Goal: Transaction & Acquisition: Purchase product/service

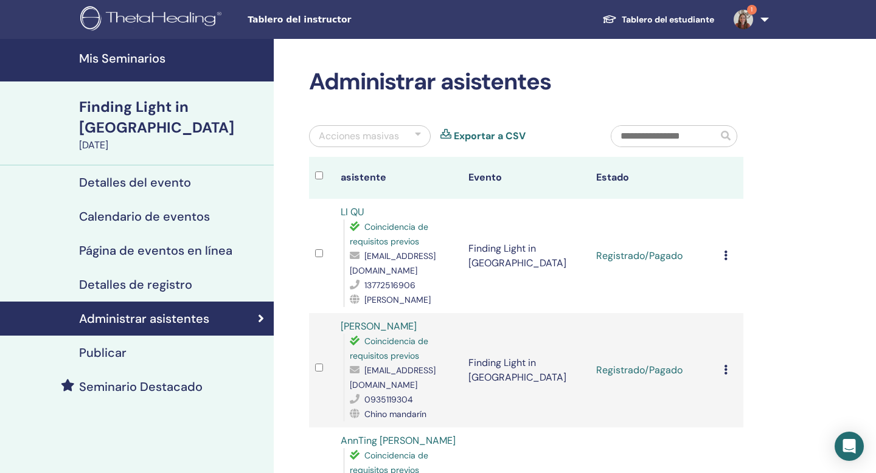
click at [150, 54] on h4 "Mis Seminarios" at bounding box center [172, 58] width 187 height 15
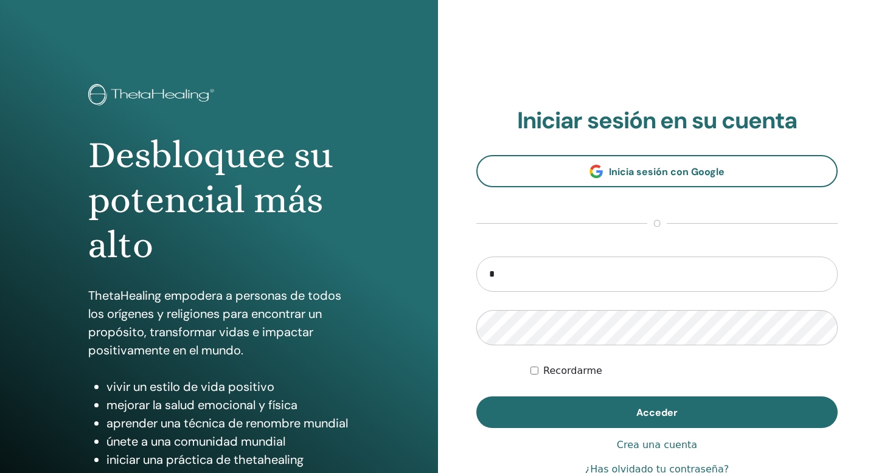
type input "**********"
click at [476, 397] on button "Acceder" at bounding box center [656, 413] width 361 height 32
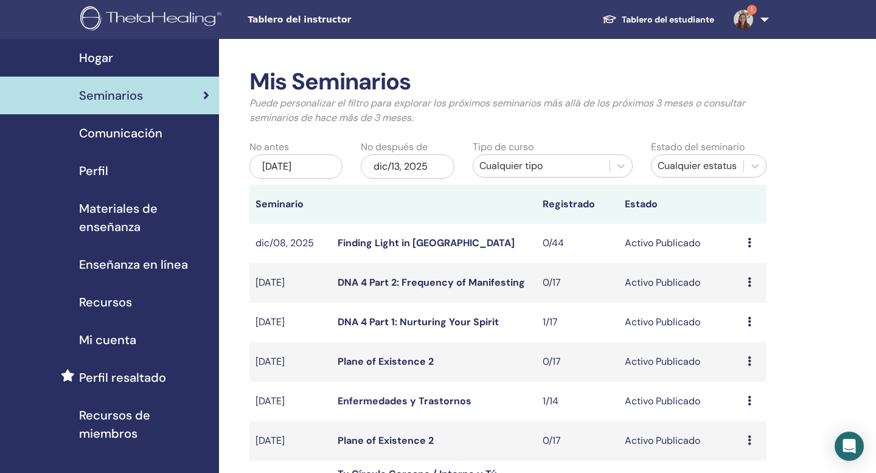
click at [745, 19] on img at bounding box center [743, 19] width 19 height 19
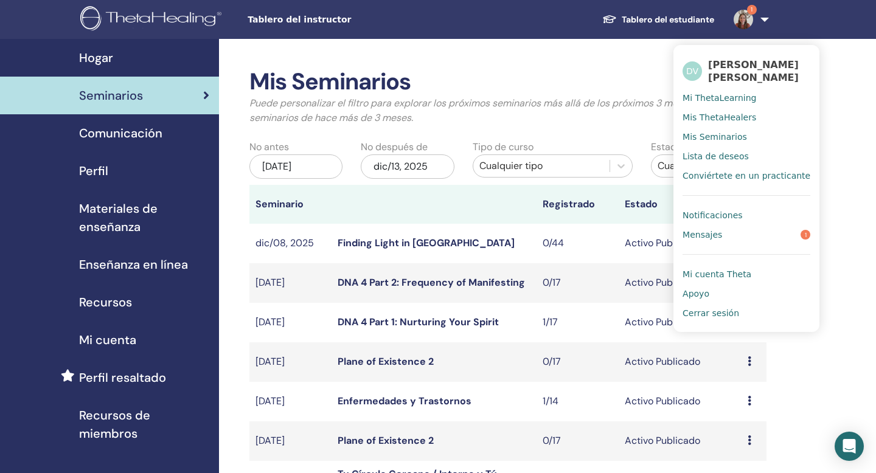
click at [730, 218] on span "Notificaciones" at bounding box center [713, 215] width 60 height 11
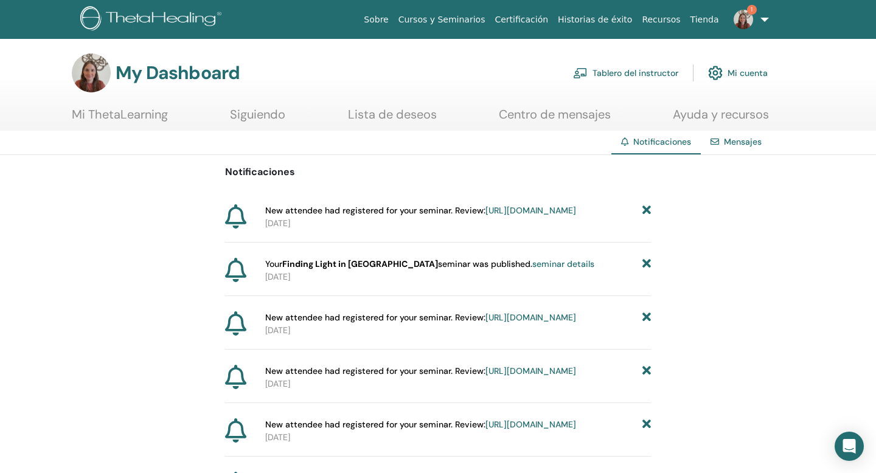
click at [646, 68] on link "Tablero del instructor" at bounding box center [625, 73] width 105 height 27
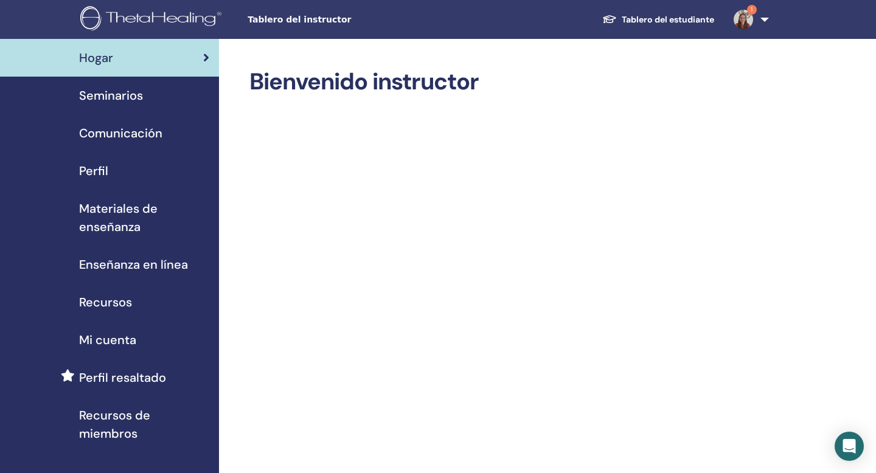
click at [151, 101] on div "Seminarios" at bounding box center [110, 95] width 200 height 18
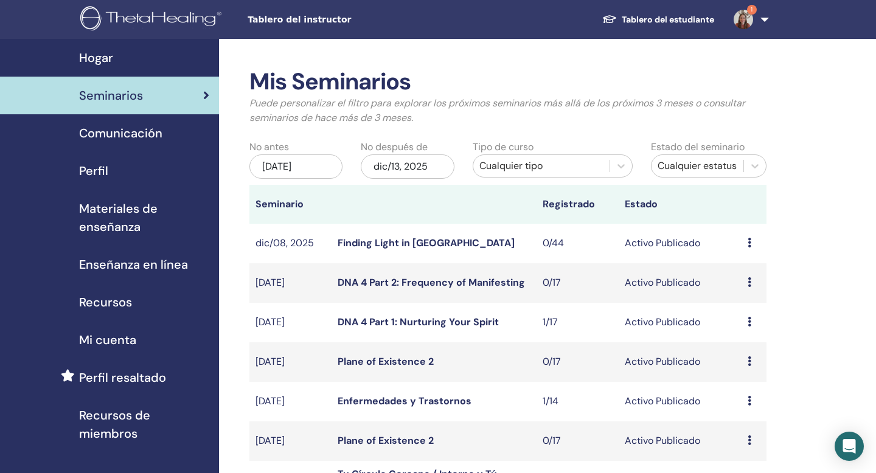
click at [498, 166] on div "Cualquier tipo" at bounding box center [541, 166] width 124 height 15
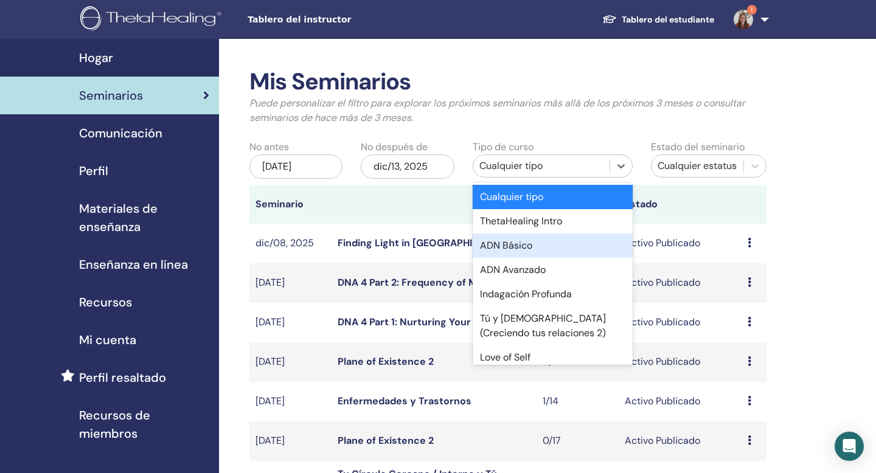
click at [519, 254] on div "ADN Básico" at bounding box center [553, 246] width 160 height 24
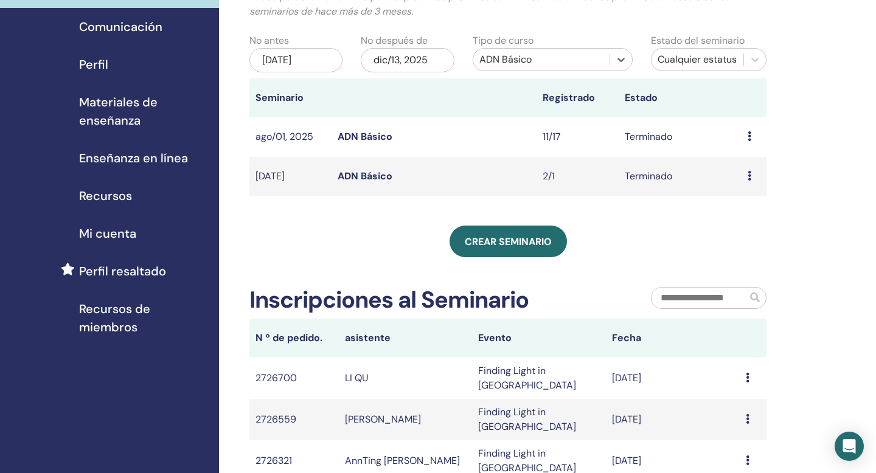
scroll to position [111, 0]
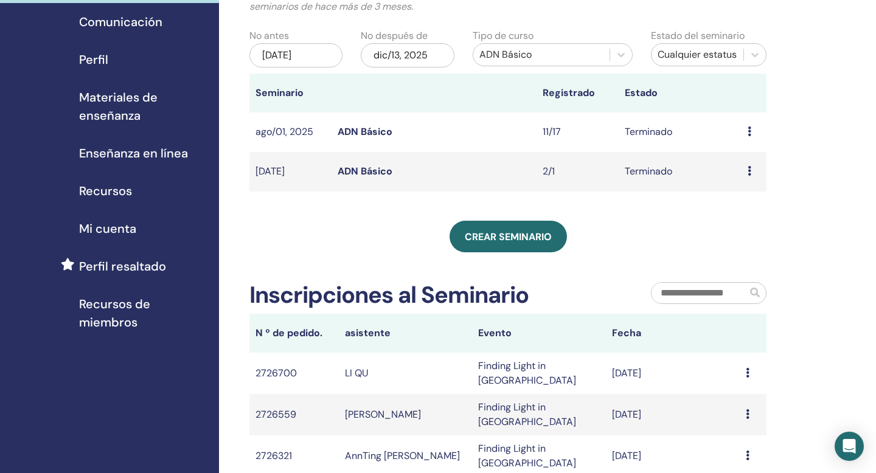
click at [519, 254] on div "Mis Seminarios Puede personalizar el filtro para explorar los próximos seminari…" at bounding box center [507, 246] width 517 height 579
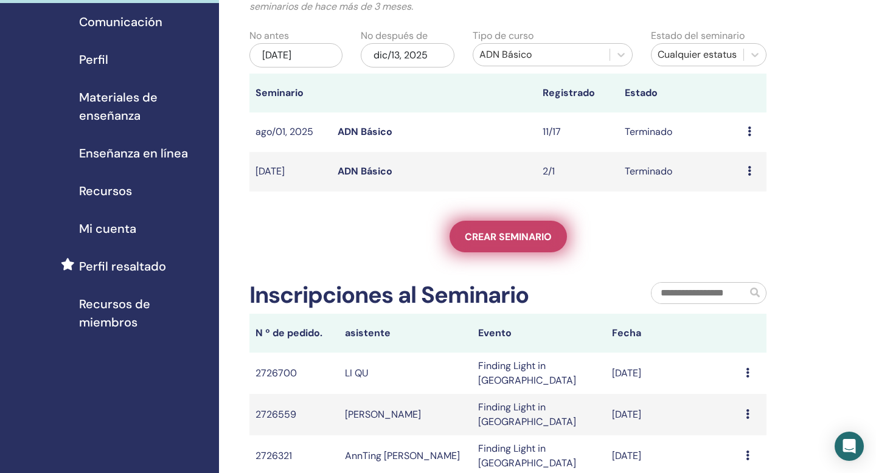
click at [513, 238] on span "Crear seminario" at bounding box center [508, 237] width 87 height 13
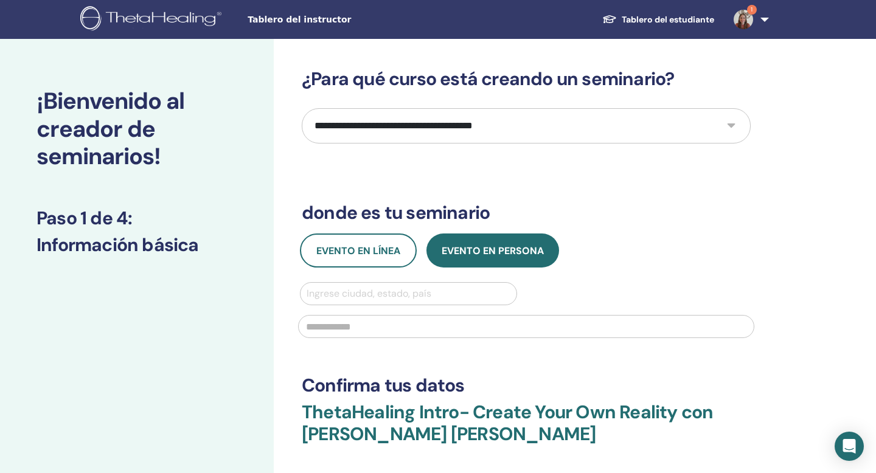
click at [443, 136] on select "**********" at bounding box center [526, 125] width 449 height 35
select select "*"
click at [302, 108] on select "**********" at bounding box center [526, 125] width 449 height 35
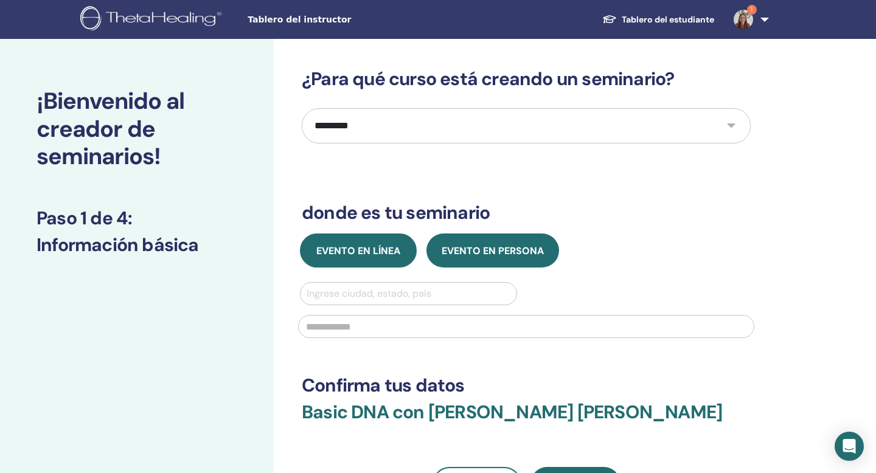
click at [386, 249] on span "Evento en línea" at bounding box center [358, 251] width 84 height 13
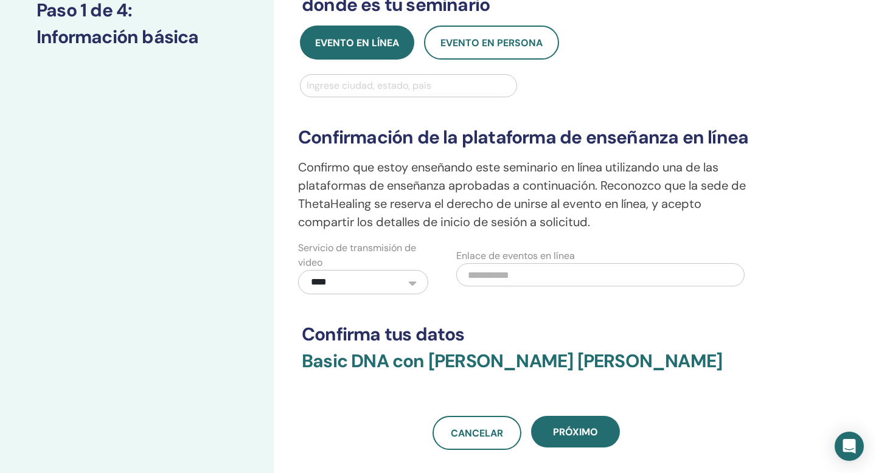
scroll to position [240, 0]
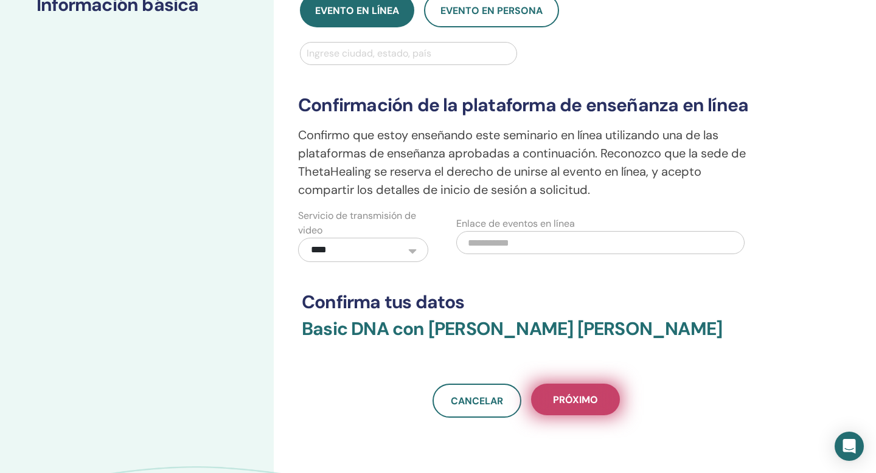
click at [584, 407] on button "próximo" at bounding box center [575, 400] width 89 height 32
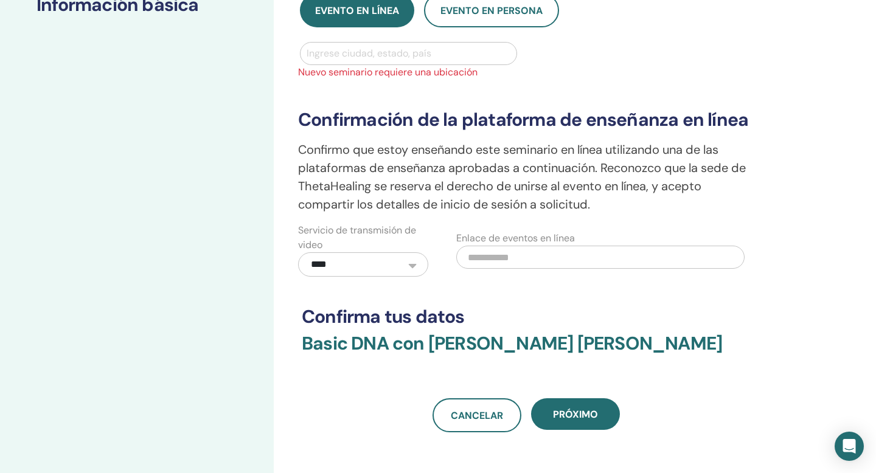
click at [406, 58] on div at bounding box center [409, 53] width 204 height 17
type input "******"
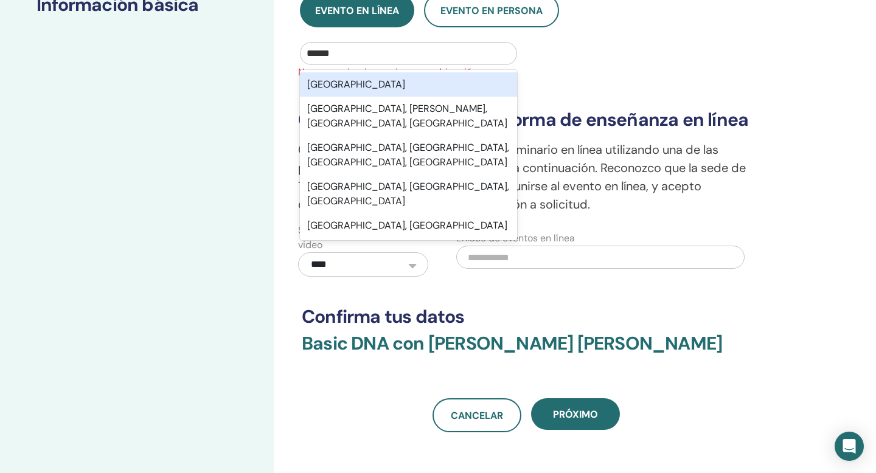
click at [329, 83] on div "México" at bounding box center [408, 84] width 217 height 24
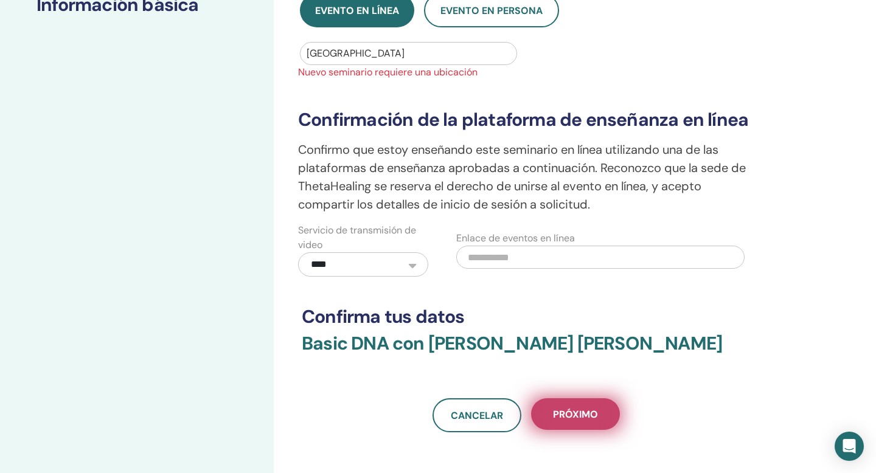
click at [566, 411] on span "próximo" at bounding box center [575, 414] width 45 height 13
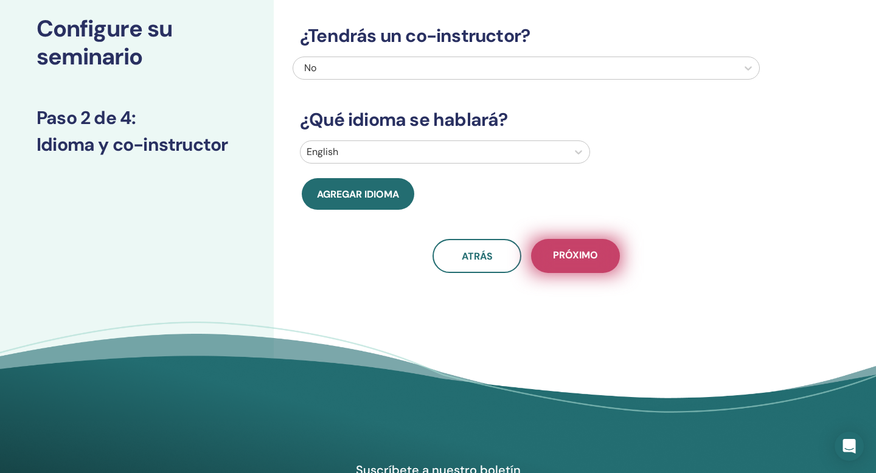
scroll to position [0, 0]
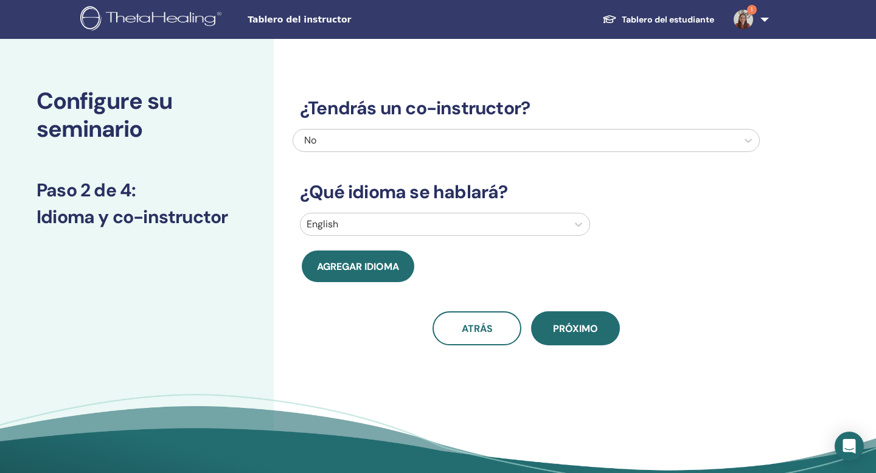
click at [369, 217] on div at bounding box center [434, 224] width 255 height 17
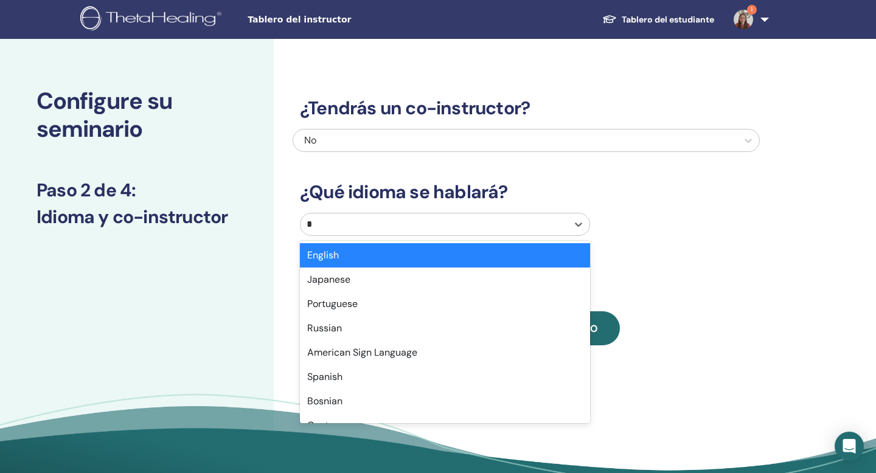
type input "**"
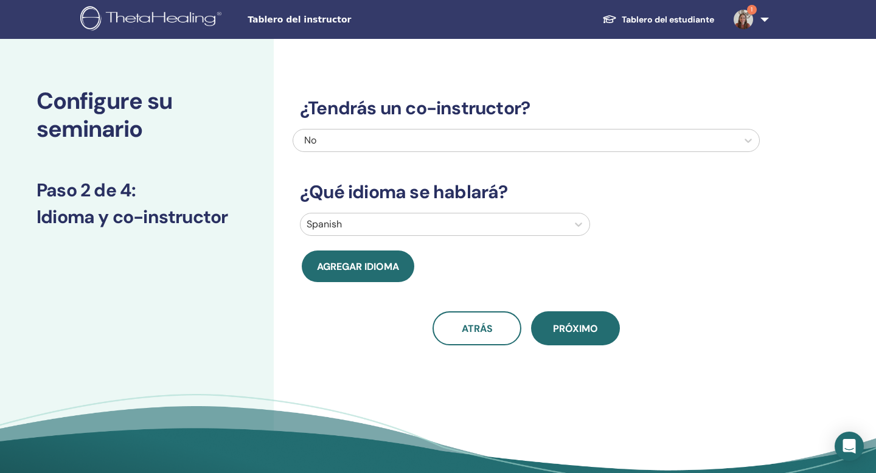
click at [408, 147] on div "No" at bounding box center [481, 140] width 355 height 15
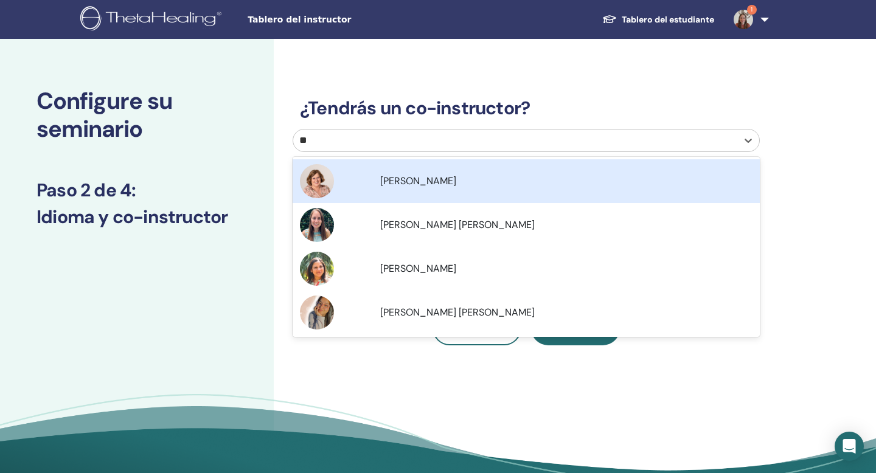
type input "***"
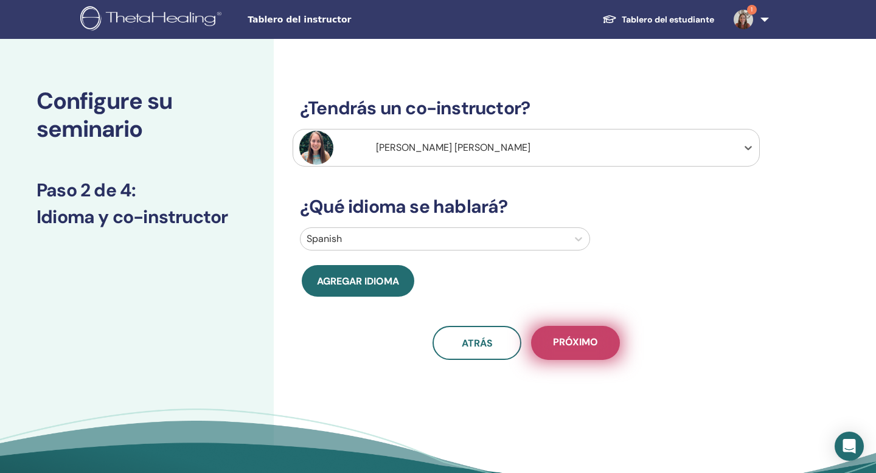
click at [575, 347] on span "próximo" at bounding box center [575, 343] width 45 height 15
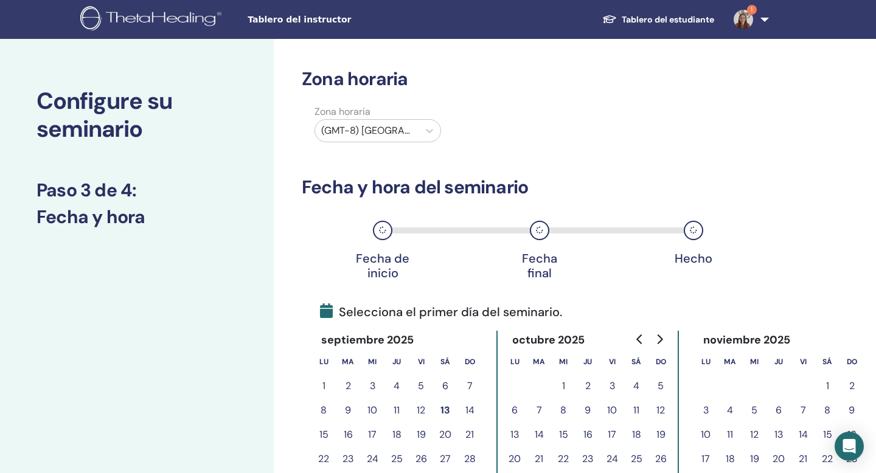
click at [403, 128] on div at bounding box center [366, 130] width 91 height 17
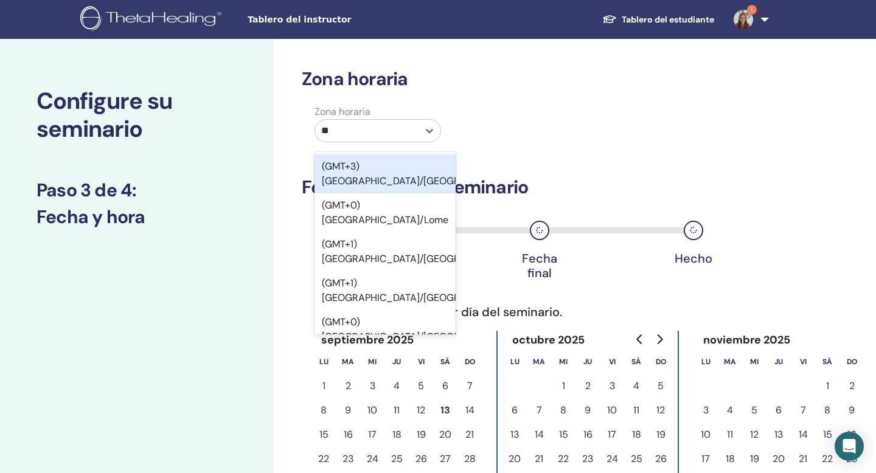
type input "***"
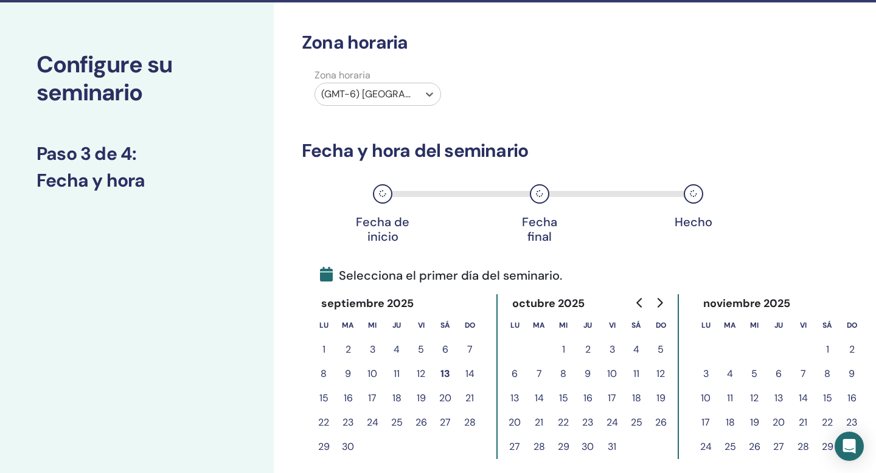
scroll to position [44, 0]
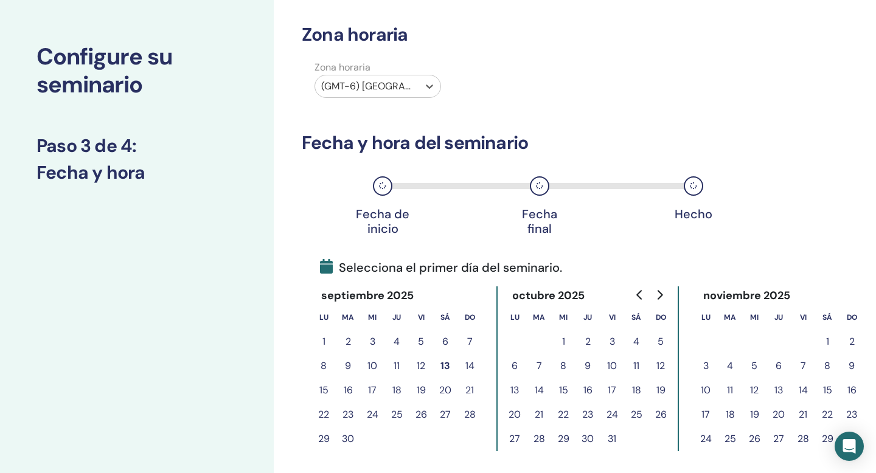
click at [611, 342] on button "3" at bounding box center [612, 342] width 24 height 24
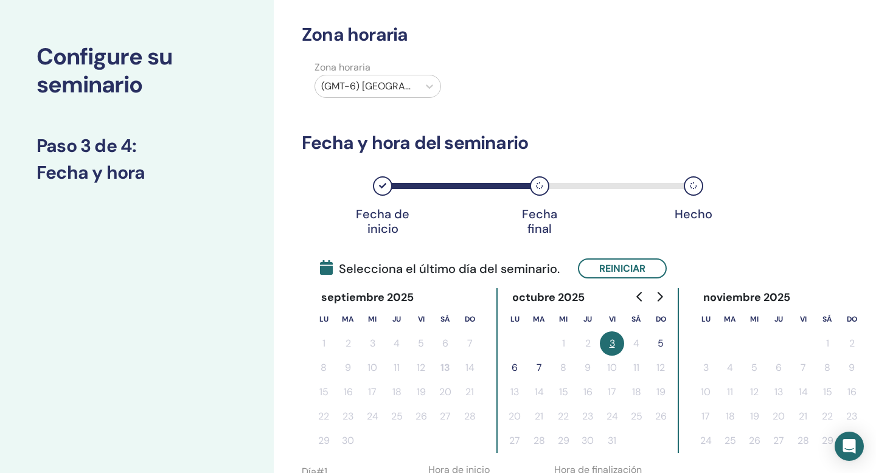
click at [664, 344] on button "5" at bounding box center [661, 344] width 24 height 24
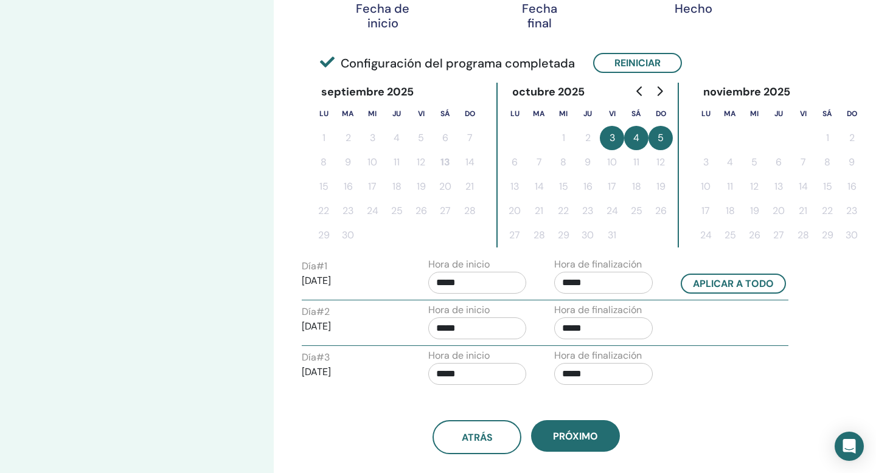
scroll to position [265, 0]
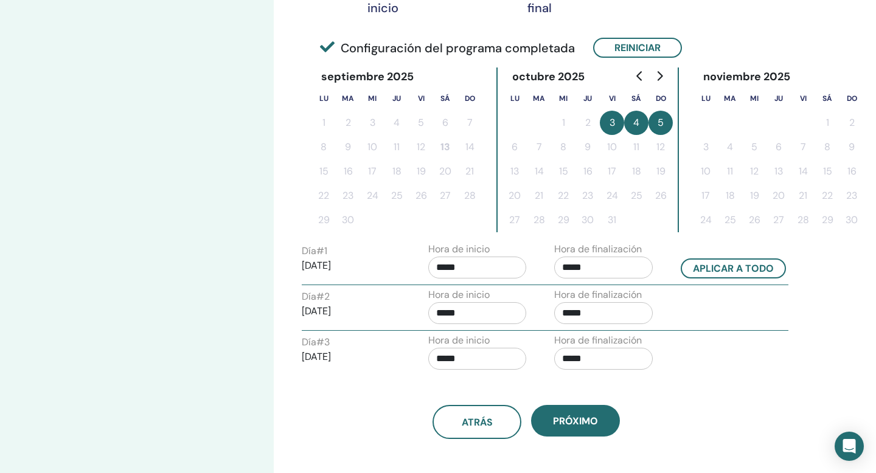
click at [449, 265] on input "*****" at bounding box center [477, 268] width 99 height 22
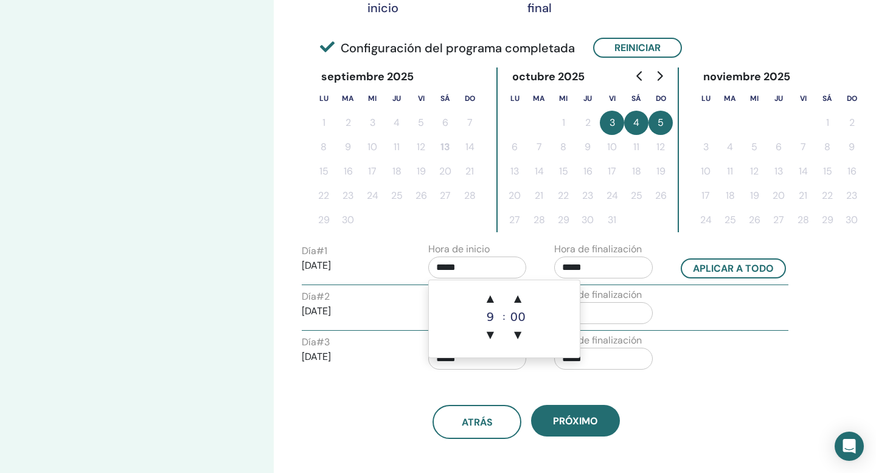
click at [565, 265] on input "*****" at bounding box center [603, 268] width 99 height 22
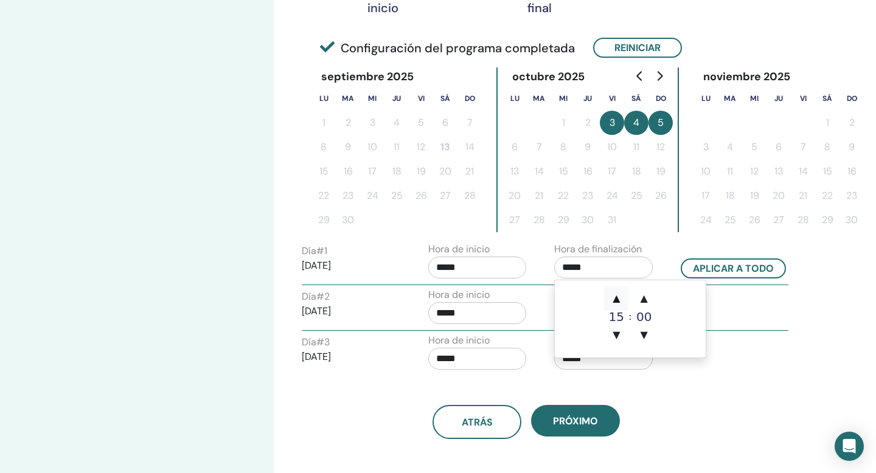
click at [619, 304] on span "▲" at bounding box center [616, 299] width 24 height 24
click at [616, 296] on span "▲" at bounding box center [616, 299] width 24 height 24
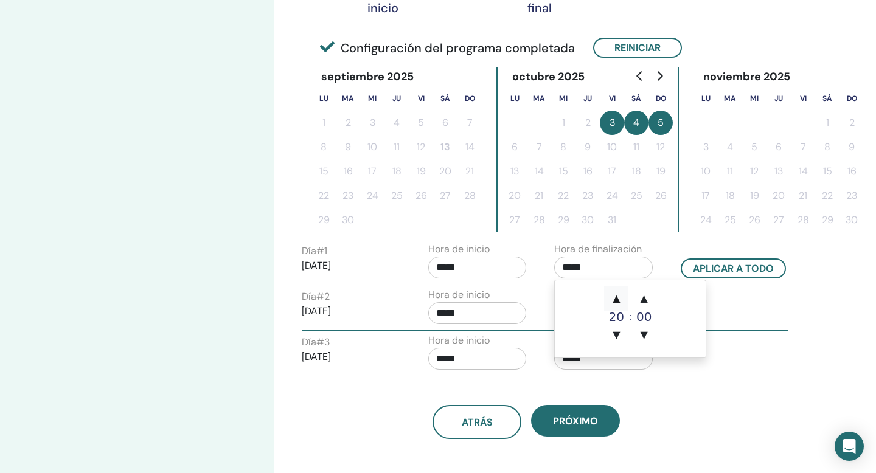
click at [616, 296] on span "▲" at bounding box center [616, 299] width 24 height 24
type input "*****"
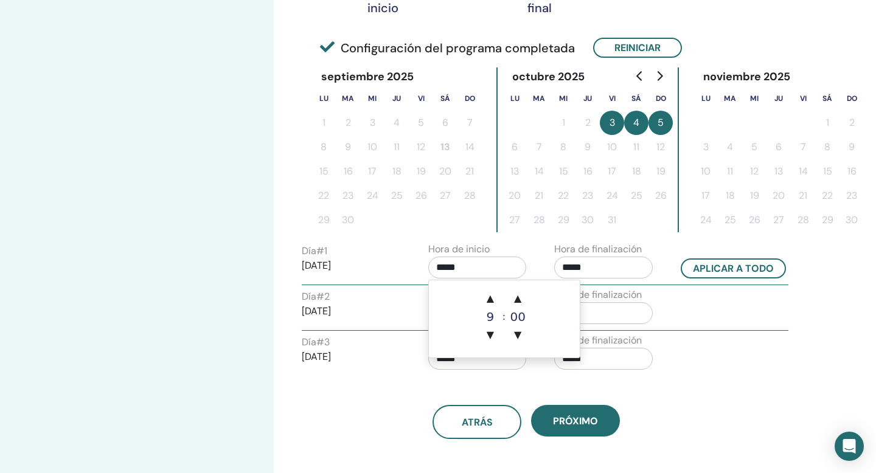
click at [458, 270] on input "*****" at bounding box center [477, 268] width 99 height 22
click at [495, 300] on span "▲" at bounding box center [490, 299] width 24 height 24
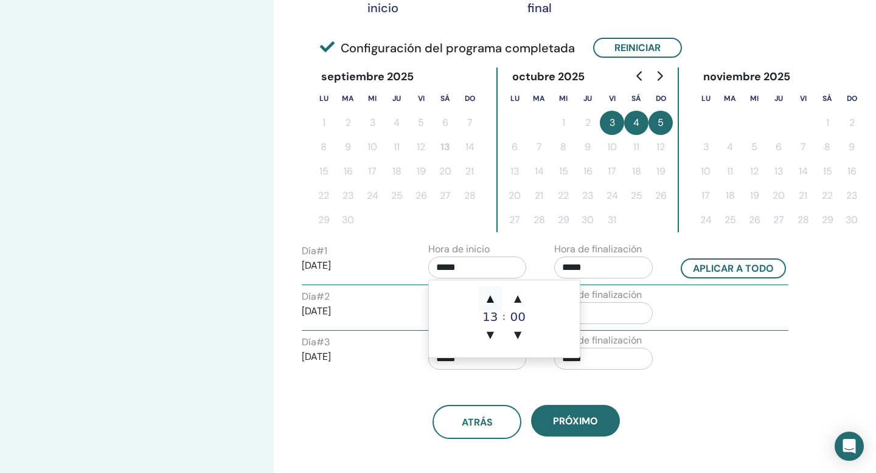
click at [495, 300] on span "▲" at bounding box center [490, 299] width 24 height 24
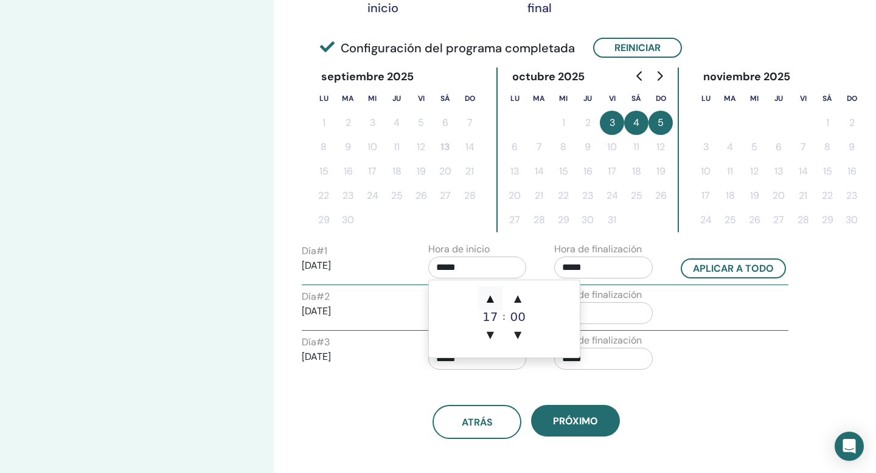
type input "*****"
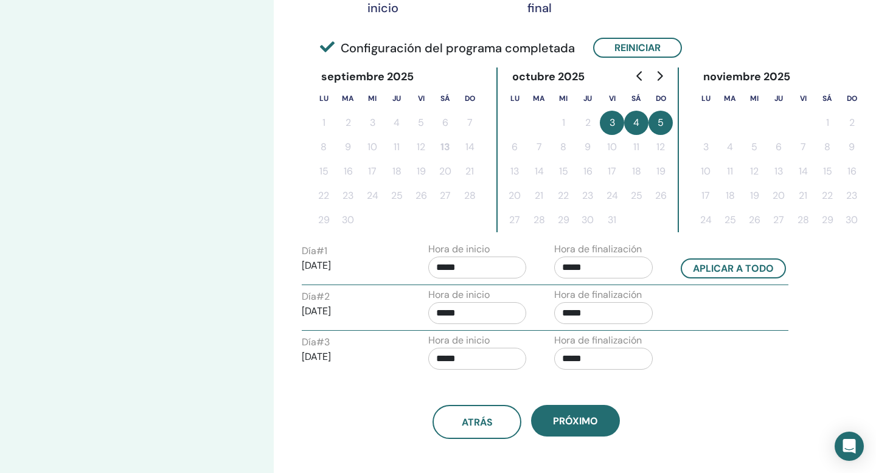
click at [688, 301] on div "Día # 2 2025/10/04 Hora de inicio ***** Hora de finalización *****" at bounding box center [545, 309] width 505 height 43
click at [580, 315] on input "*****" at bounding box center [603, 313] width 99 height 22
click at [617, 347] on span "▲" at bounding box center [616, 344] width 24 height 24
click at [613, 343] on span "▲" at bounding box center [616, 344] width 24 height 24
type input "*****"
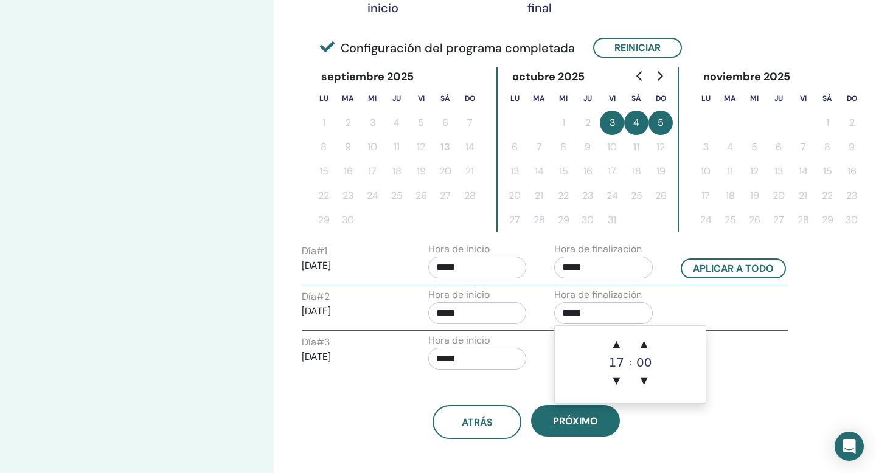
click at [453, 313] on input "*****" at bounding box center [477, 313] width 99 height 22
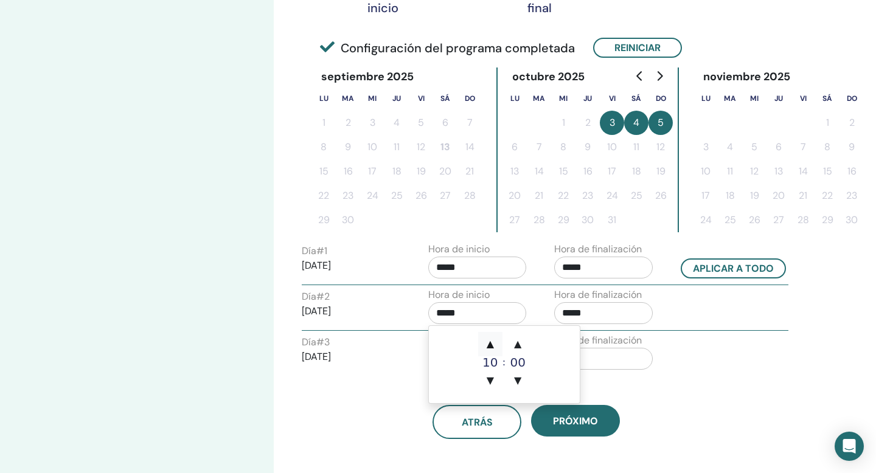
click at [492, 343] on span "▲" at bounding box center [490, 344] width 24 height 24
type input "*****"
click at [610, 357] on input "*****" at bounding box center [603, 359] width 99 height 22
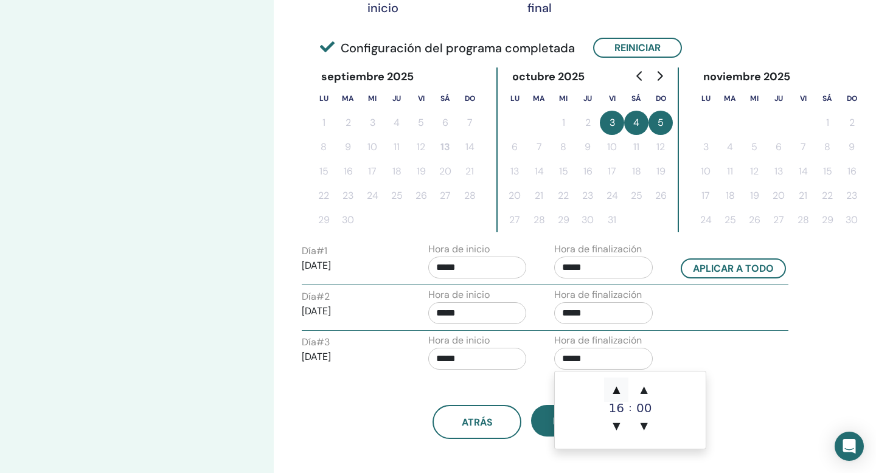
click at [620, 386] on span "▲" at bounding box center [616, 390] width 24 height 24
type input "*****"
click at [469, 359] on input "*****" at bounding box center [477, 359] width 99 height 22
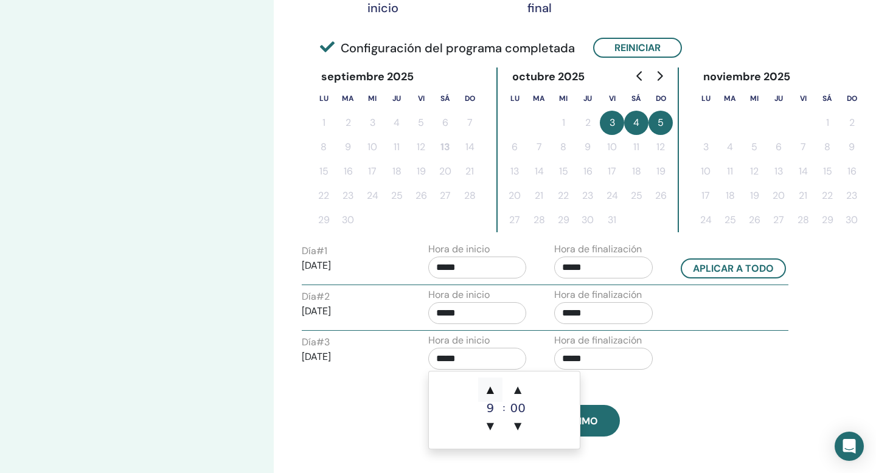
click at [492, 388] on span "▲" at bounding box center [490, 390] width 24 height 24
click at [488, 422] on span "▼" at bounding box center [490, 426] width 24 height 24
type input "*****"
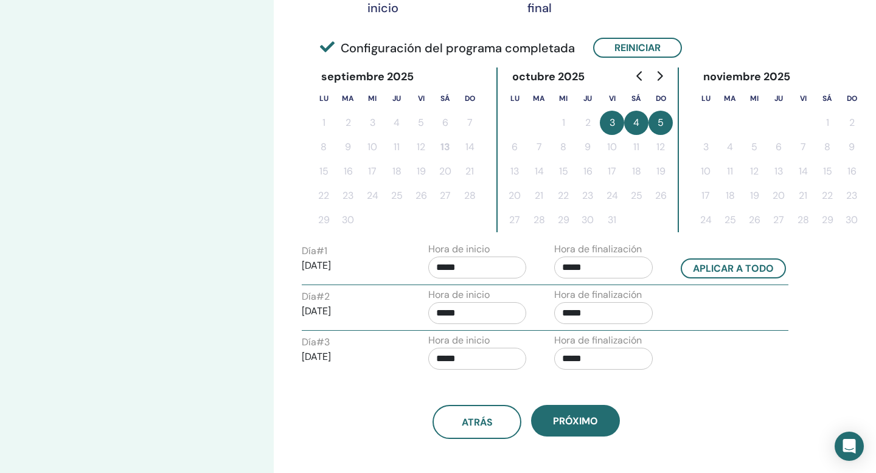
click at [647, 391] on div "atrás próximo" at bounding box center [526, 407] width 467 height 63
click at [622, 312] on input "*****" at bounding box center [603, 313] width 99 height 22
click at [645, 338] on span "▲" at bounding box center [644, 344] width 24 height 24
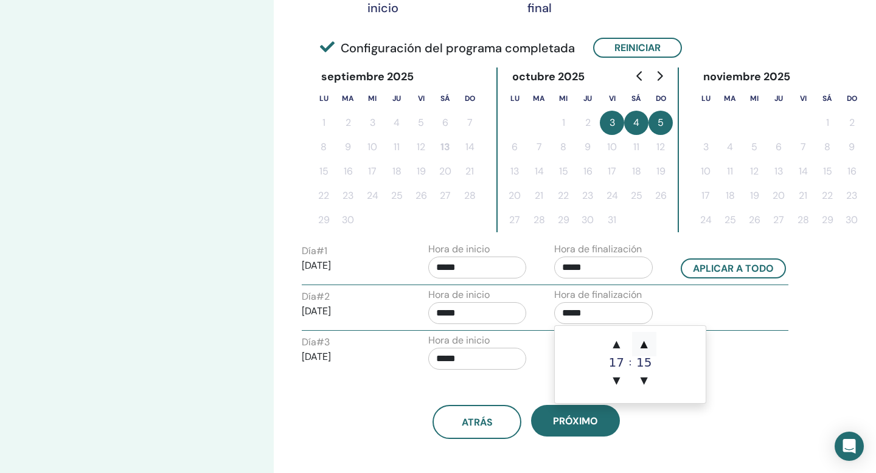
click at [645, 338] on span "▲" at bounding box center [644, 344] width 24 height 24
type input "*****"
click at [714, 366] on div "Día # 3 2025/10/05 Hora de inicio ***** Hora de finalización *****" at bounding box center [545, 354] width 505 height 43
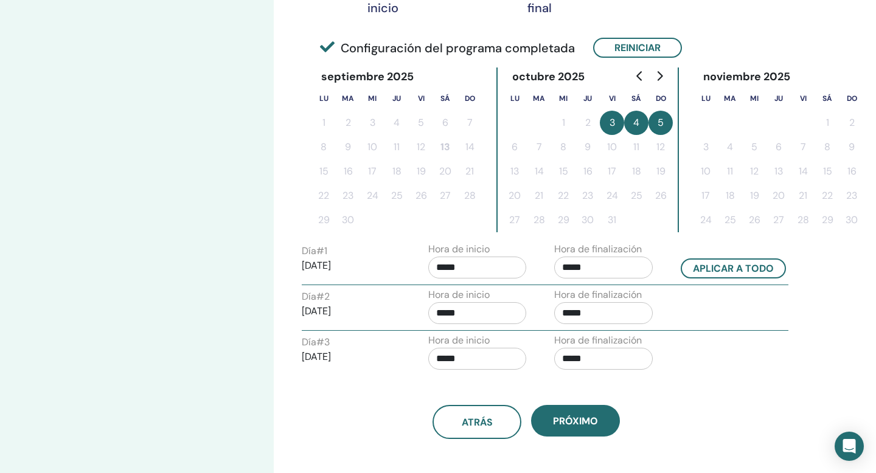
click at [578, 354] on input "*****" at bounding box center [603, 359] width 99 height 22
click at [637, 384] on span "▲" at bounding box center [644, 390] width 24 height 24
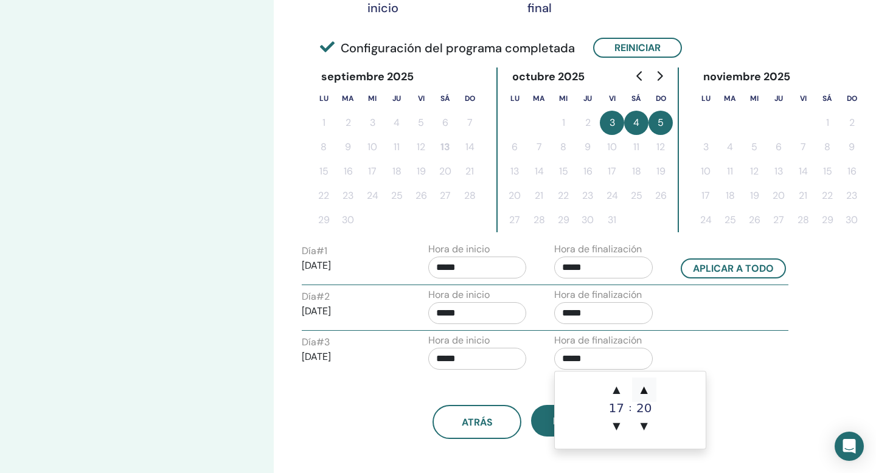
click at [637, 384] on span "▲" at bounding box center [644, 390] width 24 height 24
type input "*****"
click at [729, 366] on div "Día # 3 2025/10/05 Hora de inicio ***** Hora de finalización *****" at bounding box center [545, 354] width 505 height 43
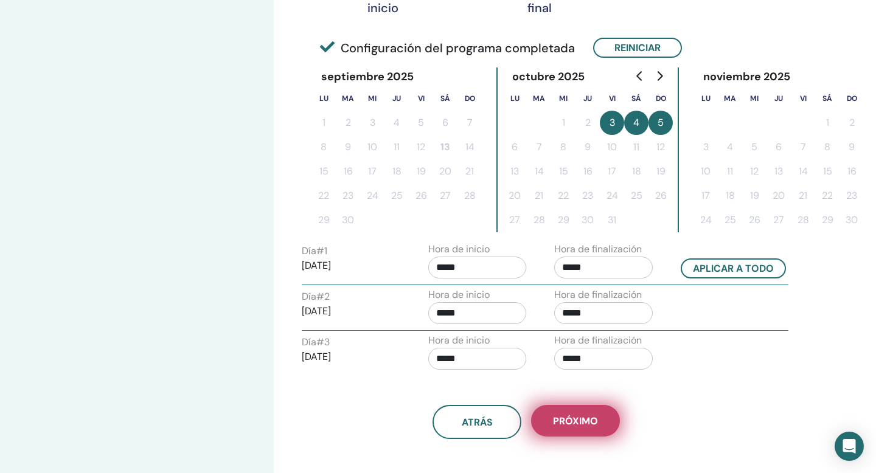
click at [594, 419] on span "próximo" at bounding box center [575, 421] width 45 height 13
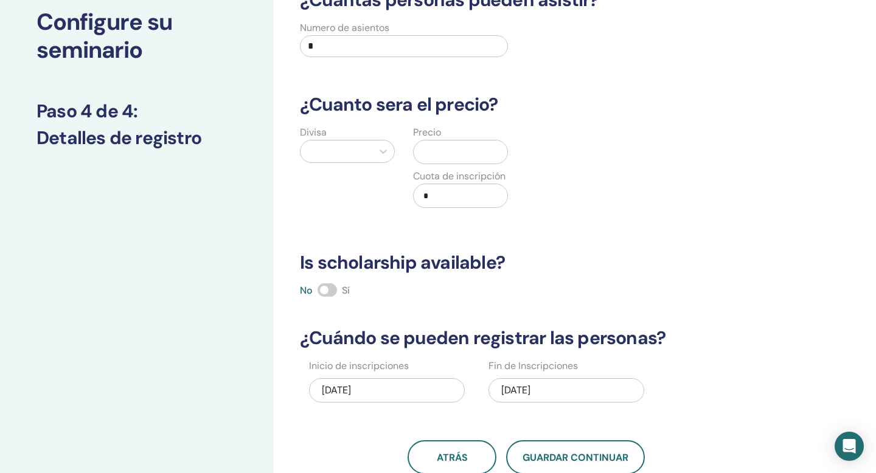
scroll to position [0, 0]
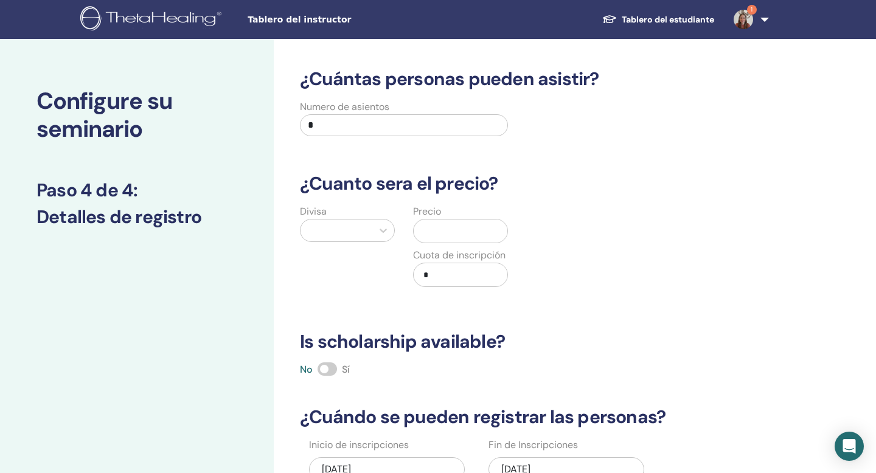
click at [382, 126] on input "*" at bounding box center [404, 125] width 208 height 22
type input "**"
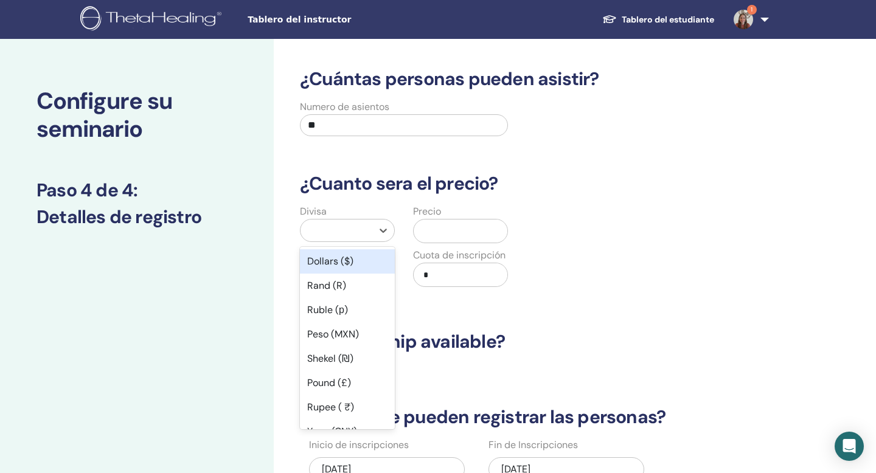
click at [349, 236] on div at bounding box center [337, 230] width 60 height 17
click at [355, 326] on div "Peso (MXN)" at bounding box center [347, 334] width 95 height 24
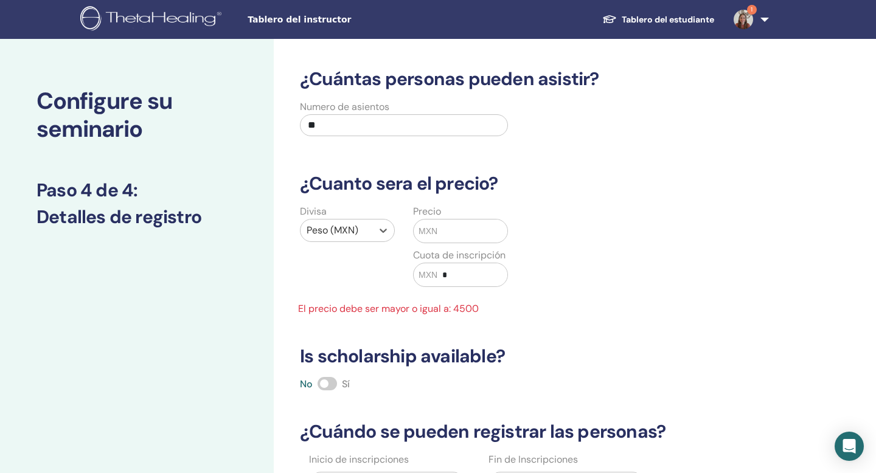
click at [445, 228] on input "text" at bounding box center [472, 231] width 70 height 23
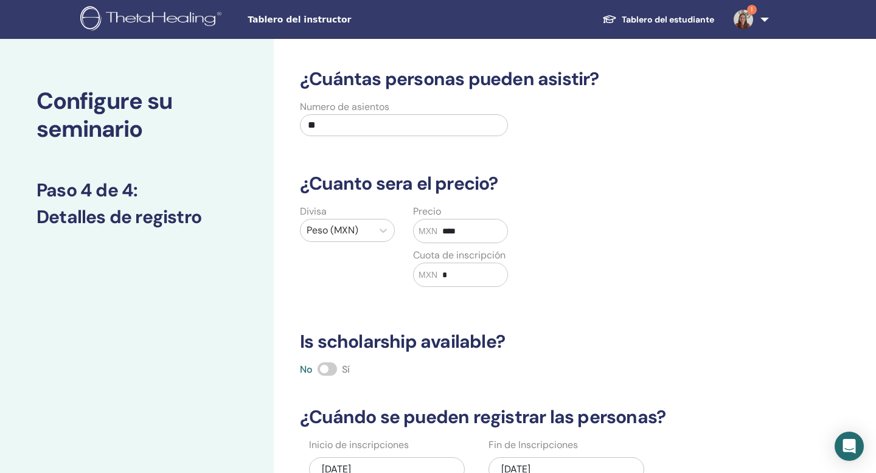
type input "****"
click at [560, 261] on div "Divisa Peso (MXN) Precio MXN **** Cuota de inscripción MXN *" at bounding box center [516, 252] width 467 height 97
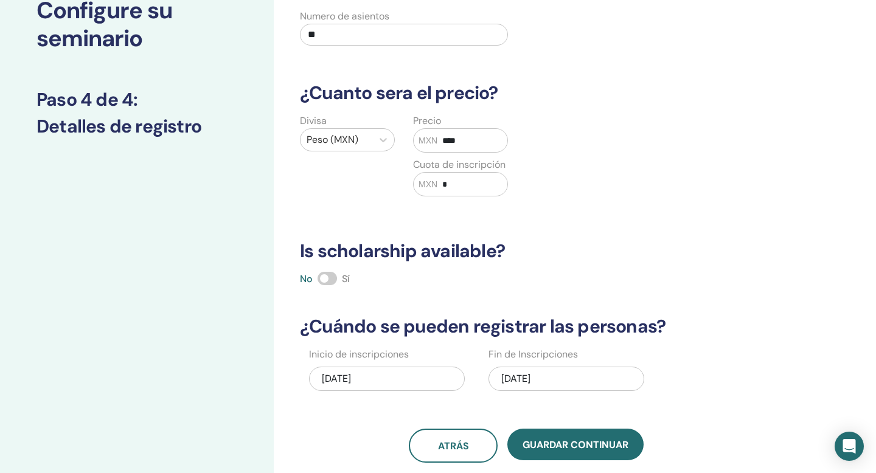
scroll to position [97, 0]
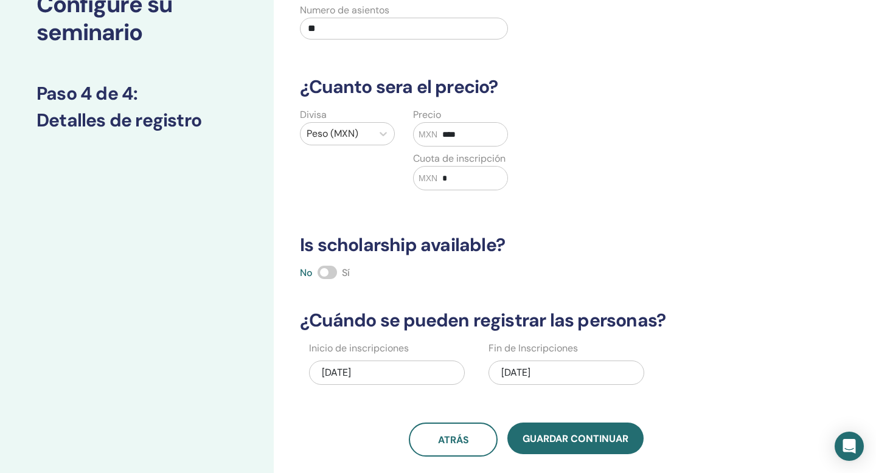
click at [329, 271] on span at bounding box center [327, 272] width 19 height 13
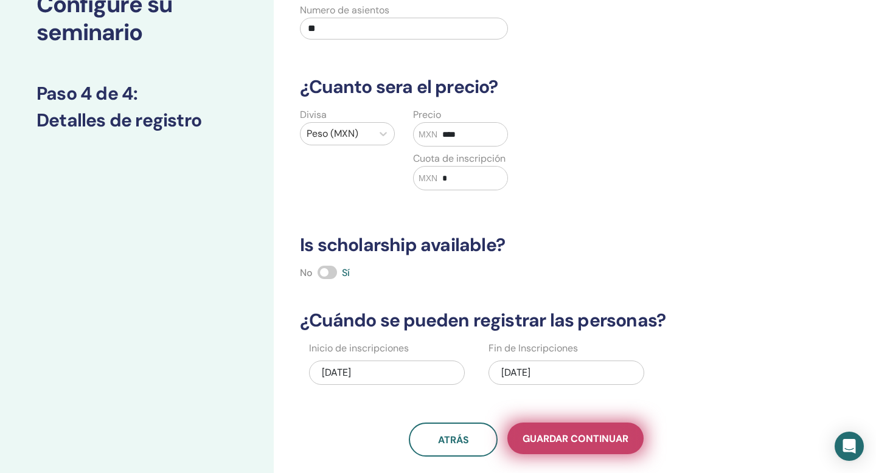
click at [579, 433] on span "Guardar Continuar" at bounding box center [576, 439] width 106 height 13
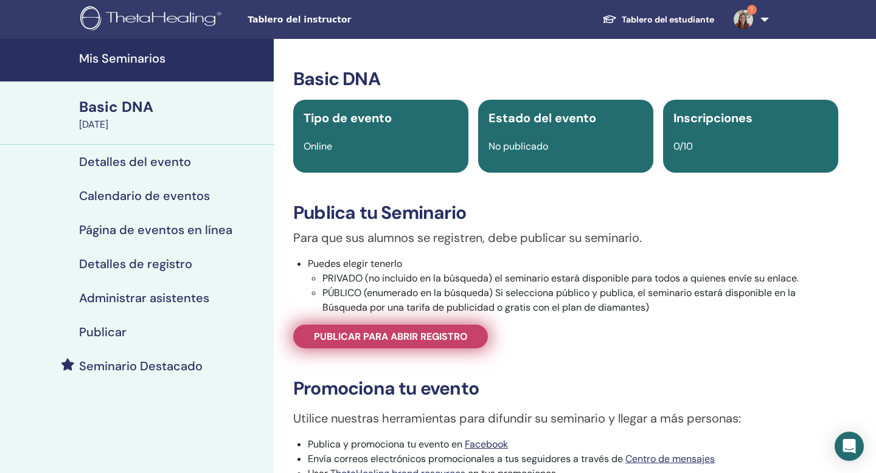
click at [454, 340] on span "Publicar para abrir registro" at bounding box center [391, 336] width 154 height 13
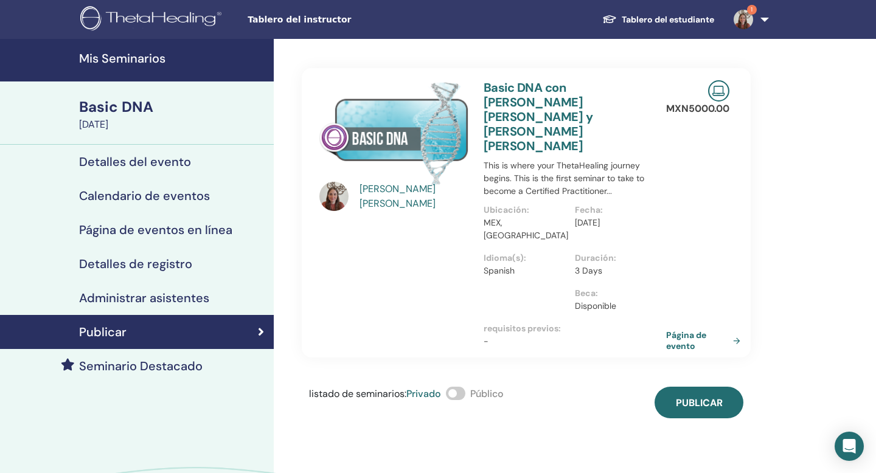
click at [460, 387] on span at bounding box center [455, 393] width 19 height 13
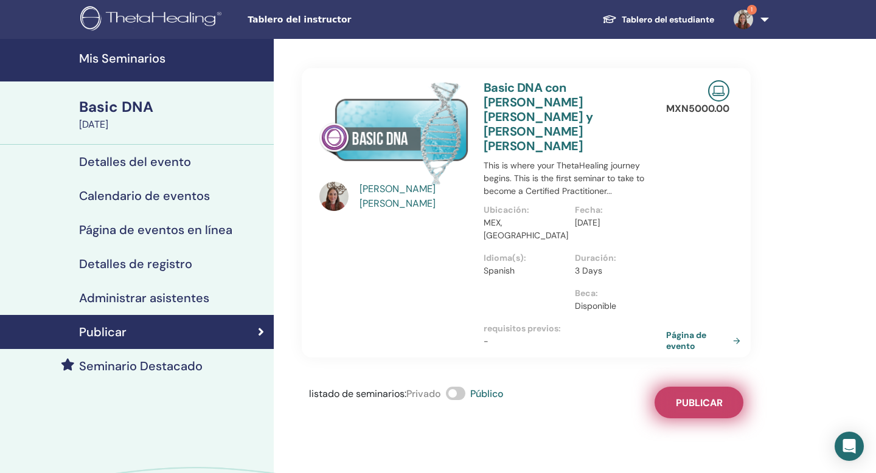
click at [681, 397] on span "Publicar" at bounding box center [699, 403] width 47 height 13
click at [195, 364] on h4 "Seminario Destacado" at bounding box center [140, 366] width 123 height 15
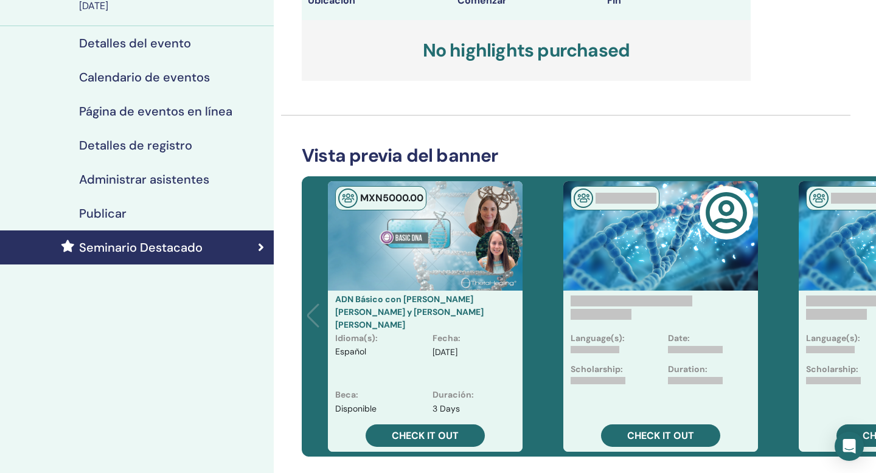
scroll to position [19, 0]
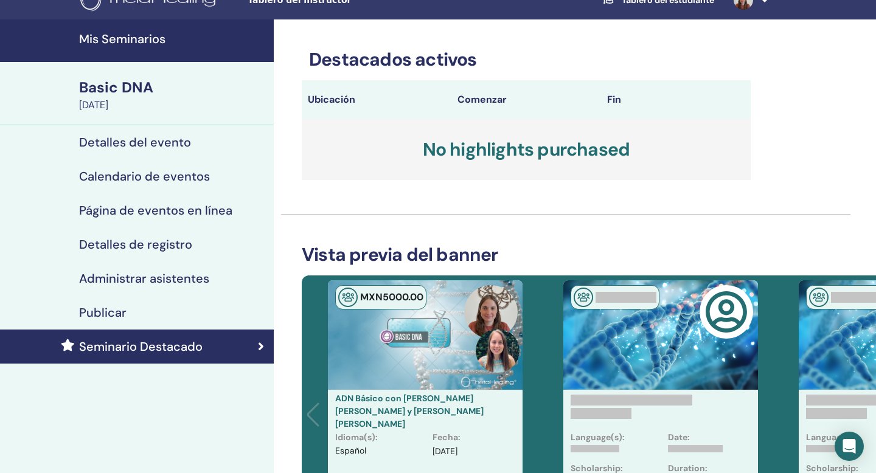
click at [186, 271] on h4 "Administrar asistentes" at bounding box center [144, 278] width 130 height 15
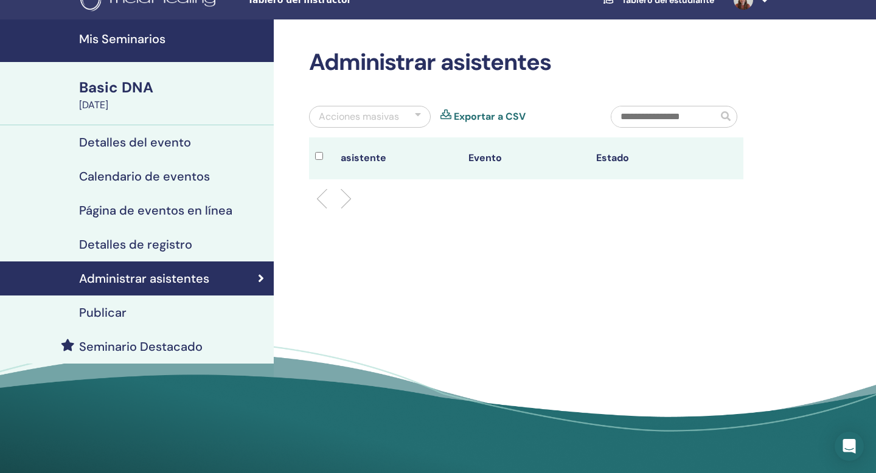
click at [190, 249] on h4 "Detalles de registro" at bounding box center [135, 244] width 113 height 15
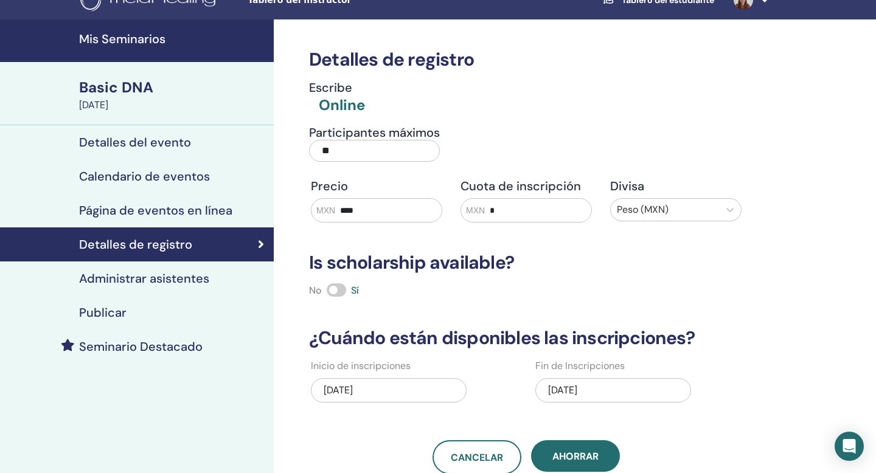
click at [366, 211] on input "****" at bounding box center [388, 210] width 106 height 23
click at [694, 206] on div at bounding box center [665, 209] width 96 height 17
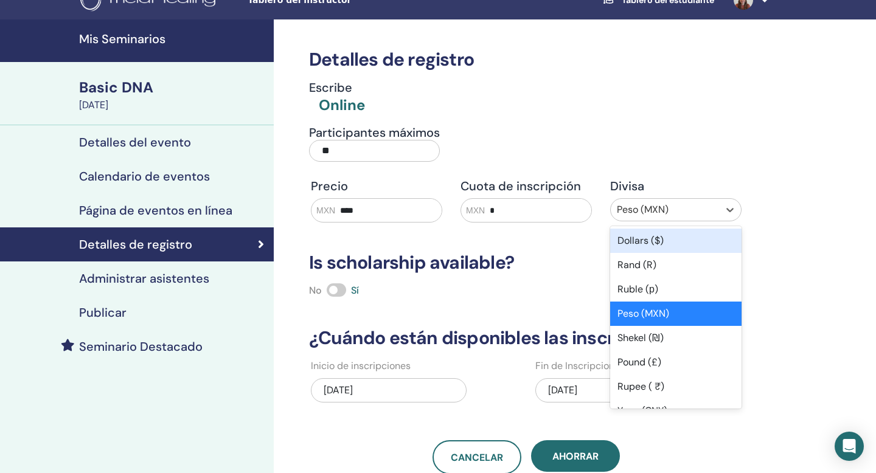
click at [686, 229] on div "Dollars ($)" at bounding box center [675, 241] width 131 height 24
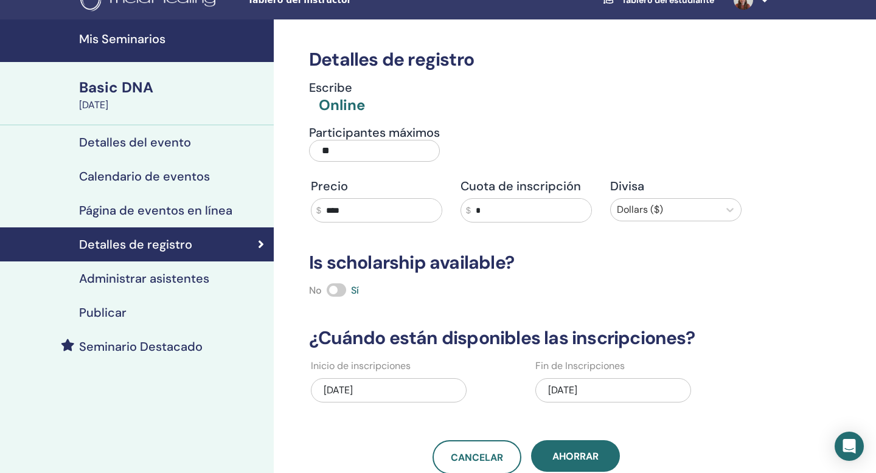
click at [385, 209] on input "****" at bounding box center [381, 210] width 120 height 23
click at [385, 210] on input "****" at bounding box center [381, 210] width 120 height 23
type input "***"
click at [610, 262] on h3 "Is scholarship available?" at bounding box center [526, 263] width 449 height 22
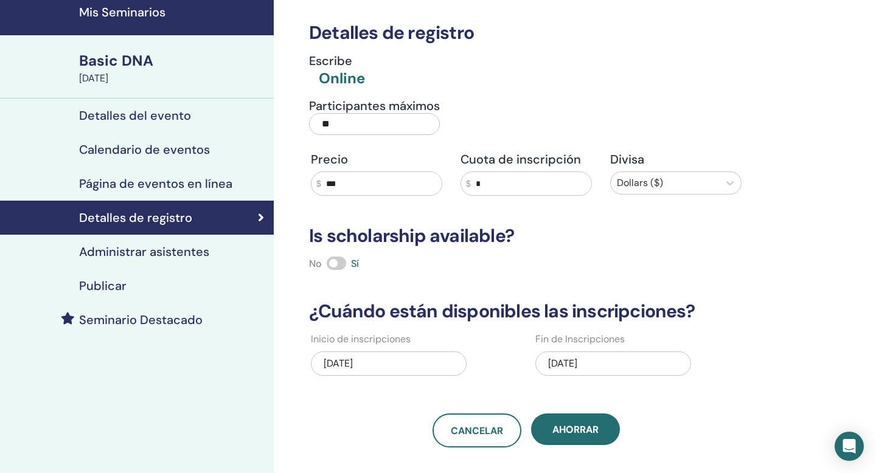
scroll to position [81, 0]
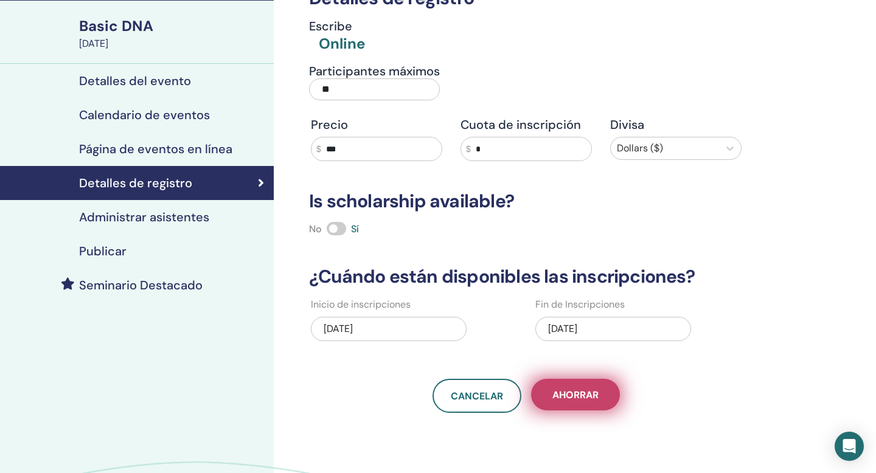
click at [576, 393] on span "Ahorrar" at bounding box center [575, 395] width 46 height 13
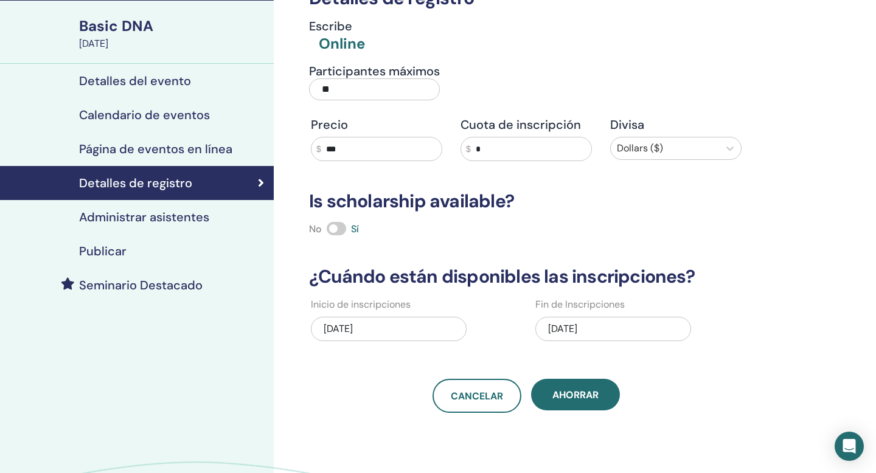
click at [576, 393] on span "Ahorrar" at bounding box center [575, 395] width 46 height 13
click at [214, 219] on div "Administrar asistentes" at bounding box center [137, 217] width 254 height 15
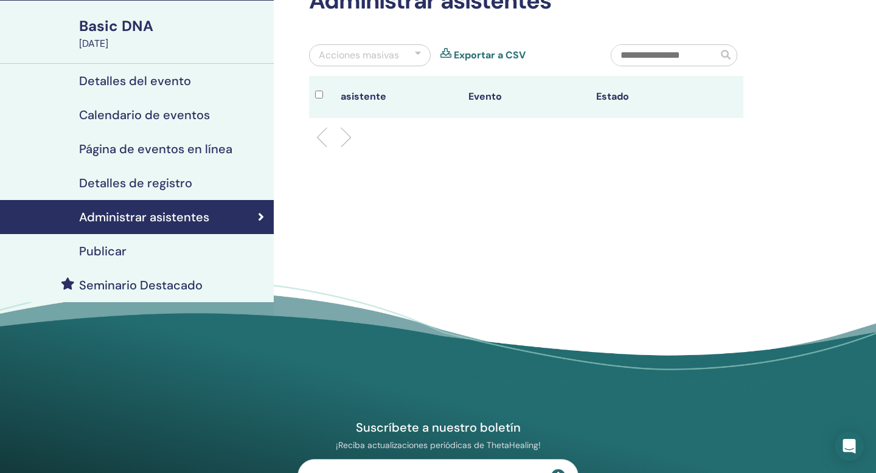
click at [206, 249] on div "Publicar" at bounding box center [137, 251] width 254 height 15
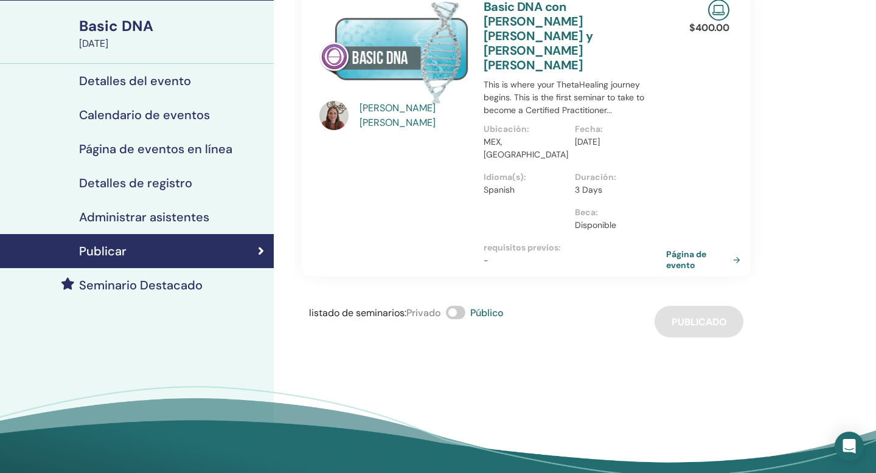
click at [215, 280] on div "Seminario Destacado" at bounding box center [137, 285] width 254 height 15
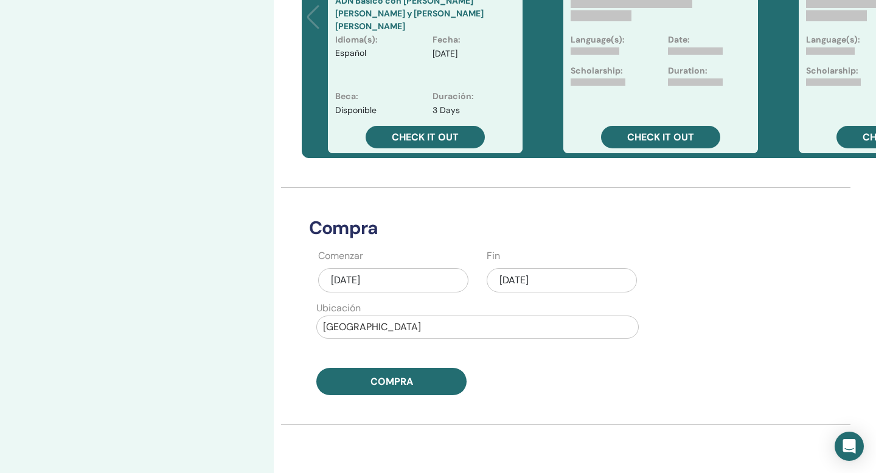
scroll to position [420, 0]
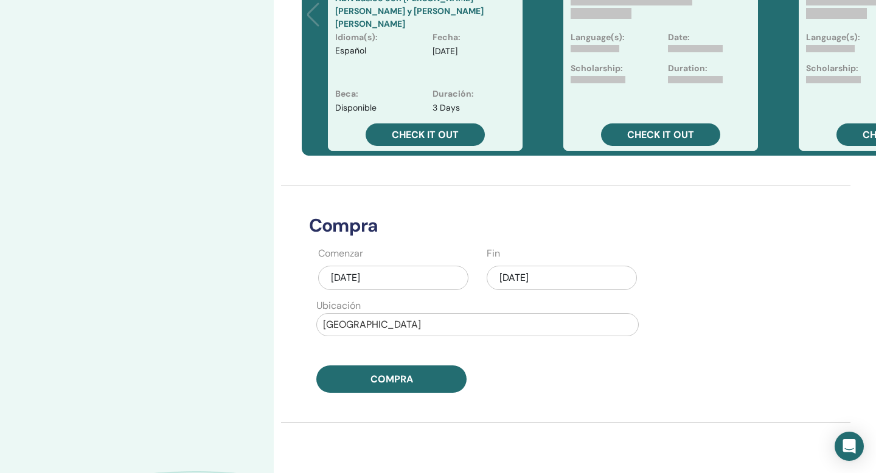
click at [466, 322] on div at bounding box center [477, 324] width 309 height 17
type input "*"
type input "**********"
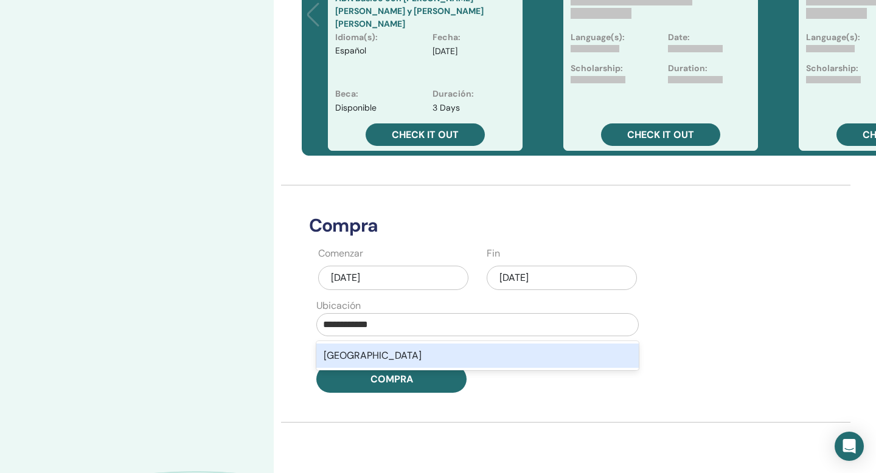
click at [457, 350] on div "Estados Unidos" at bounding box center [477, 356] width 322 height 24
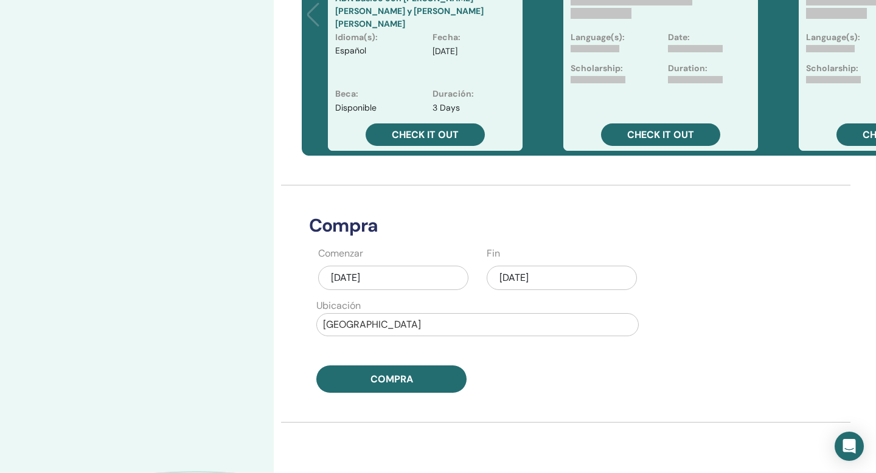
click at [522, 278] on div "sep/13, 2025" at bounding box center [562, 278] width 150 height 24
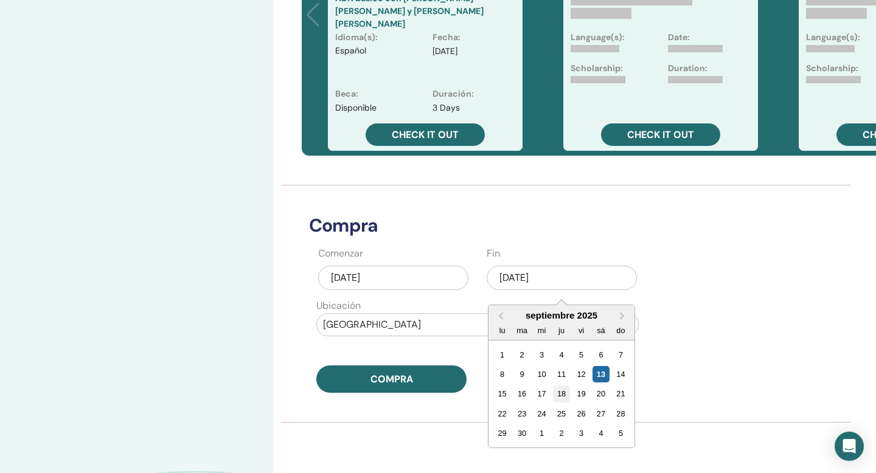
click at [554, 392] on div "18" at bounding box center [561, 394] width 16 height 16
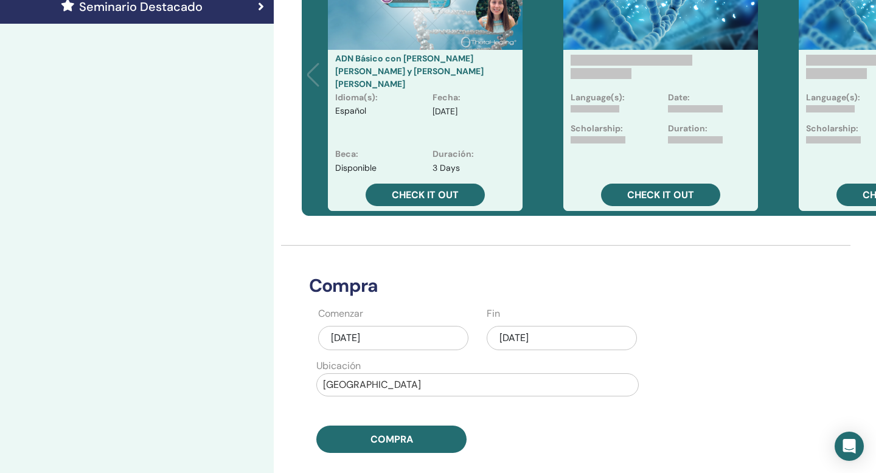
scroll to position [379, 0]
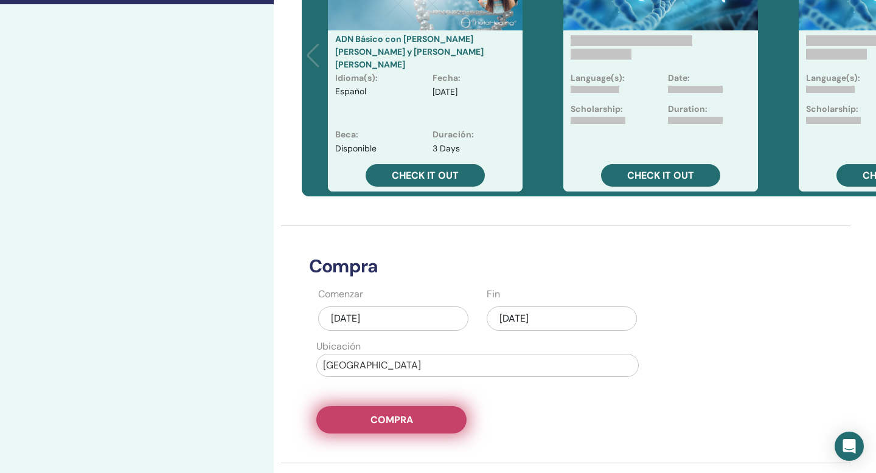
click at [412, 422] on button "Compra" at bounding box center [391, 419] width 150 height 27
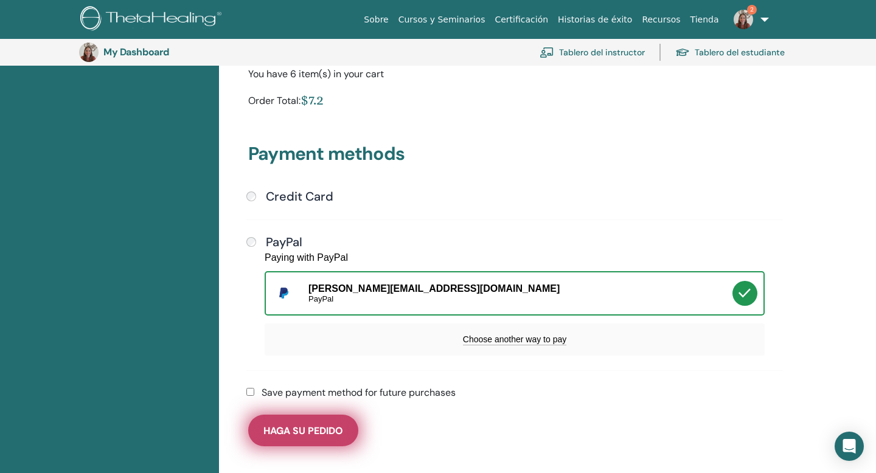
scroll to position [250, 0]
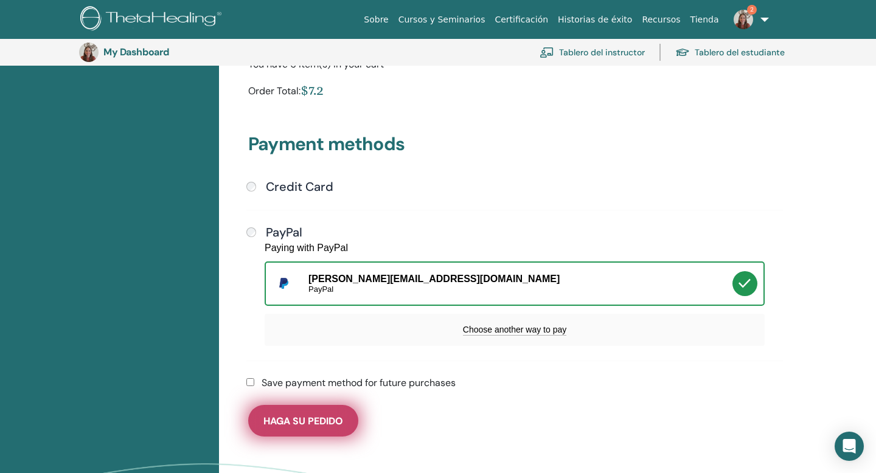
click at [322, 424] on span "Haga su pedido" at bounding box center [303, 421] width 80 height 13
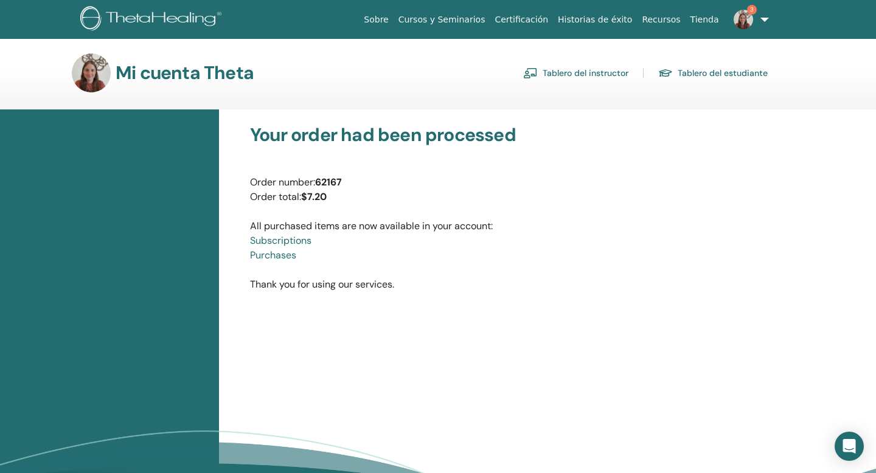
click at [567, 78] on link "Tablero del instructor" at bounding box center [575, 72] width 105 height 19
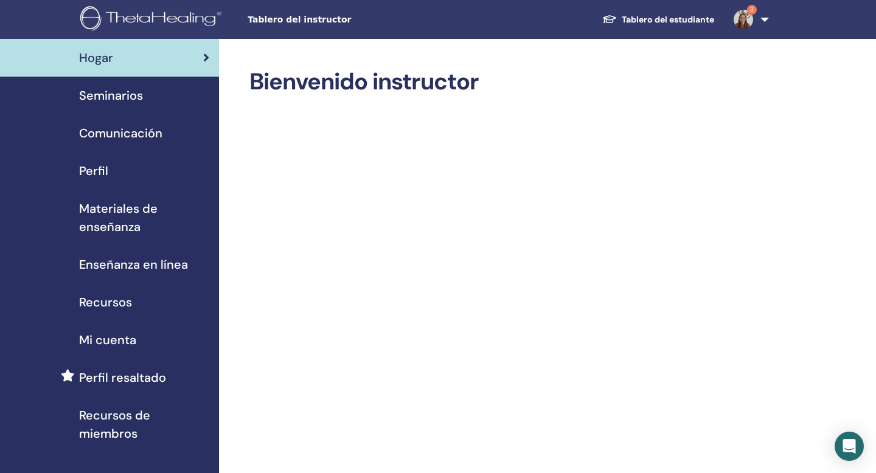
click at [131, 94] on span "Seminarios" at bounding box center [111, 95] width 64 height 18
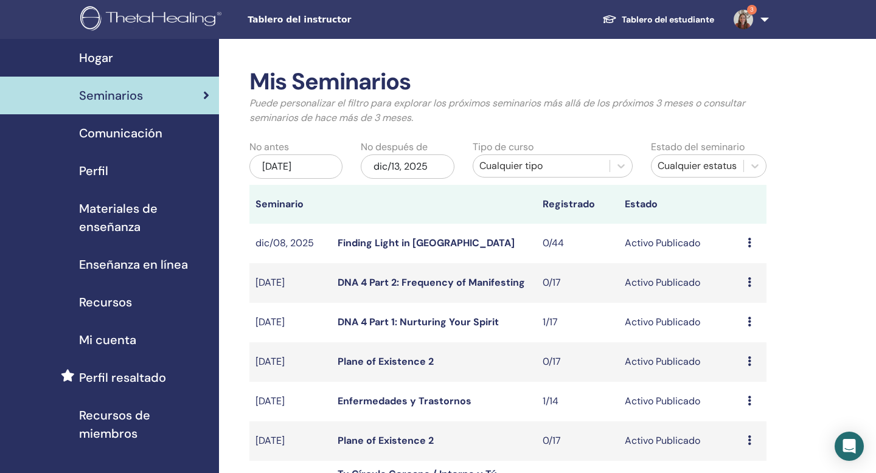
click at [506, 165] on div "Cualquier tipo" at bounding box center [541, 166] width 124 height 15
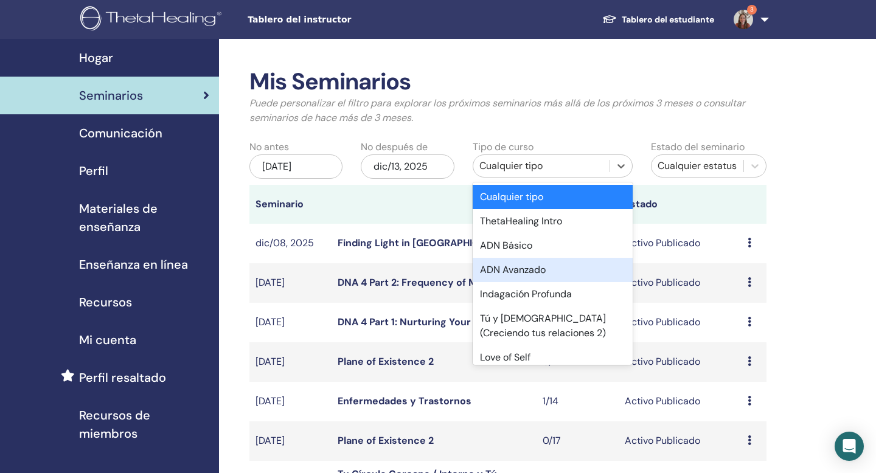
click at [519, 273] on div "ADN Avanzado" at bounding box center [553, 270] width 160 height 24
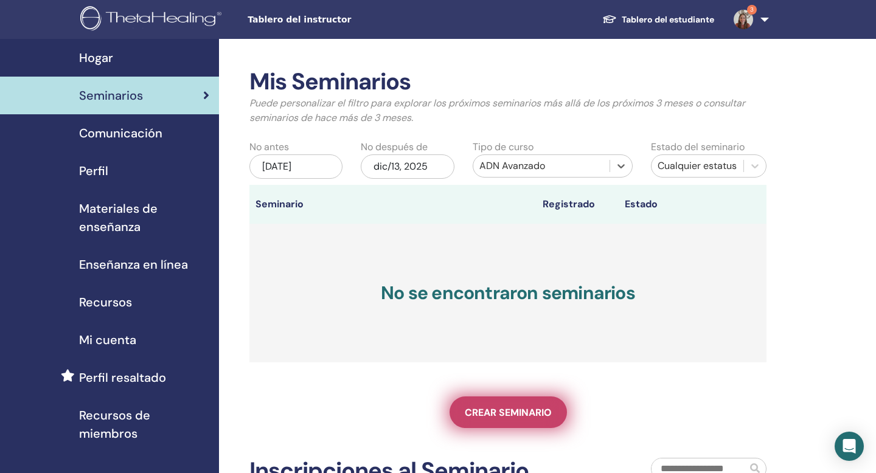
click at [506, 420] on link "Crear seminario" at bounding box center [508, 413] width 117 height 32
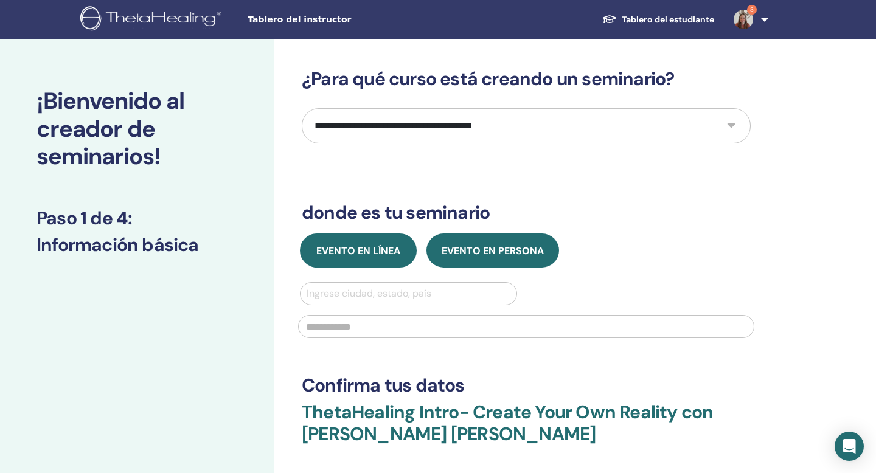
click at [374, 251] on span "Evento en línea" at bounding box center [358, 251] width 84 height 13
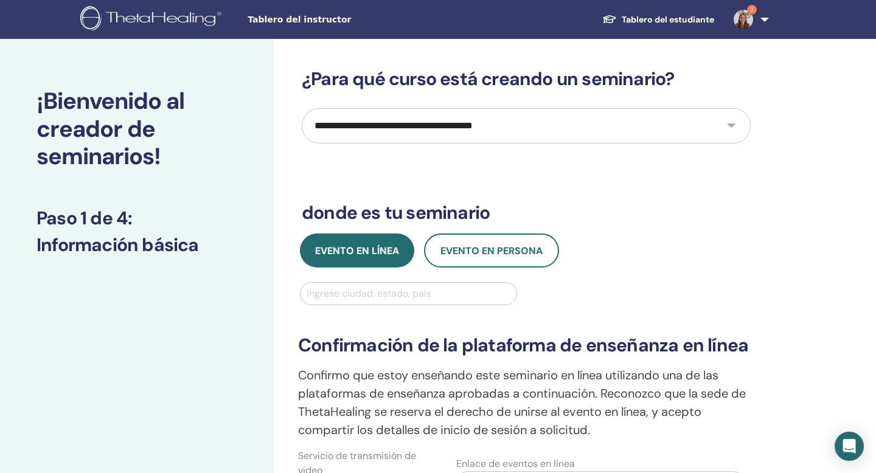
click at [372, 120] on select "**********" at bounding box center [526, 125] width 449 height 35
select select "*"
click at [302, 108] on select "**********" at bounding box center [526, 125] width 449 height 35
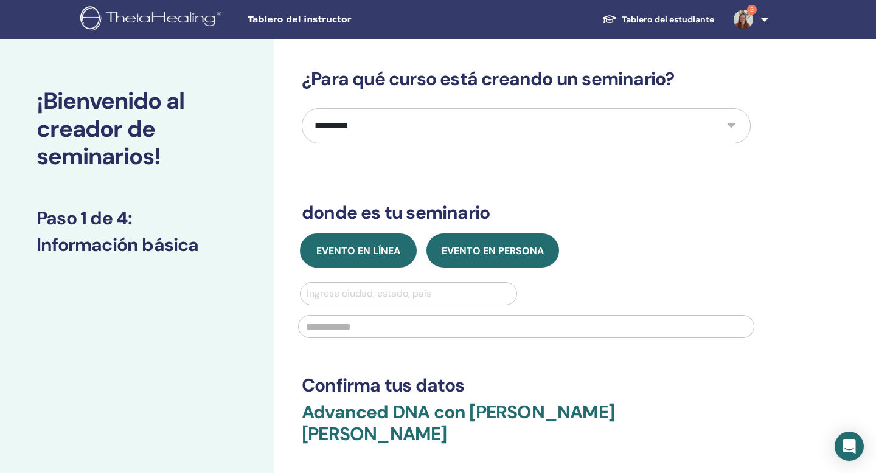
click at [382, 246] on span "Evento en línea" at bounding box center [358, 251] width 84 height 13
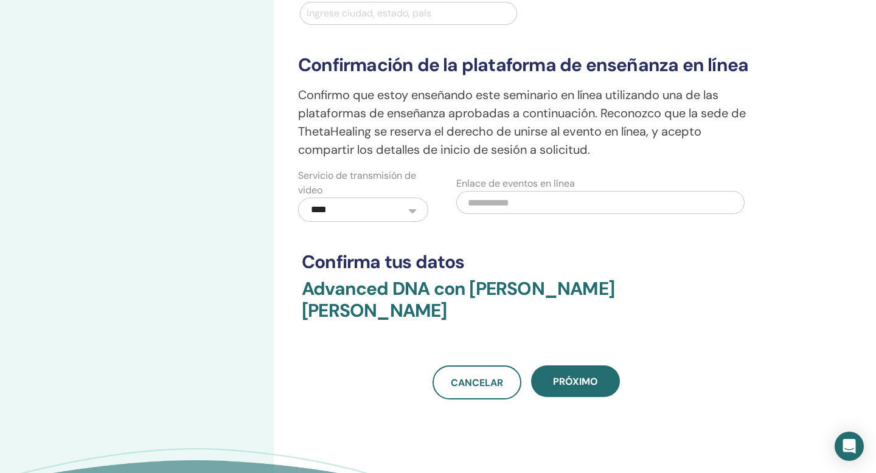
scroll to position [287, 0]
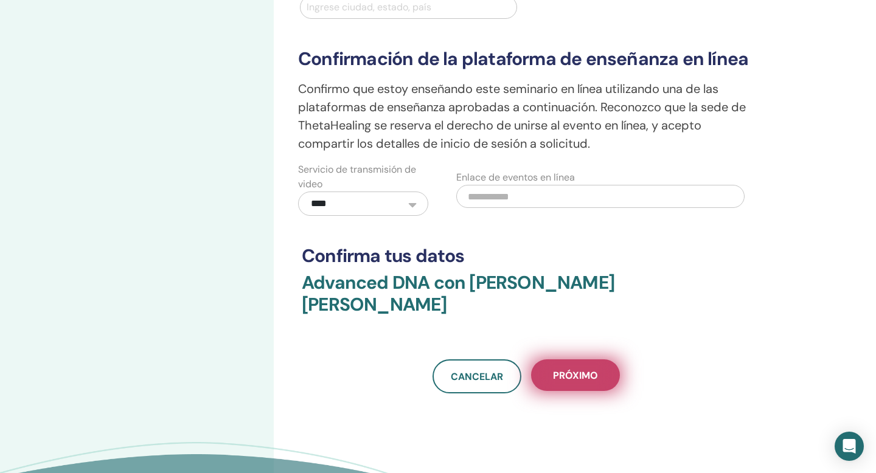
click at [584, 369] on span "próximo" at bounding box center [575, 375] width 45 height 13
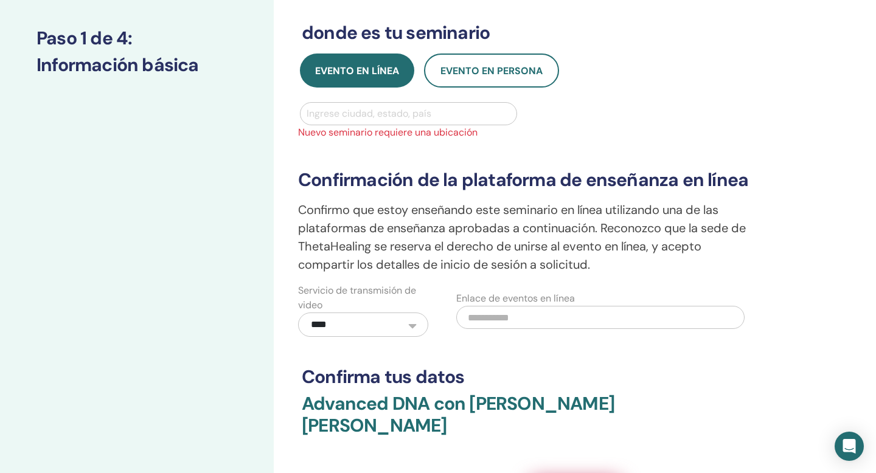
scroll to position [99, 0]
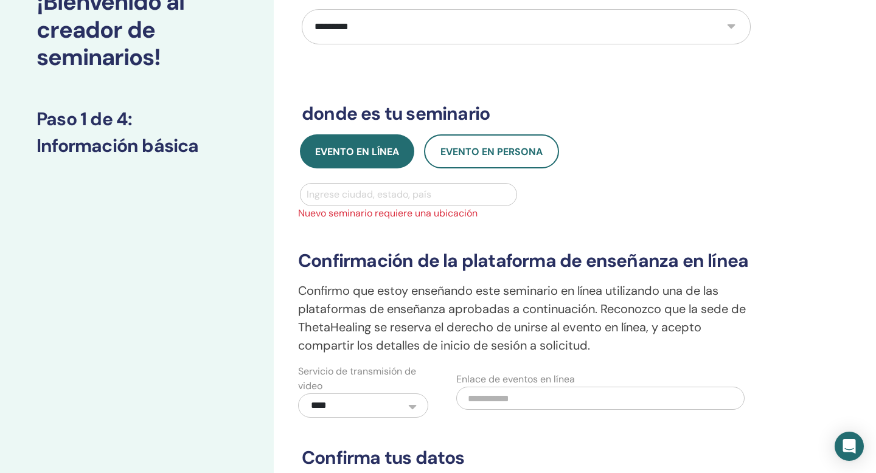
click at [389, 195] on div at bounding box center [409, 194] width 204 height 17
type input "******"
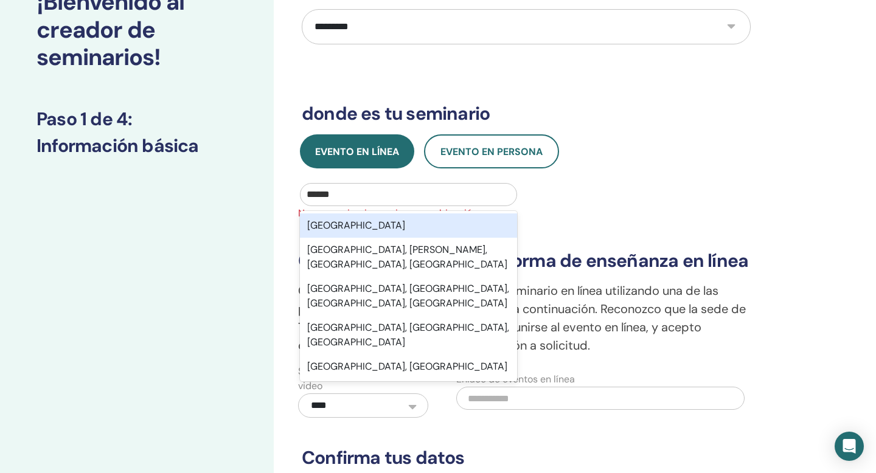
click at [377, 228] on div "[GEOGRAPHIC_DATA]" at bounding box center [408, 226] width 217 height 24
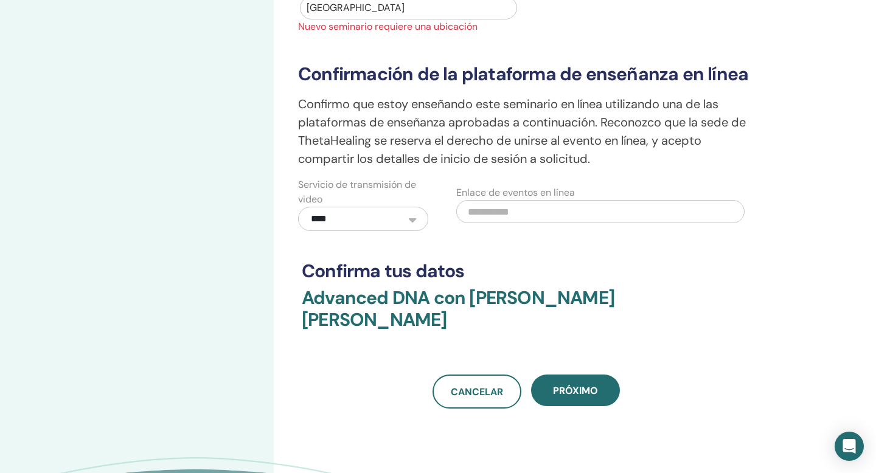
scroll to position [301, 0]
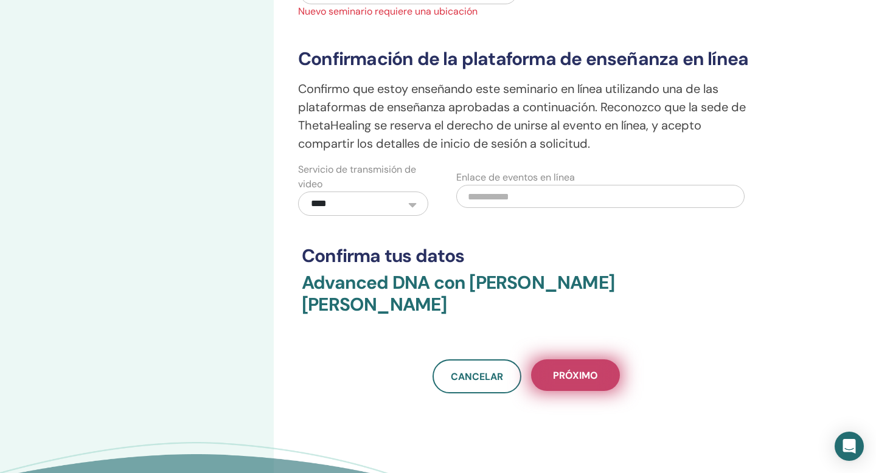
click at [588, 369] on span "próximo" at bounding box center [575, 375] width 45 height 13
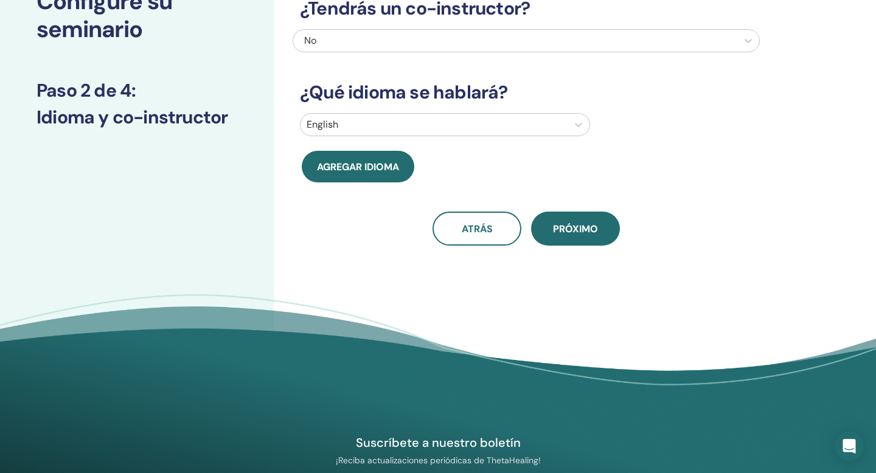
scroll to position [0, 0]
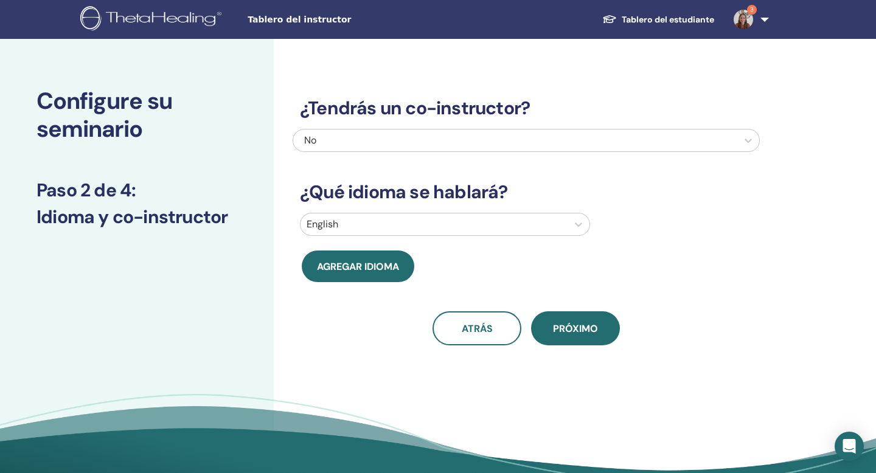
click at [327, 139] on div "No" at bounding box center [481, 140] width 355 height 15
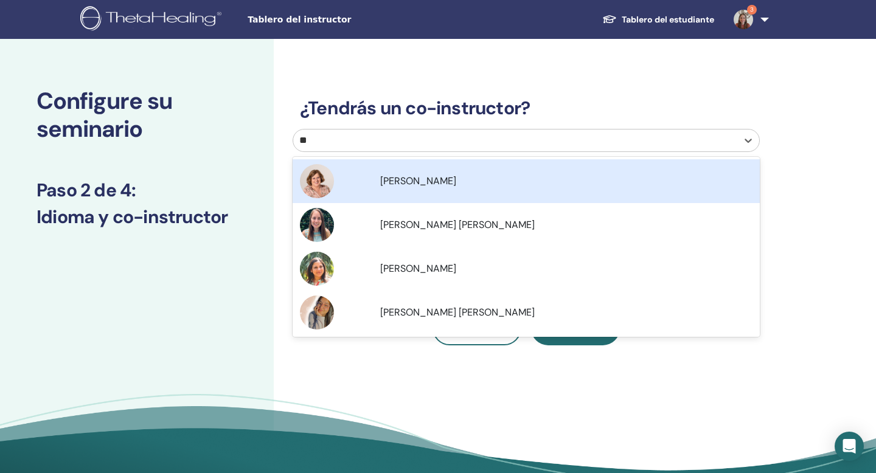
type input "***"
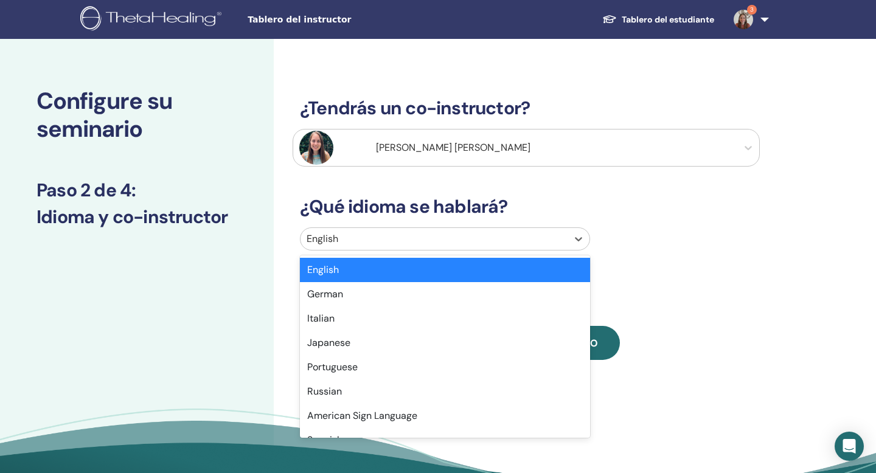
click at [360, 239] on div at bounding box center [434, 239] width 255 height 17
type input "**"
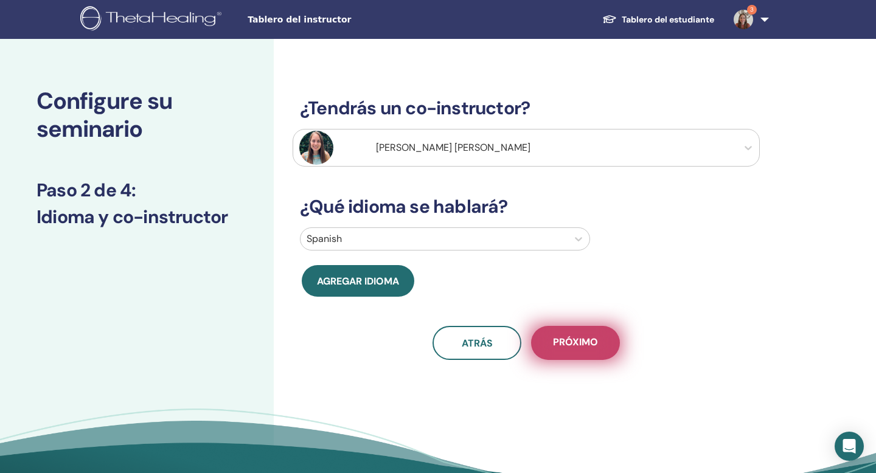
click at [593, 344] on span "próximo" at bounding box center [575, 343] width 45 height 15
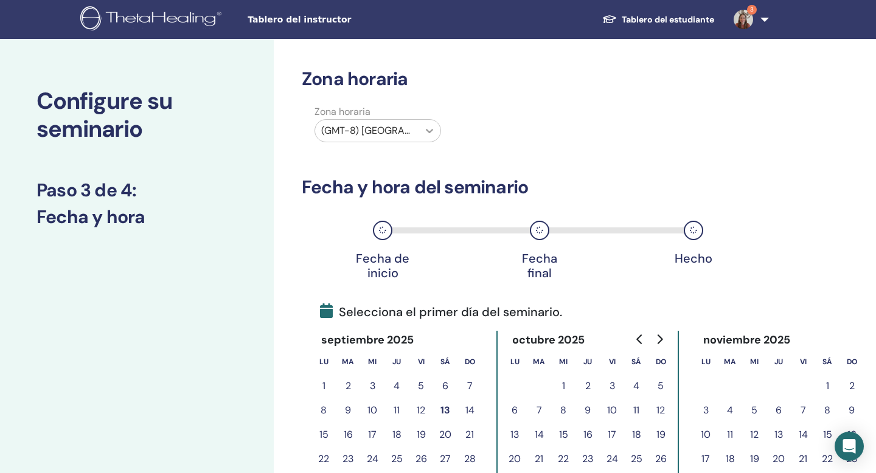
click at [420, 129] on div at bounding box center [430, 131] width 22 height 22
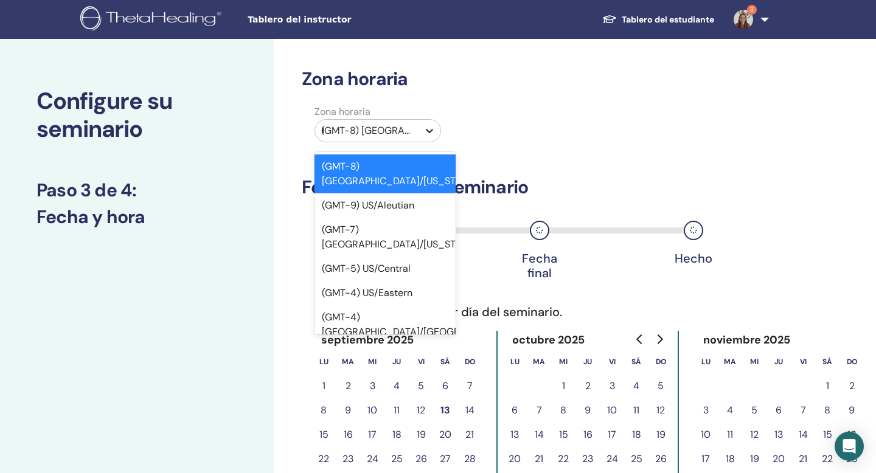
type input "**"
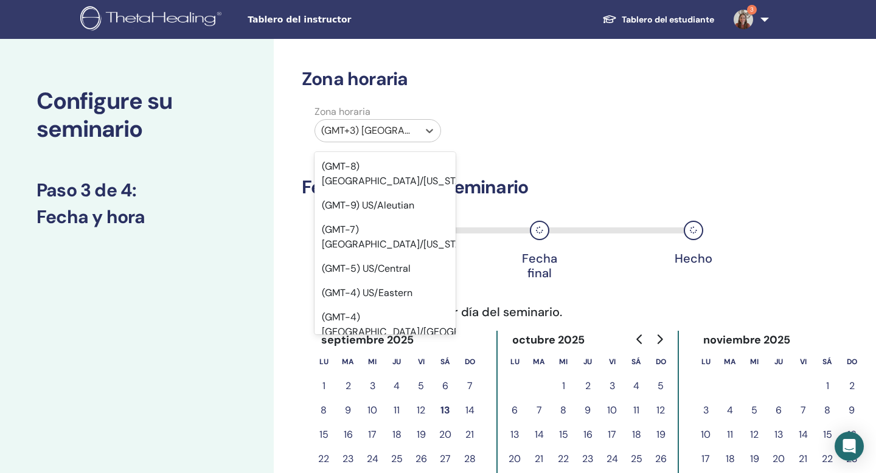
click at [393, 119] on div "(GMT+3) Africa/Asmera" at bounding box center [378, 130] width 127 height 23
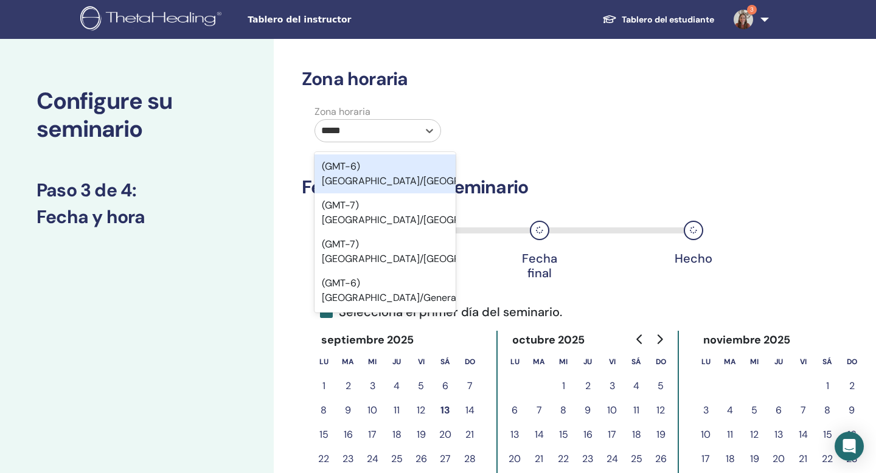
type input "******"
click at [409, 169] on div "(GMT-6) America/Mexico City" at bounding box center [385, 174] width 141 height 39
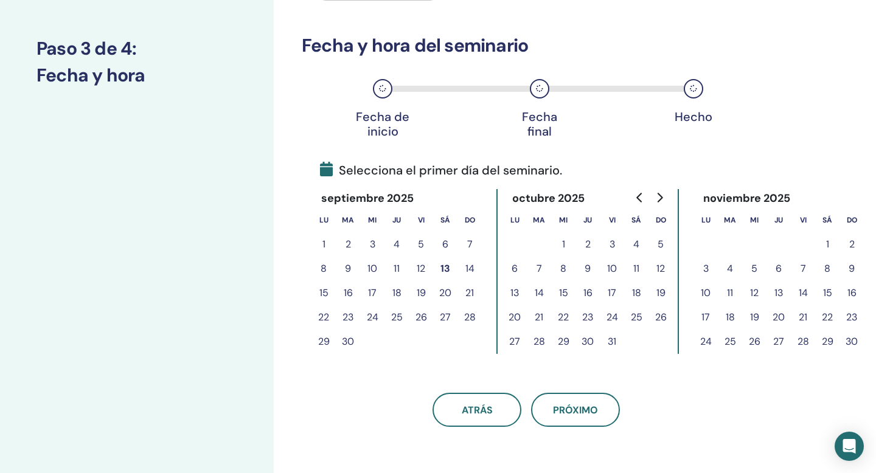
scroll to position [144, 0]
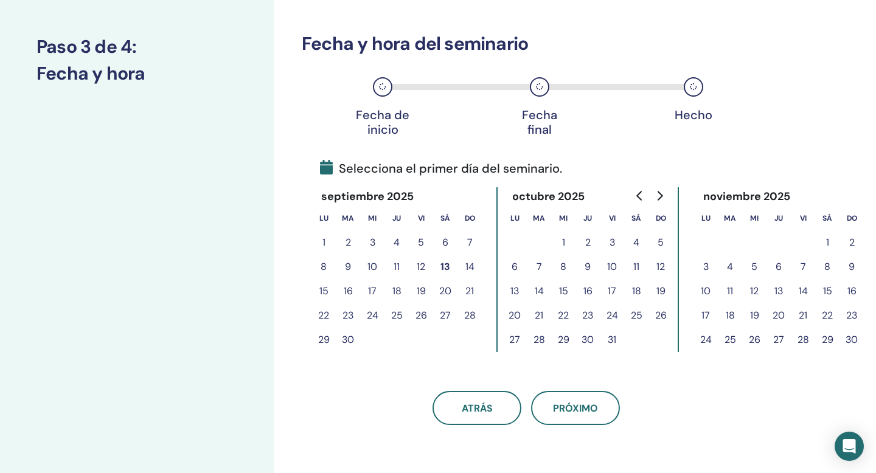
click at [611, 313] on button "24" at bounding box center [612, 316] width 24 height 24
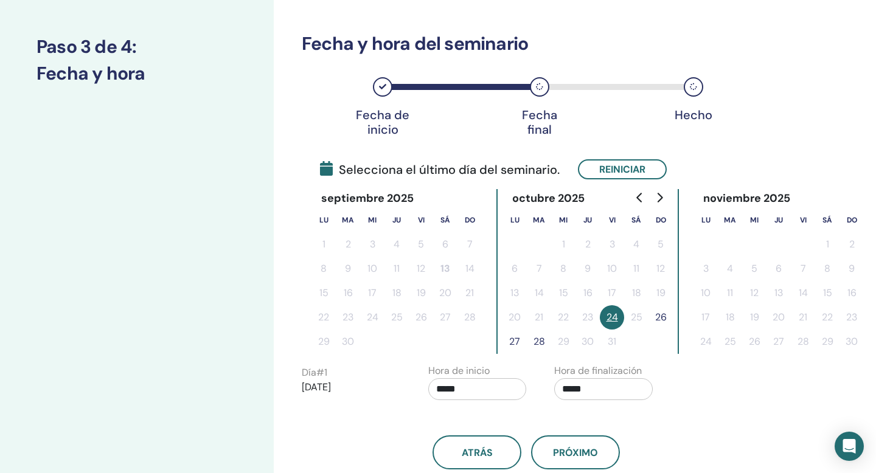
click at [661, 316] on button "26" at bounding box center [661, 317] width 24 height 24
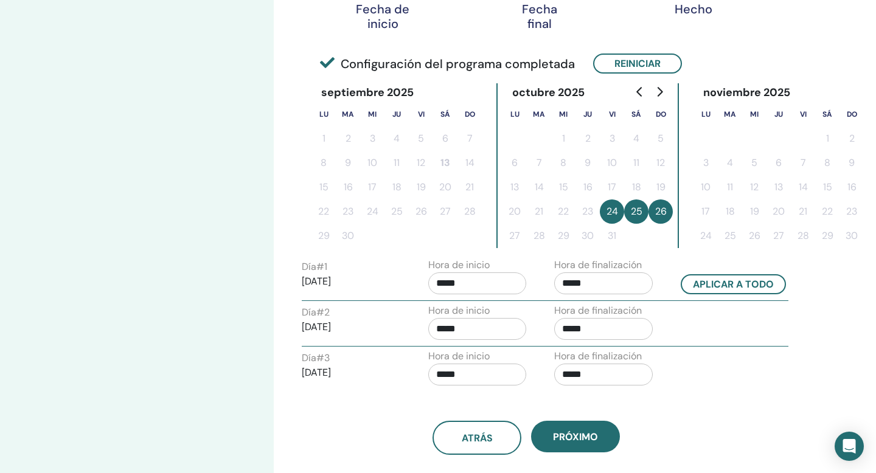
scroll to position [265, 0]
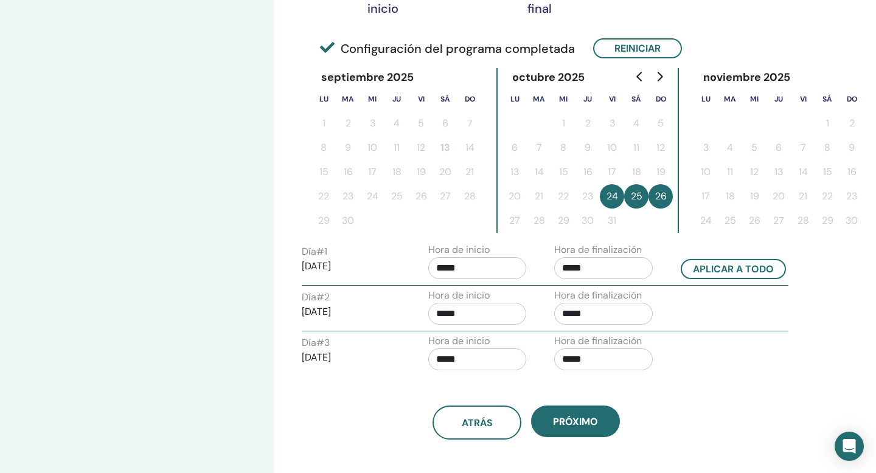
click at [583, 271] on input "*****" at bounding box center [603, 268] width 99 height 22
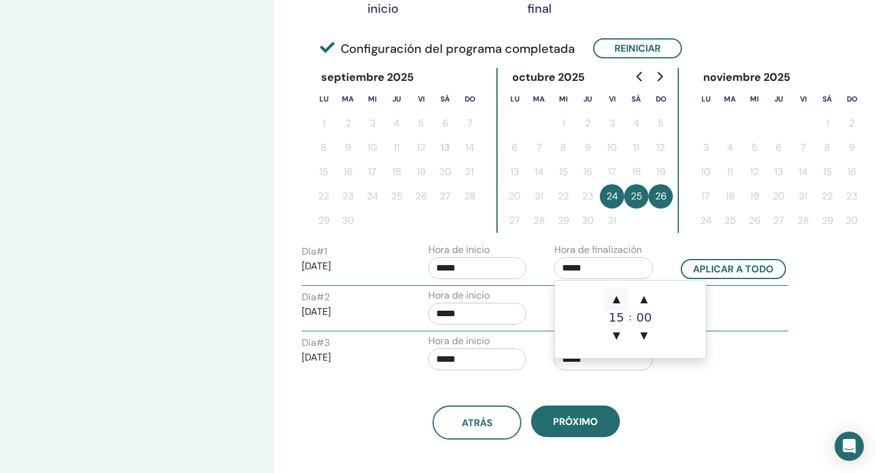
click at [616, 298] on span "▲" at bounding box center [616, 299] width 24 height 24
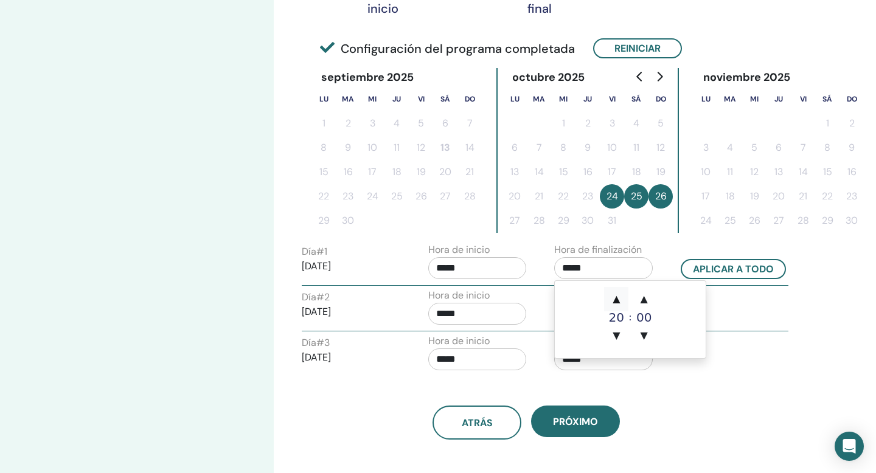
click at [618, 298] on span "▲" at bounding box center [616, 299] width 24 height 24
type input "*****"
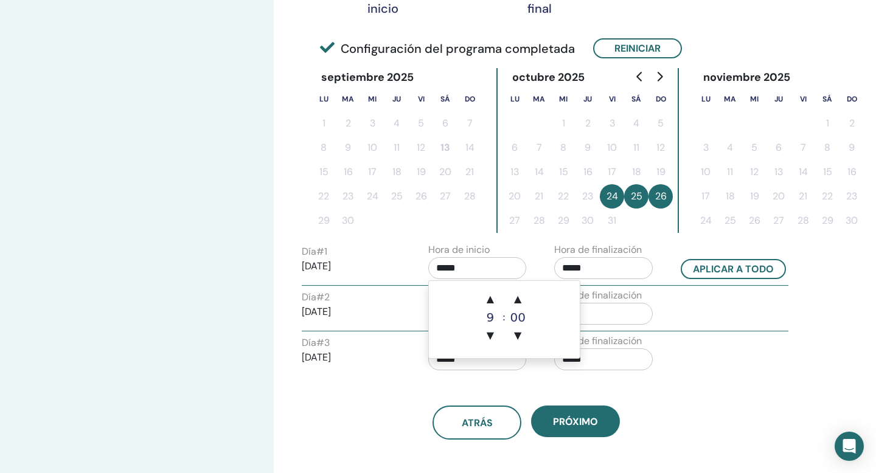
click at [453, 262] on input "*****" at bounding box center [477, 268] width 99 height 22
click at [491, 299] on span "▲" at bounding box center [490, 299] width 24 height 24
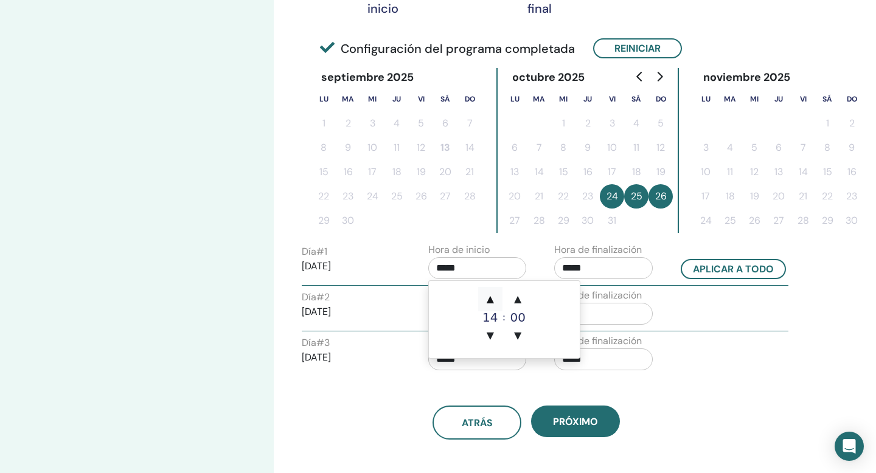
click at [491, 299] on span "▲" at bounding box center [490, 299] width 24 height 24
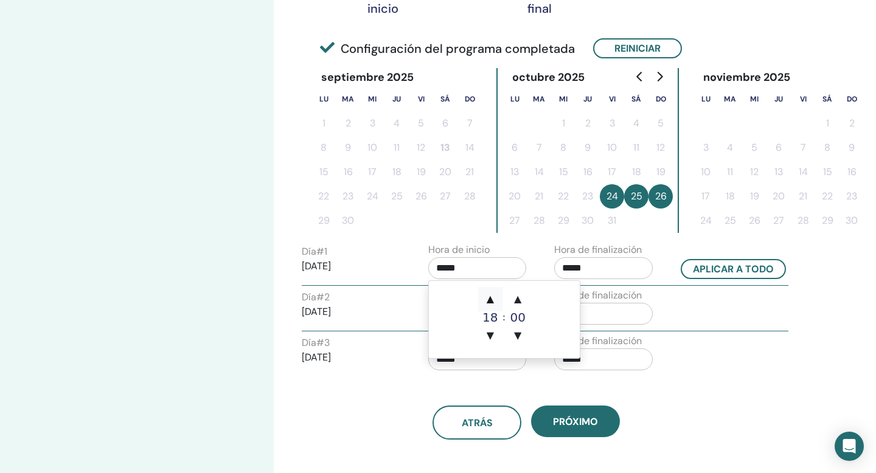
type input "*****"
click at [658, 300] on div "Hora de finalización *****" at bounding box center [608, 309] width 127 height 43
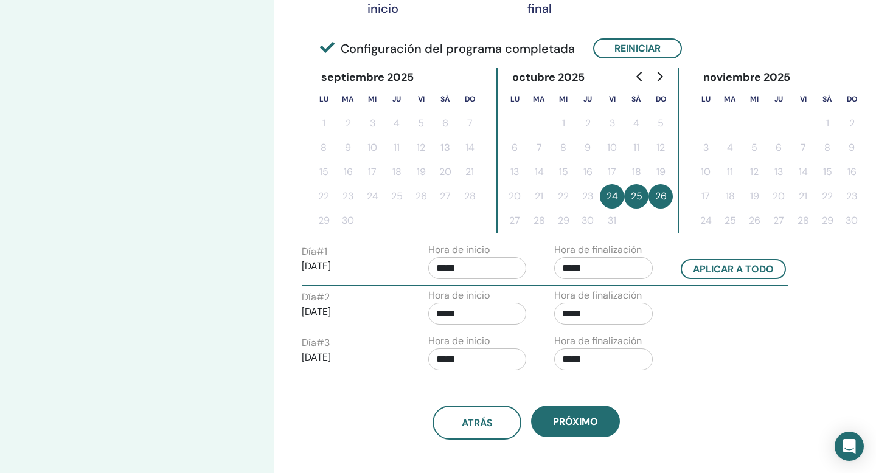
click at [612, 305] on input "*****" at bounding box center [603, 314] width 99 height 22
click at [616, 344] on span "▲" at bounding box center [616, 345] width 24 height 24
click at [642, 346] on span "▲" at bounding box center [644, 345] width 24 height 24
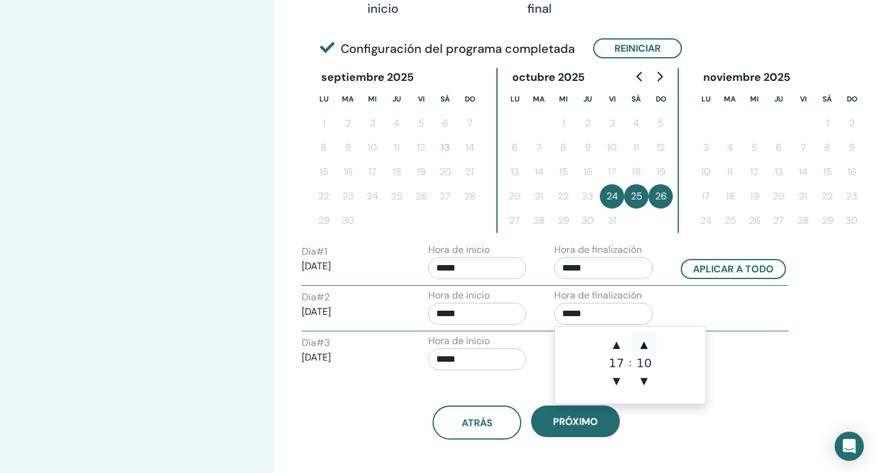
click at [642, 346] on span "▲" at bounding box center [644, 345] width 24 height 24
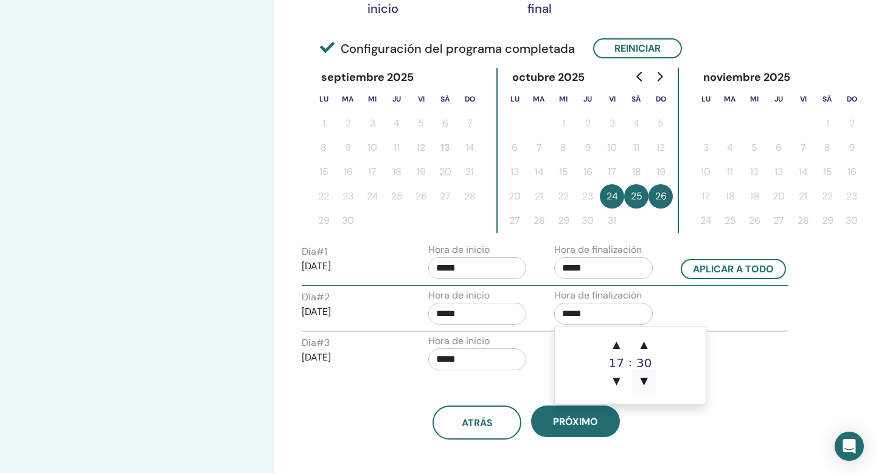
click at [644, 377] on span "▼" at bounding box center [644, 381] width 24 height 24
type input "*****"
click at [530, 343] on div "Hora de inicio *****" at bounding box center [482, 355] width 127 height 43
click at [566, 355] on input "*****" at bounding box center [603, 360] width 99 height 22
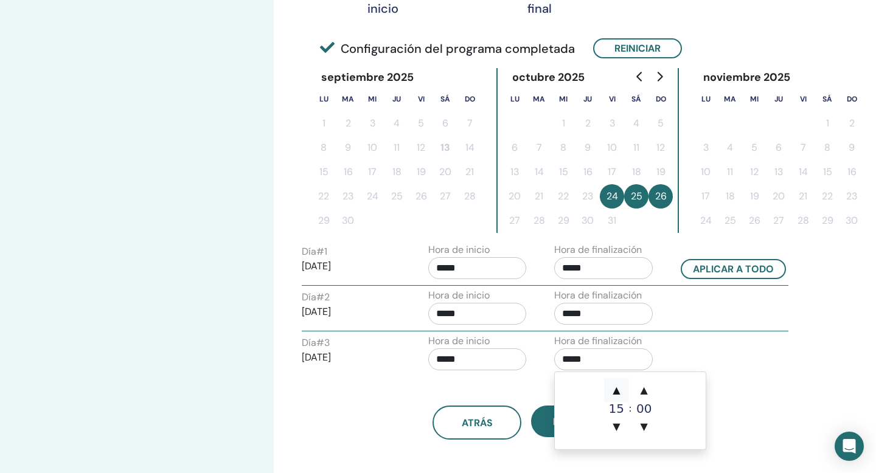
click at [614, 386] on span "▲" at bounding box center [616, 390] width 24 height 24
click at [649, 388] on span "▲" at bounding box center [644, 390] width 24 height 24
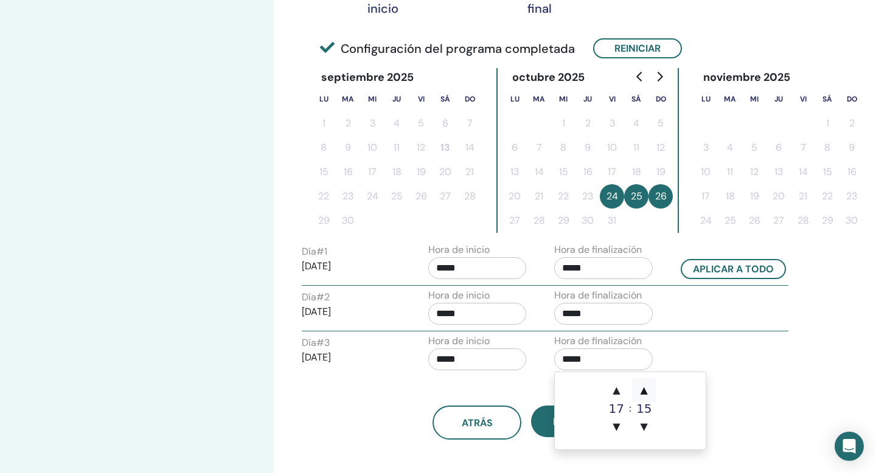
click at [649, 388] on span "▲" at bounding box center [644, 390] width 24 height 24
click at [645, 423] on span "▼" at bounding box center [644, 427] width 24 height 24
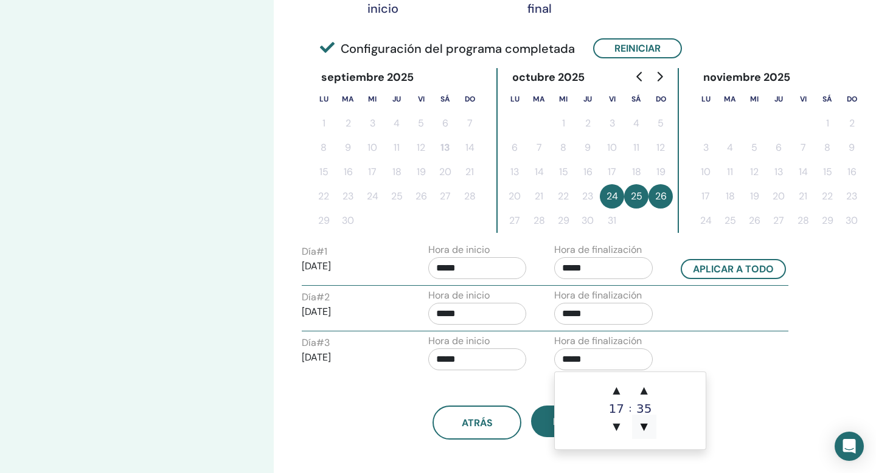
type input "*****"
click at [441, 310] on input "*****" at bounding box center [477, 314] width 99 height 22
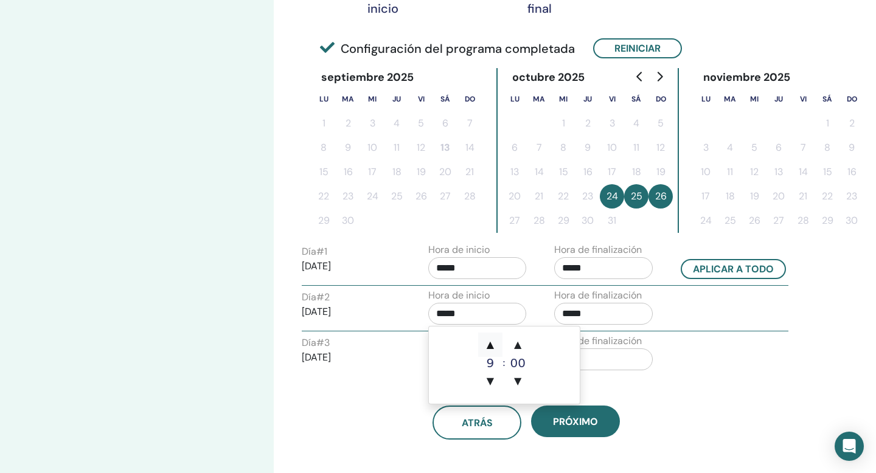
click at [495, 345] on span "▲" at bounding box center [490, 345] width 24 height 24
type input "*****"
click at [392, 364] on p "2025/10/26" at bounding box center [351, 357] width 99 height 15
click at [437, 358] on input "*****" at bounding box center [477, 360] width 99 height 22
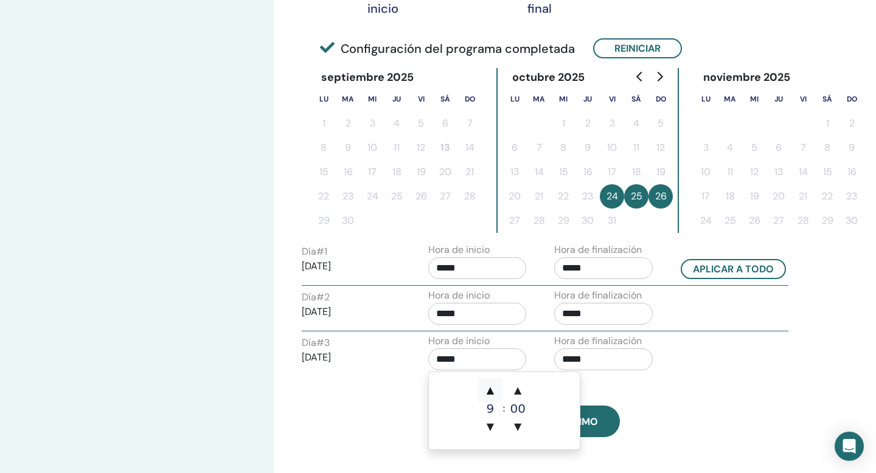
click at [492, 389] on span "▲" at bounding box center [490, 390] width 24 height 24
type input "*****"
click at [666, 417] on div "atrás próximo" at bounding box center [526, 423] width 467 height 34
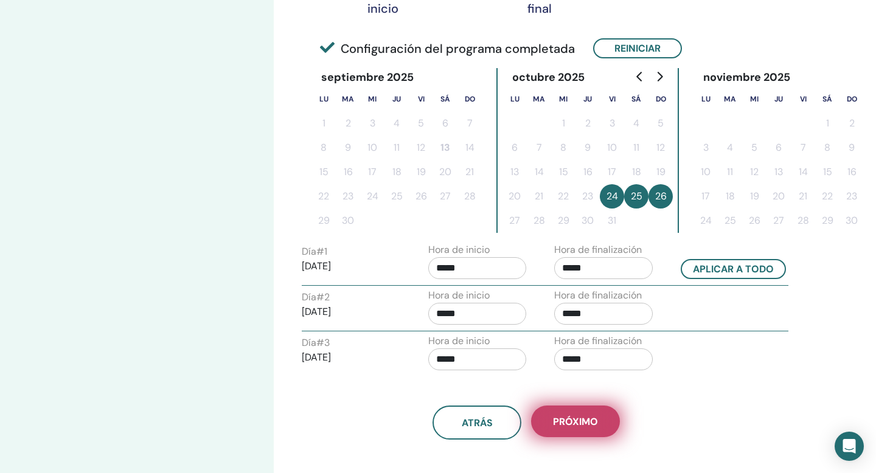
click at [602, 426] on button "próximo" at bounding box center [575, 422] width 89 height 32
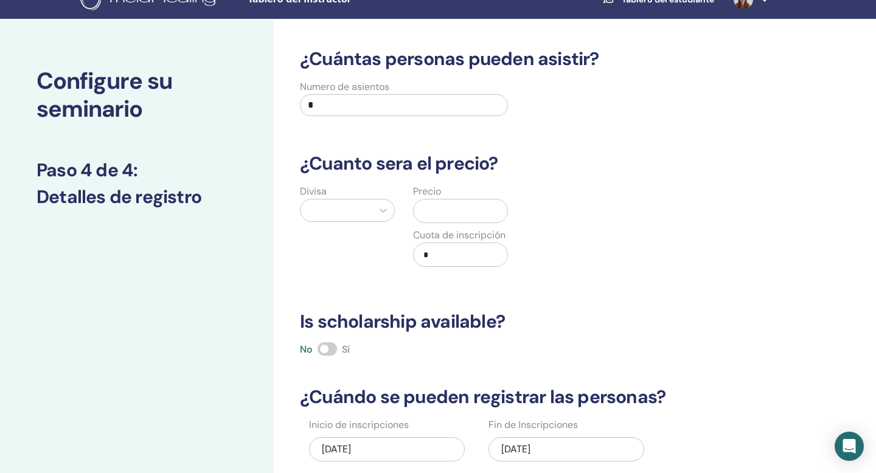
scroll to position [19, 0]
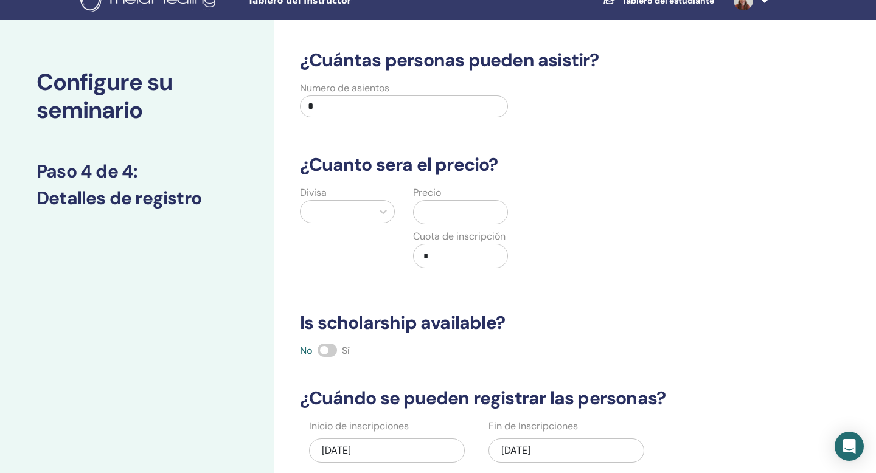
click at [362, 106] on input "*" at bounding box center [404, 107] width 208 height 22
type input "**"
click at [377, 213] on icon at bounding box center [383, 212] width 12 height 12
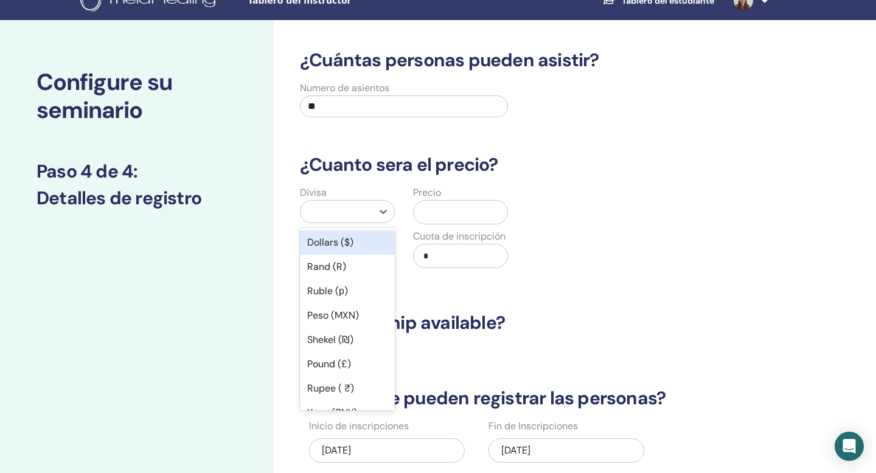
click at [373, 242] on div "Dollars ($)" at bounding box center [347, 243] width 95 height 24
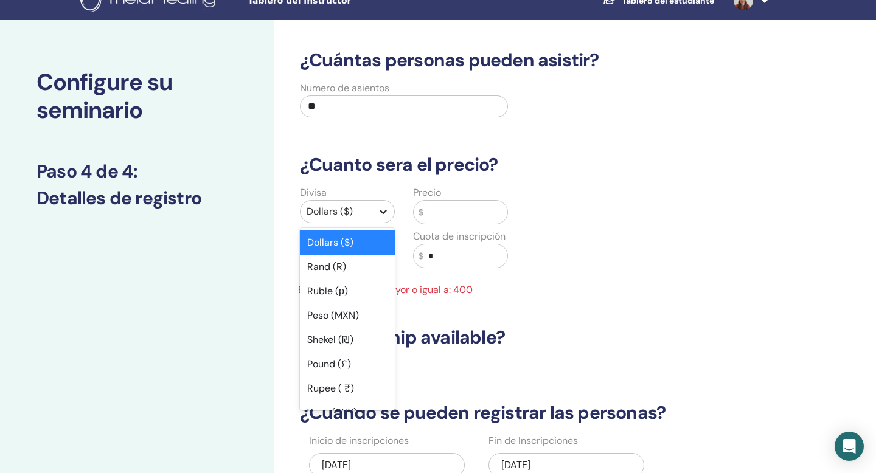
click at [374, 219] on div at bounding box center [383, 212] width 22 height 22
click at [347, 316] on div "Peso (MXN)" at bounding box center [347, 316] width 95 height 24
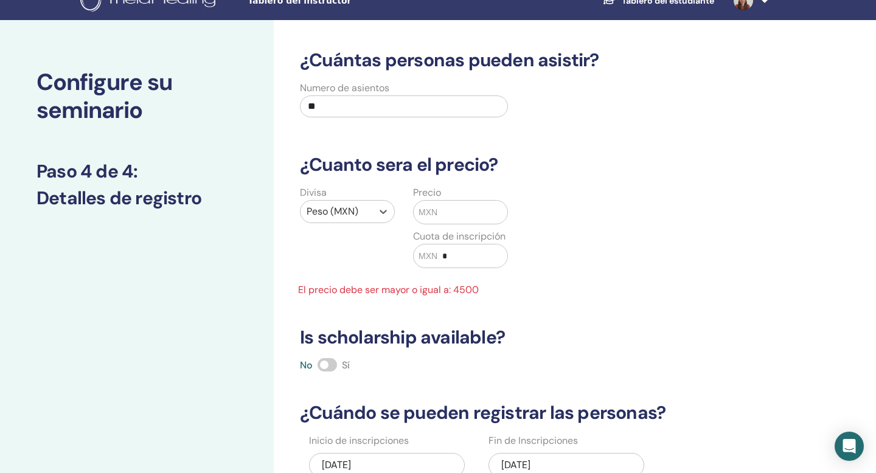
click at [458, 218] on input "text" at bounding box center [472, 212] width 70 height 23
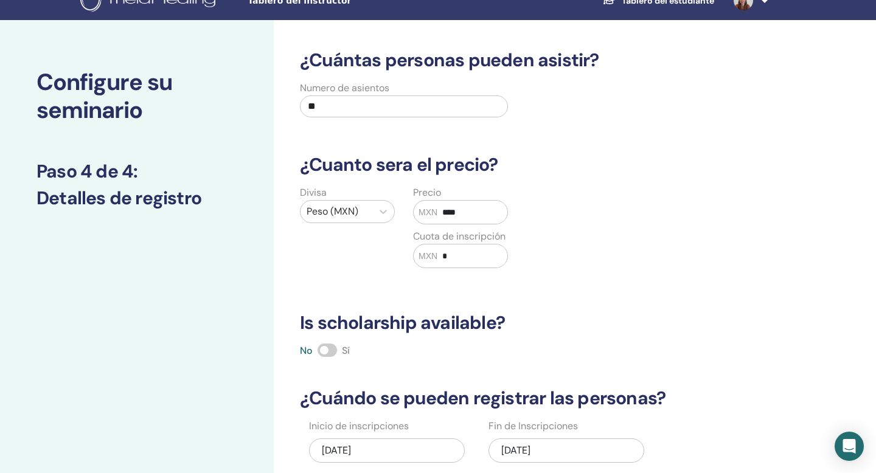
type input "****"
click at [332, 349] on span at bounding box center [327, 350] width 19 height 13
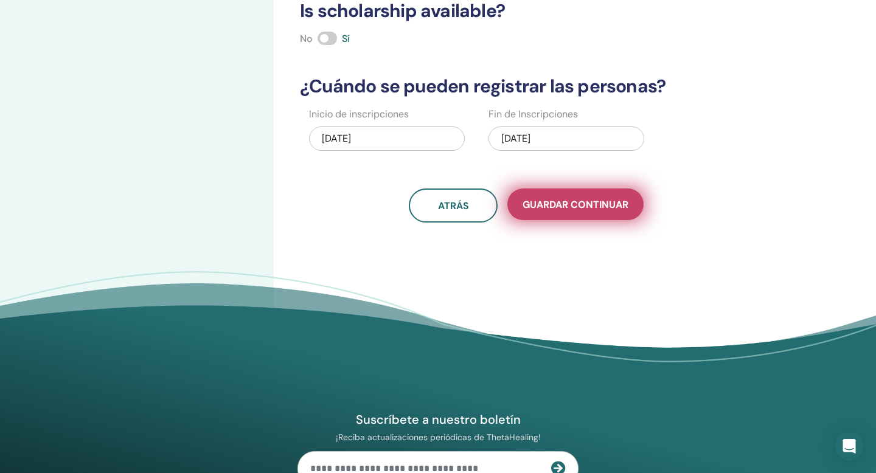
scroll to position [335, 0]
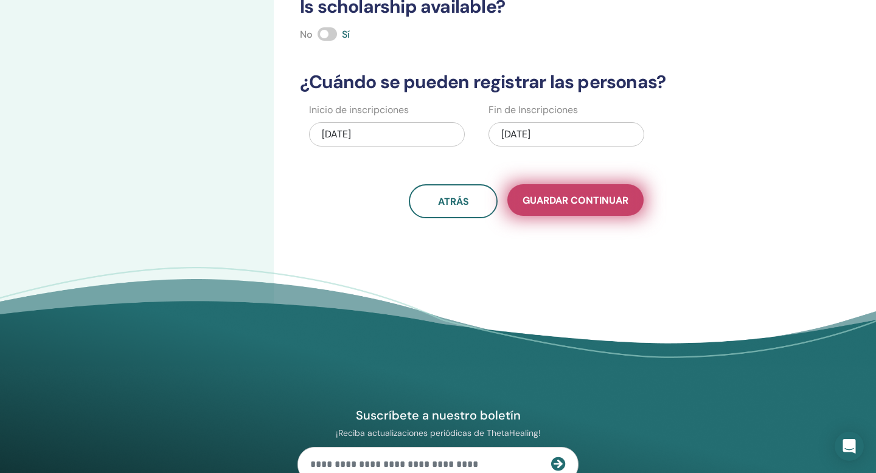
click at [579, 213] on button "Guardar Continuar" at bounding box center [575, 200] width 136 height 32
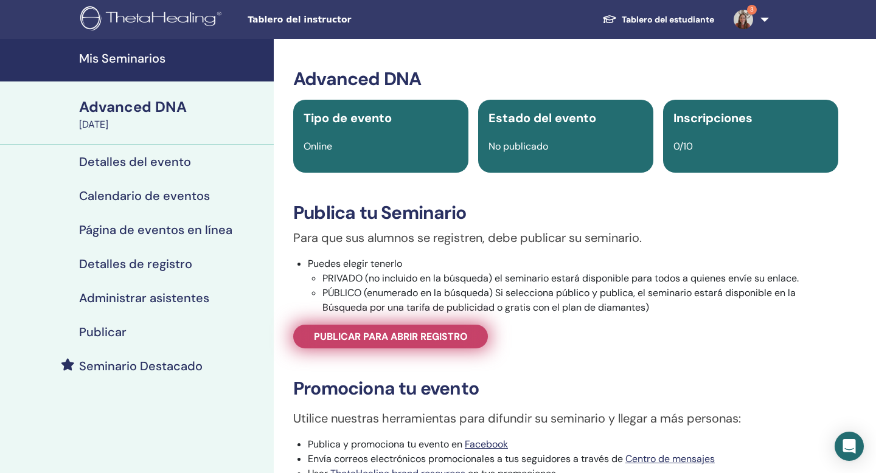
click at [425, 339] on span "Publicar para abrir registro" at bounding box center [391, 336] width 154 height 13
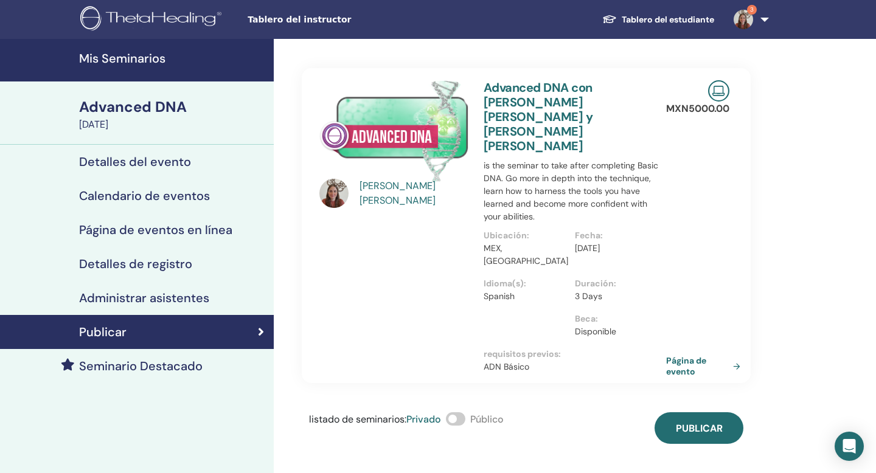
click at [457, 412] on span at bounding box center [455, 418] width 19 height 13
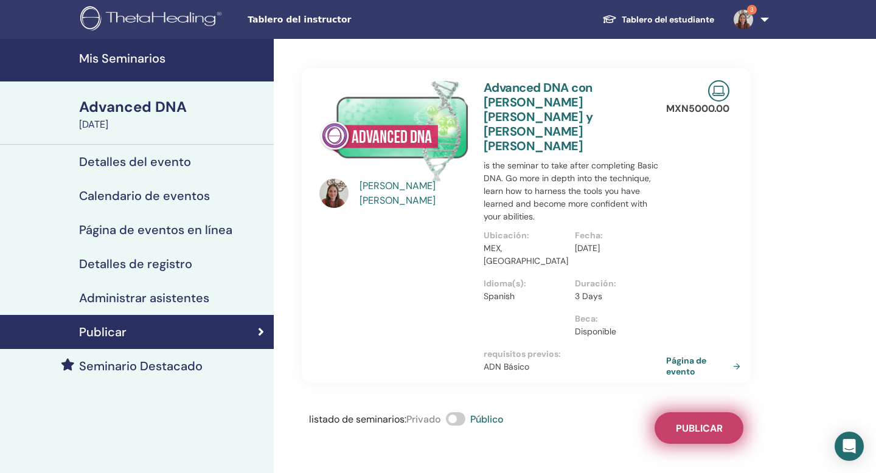
click at [682, 412] on button "Publicar" at bounding box center [699, 428] width 89 height 32
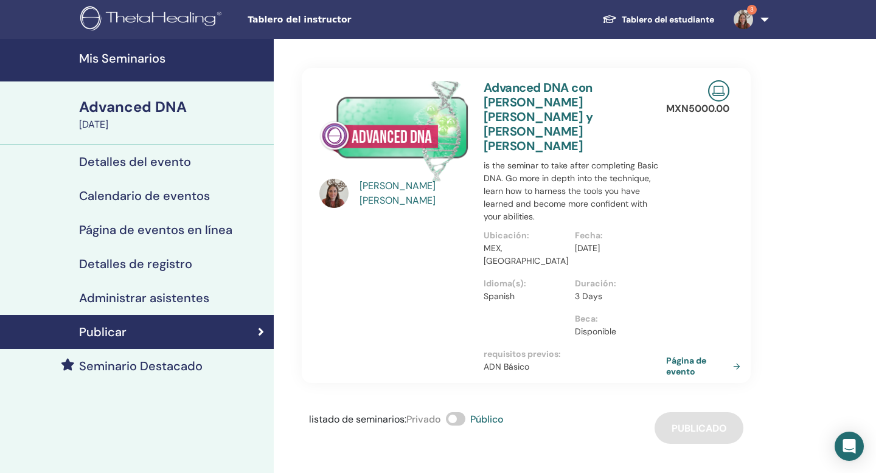
click at [194, 368] on h4 "Seminario Destacado" at bounding box center [140, 366] width 123 height 15
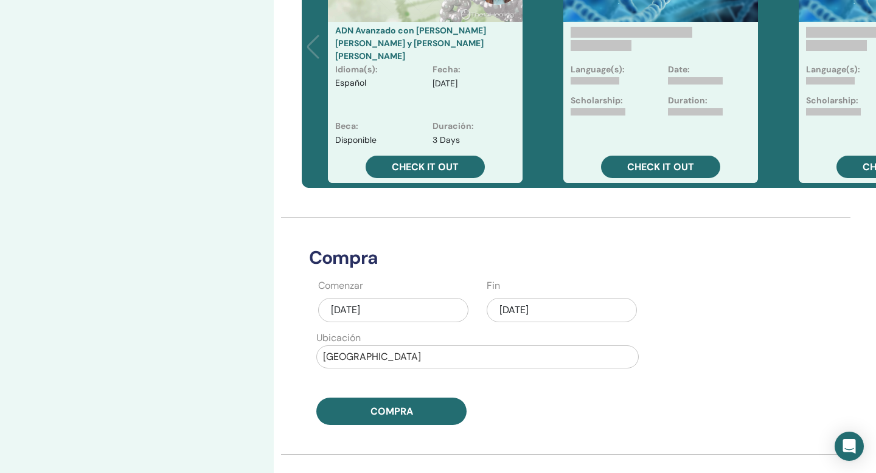
scroll to position [391, 0]
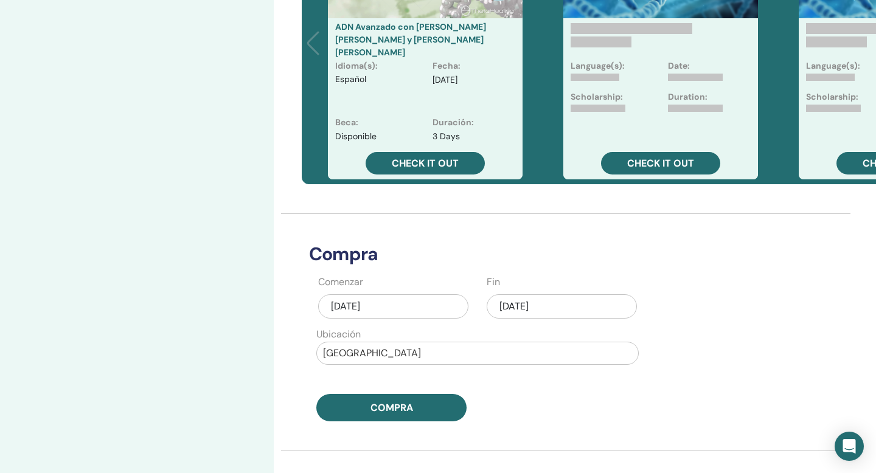
click at [378, 311] on div "[DATE]" at bounding box center [393, 306] width 150 height 24
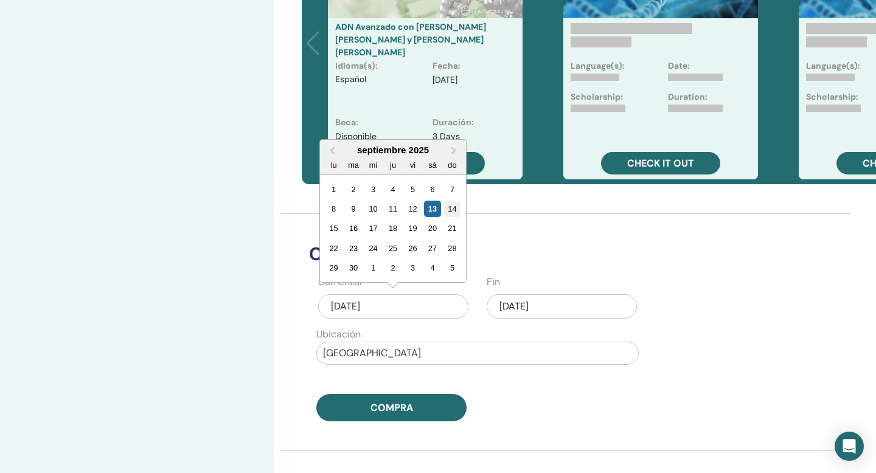
click at [453, 209] on div "14" at bounding box center [452, 209] width 16 height 16
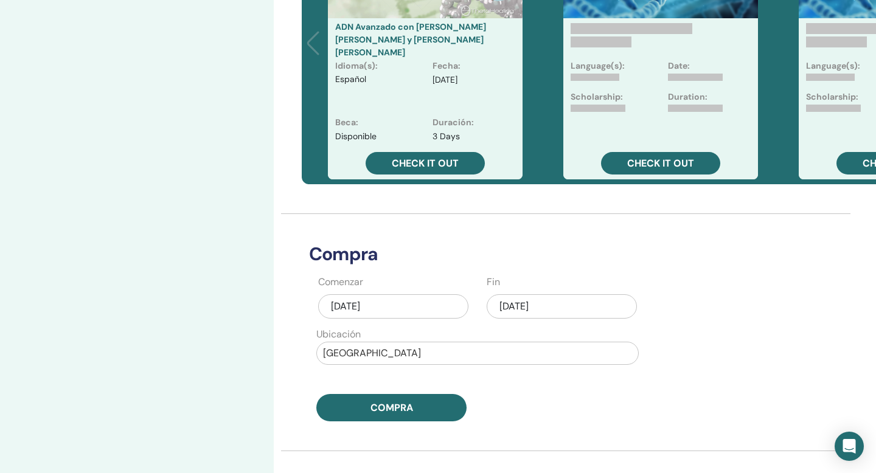
click at [519, 307] on div "[DATE]" at bounding box center [562, 306] width 150 height 24
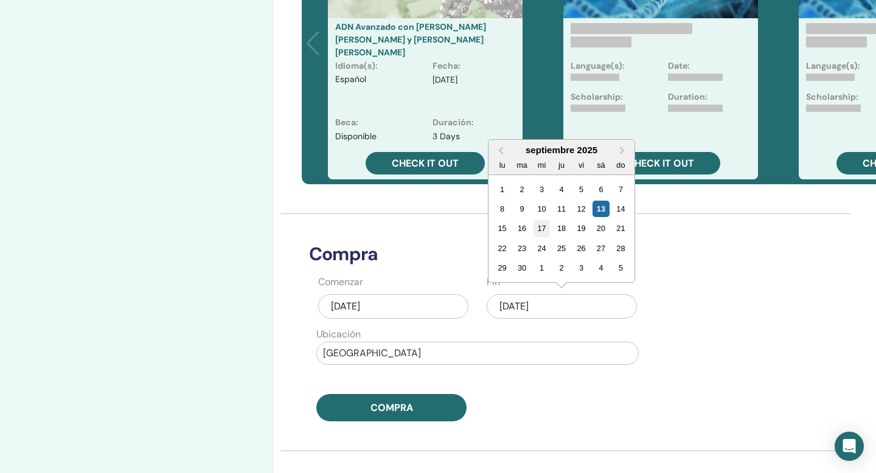
click at [537, 231] on div "17" at bounding box center [542, 228] width 16 height 16
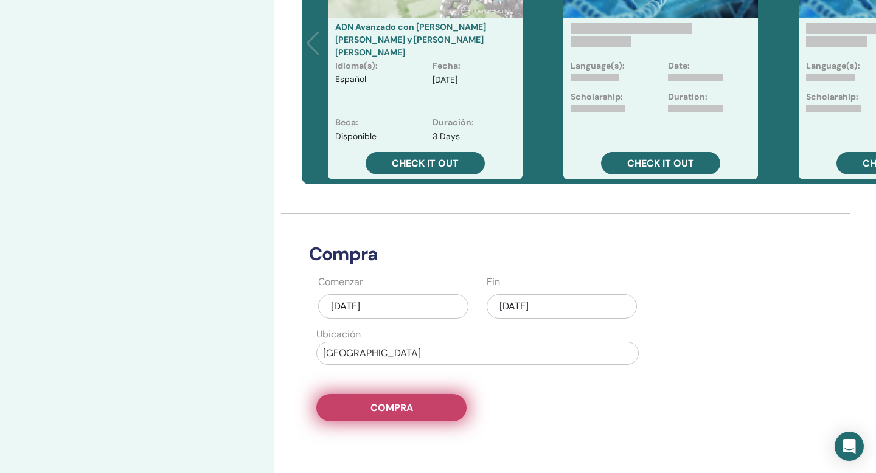
click at [410, 413] on span "Compra" at bounding box center [391, 408] width 43 height 13
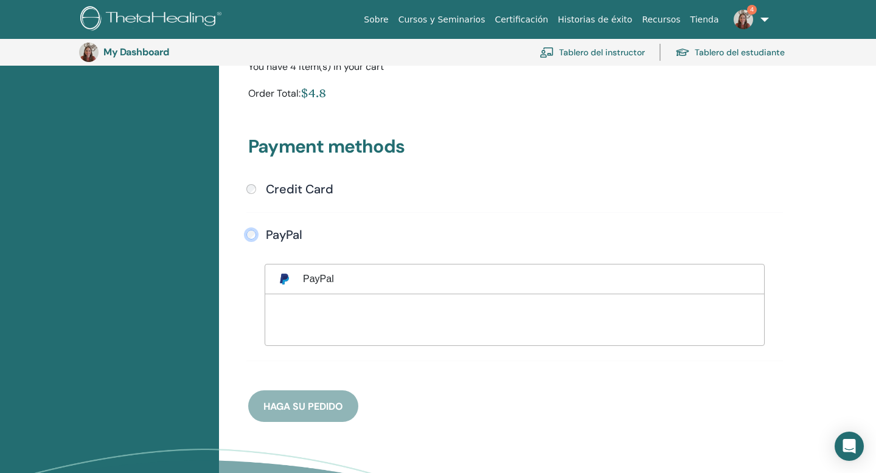
scroll to position [276, 0]
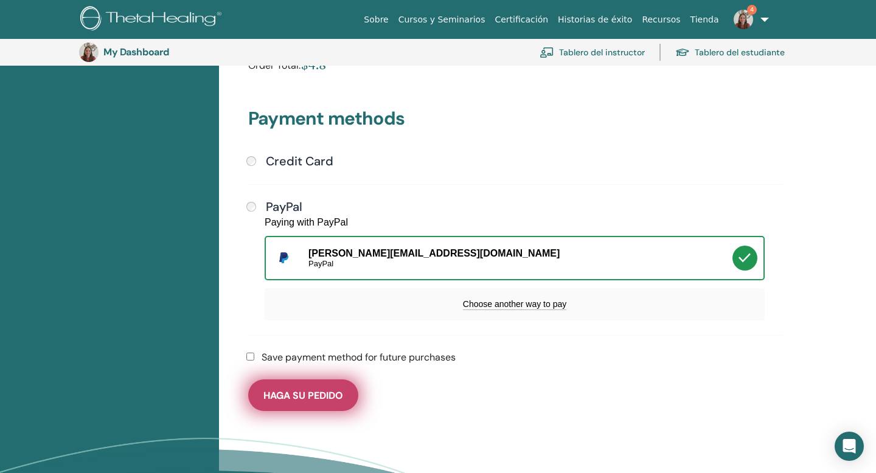
click at [306, 394] on span "Haga su pedido" at bounding box center [303, 395] width 80 height 13
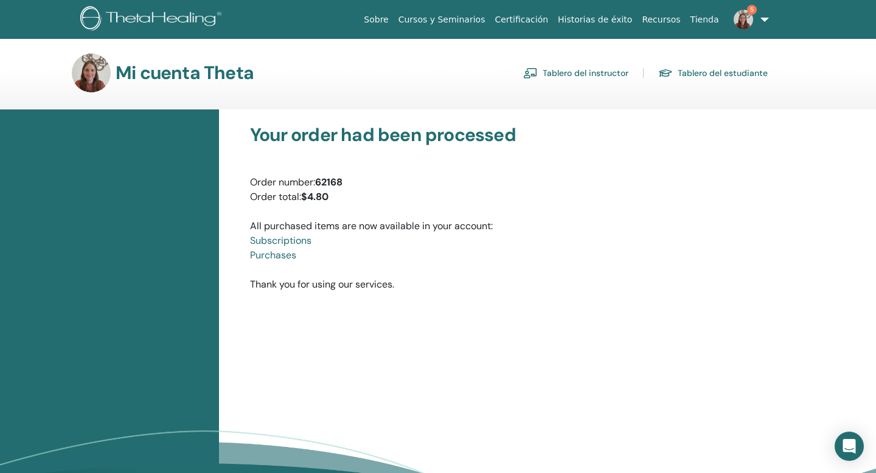
click at [591, 74] on link "Tablero del instructor" at bounding box center [575, 72] width 105 height 19
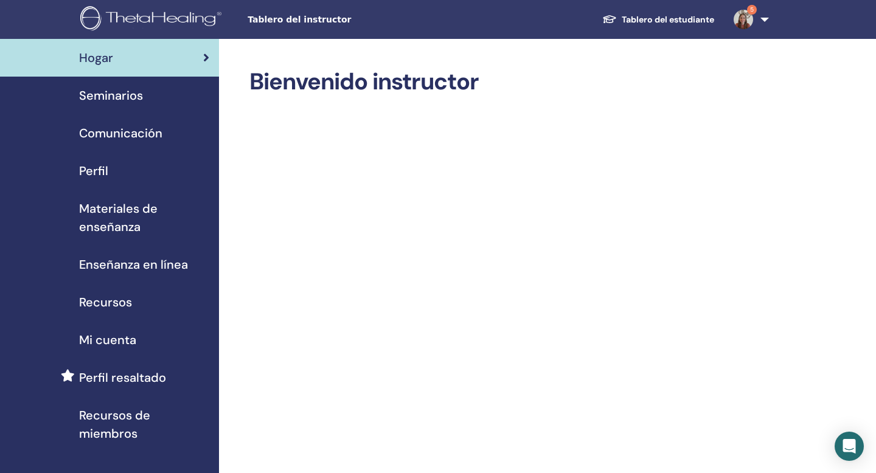
click at [145, 97] on div "Seminarios" at bounding box center [110, 95] width 200 height 18
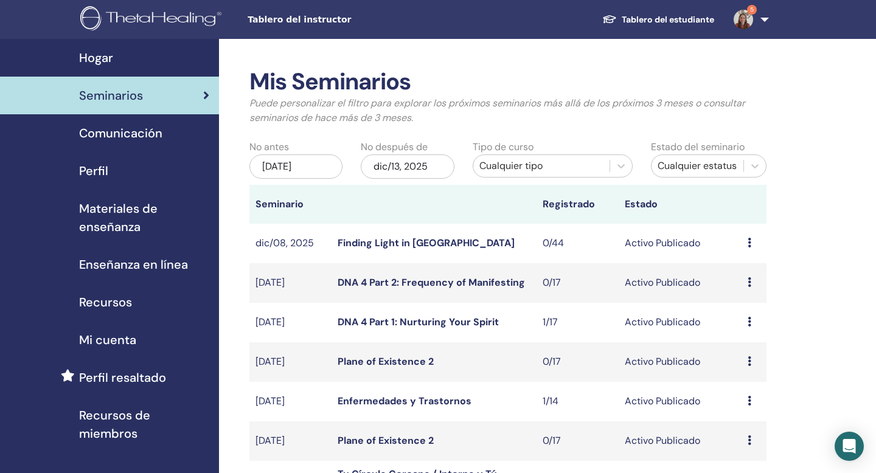
click at [516, 167] on div "Cualquier tipo" at bounding box center [541, 166] width 124 height 15
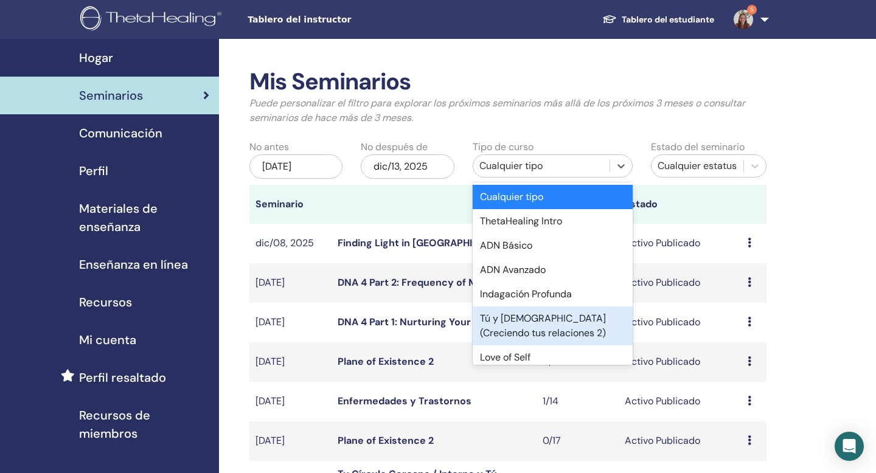
scroll to position [694, 0]
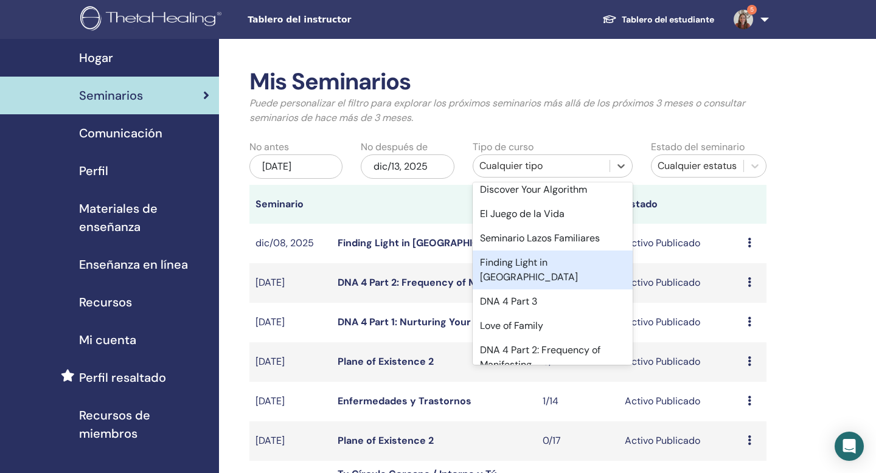
click at [524, 260] on div "Finding Light in [GEOGRAPHIC_DATA]" at bounding box center [553, 270] width 160 height 39
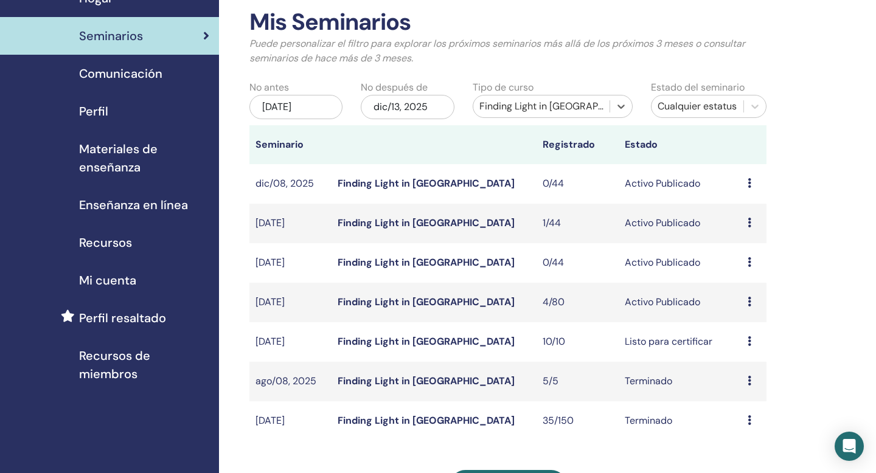
scroll to position [60, 0]
click at [753, 264] on div "Avance Editar asistentes Cancelar" at bounding box center [754, 262] width 13 height 15
click at [748, 311] on link "asistentes" at bounding box center [748, 310] width 46 height 13
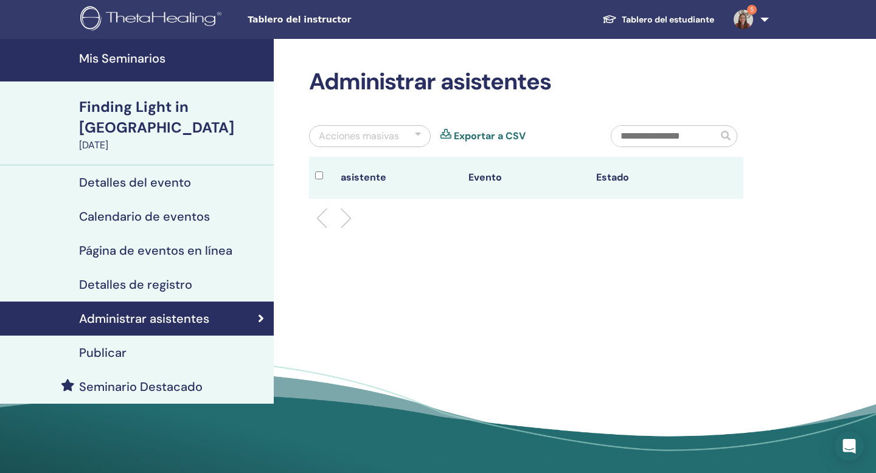
click at [220, 175] on div "Detalles del evento" at bounding box center [137, 182] width 254 height 15
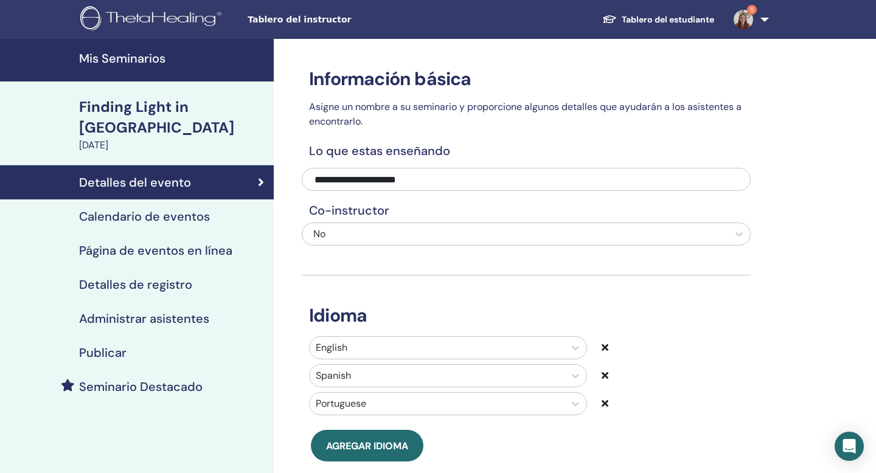
click at [220, 209] on div "Calendario de eventos" at bounding box center [137, 216] width 254 height 15
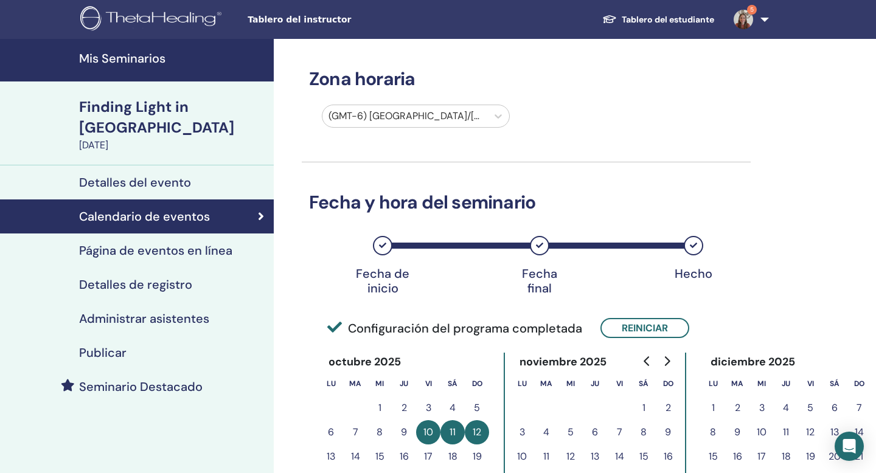
click at [240, 243] on div "Página de eventos en línea" at bounding box center [137, 250] width 254 height 15
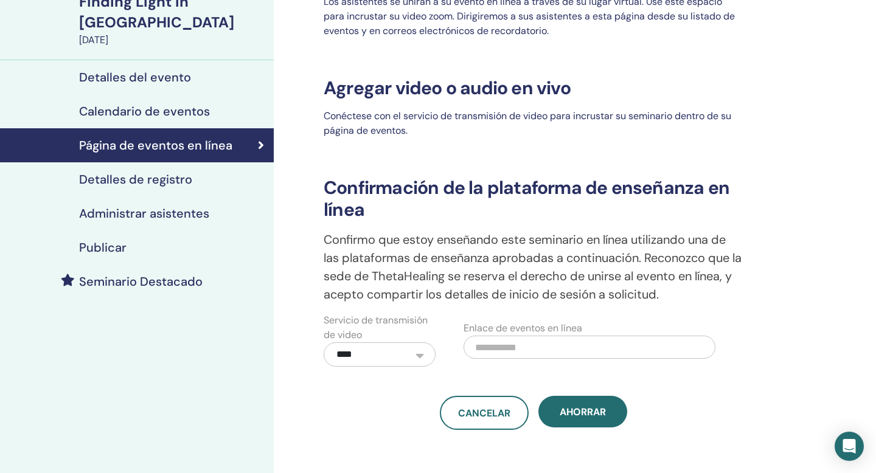
scroll to position [106, 0]
click at [238, 172] on div "Detalles de registro" at bounding box center [137, 179] width 254 height 15
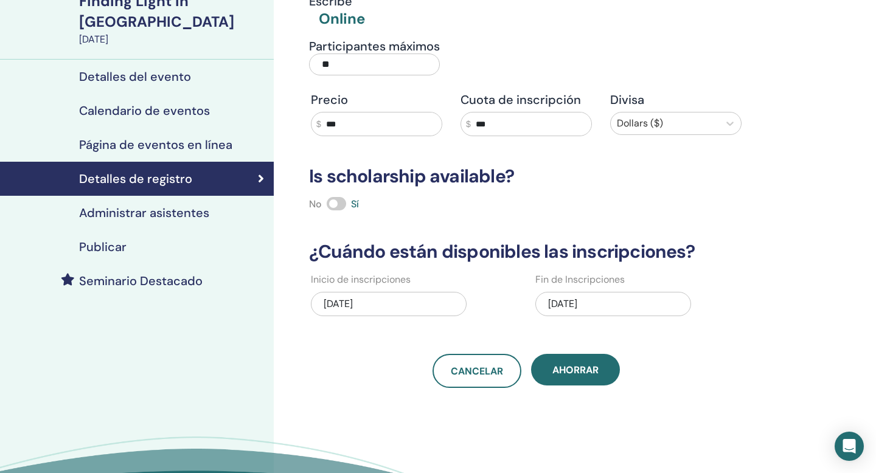
click at [242, 206] on div "Administrar asistentes" at bounding box center [137, 213] width 254 height 15
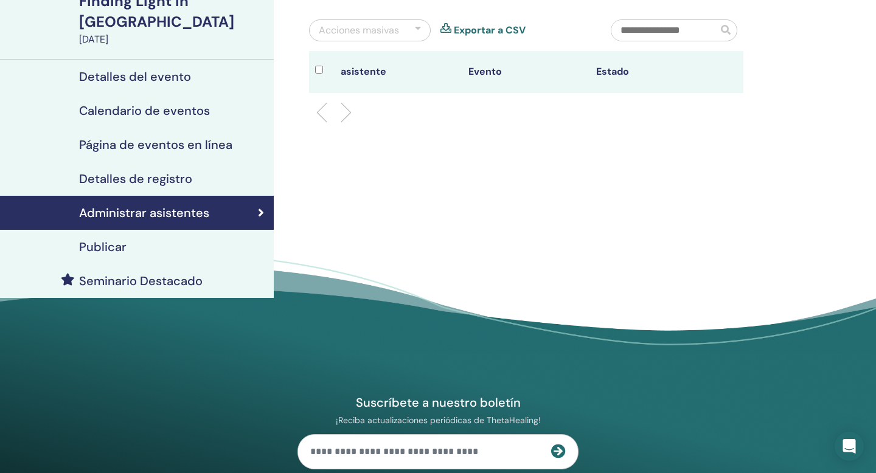
click at [246, 240] on div "Publicar" at bounding box center [137, 247] width 254 height 15
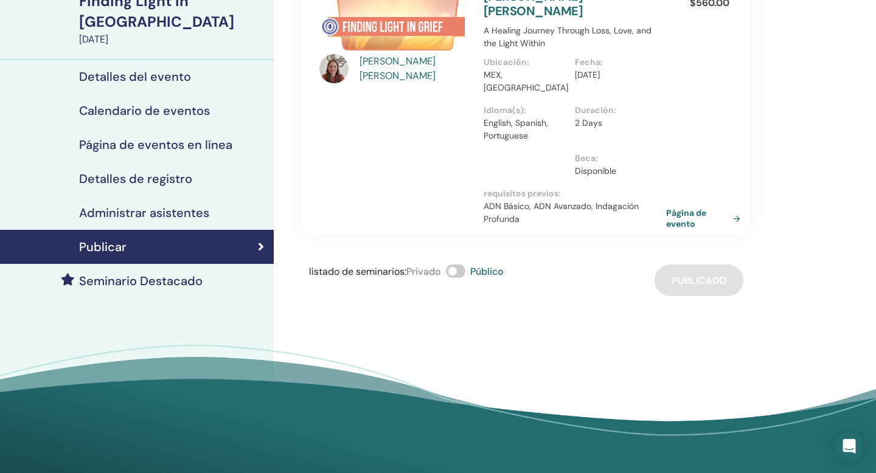
click at [248, 274] on div "Seminario Destacado" at bounding box center [137, 281] width 254 height 15
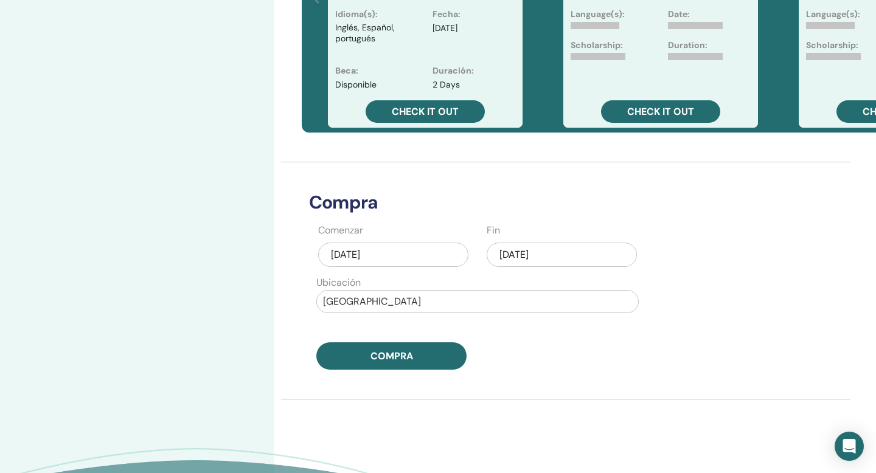
scroll to position [444, 0]
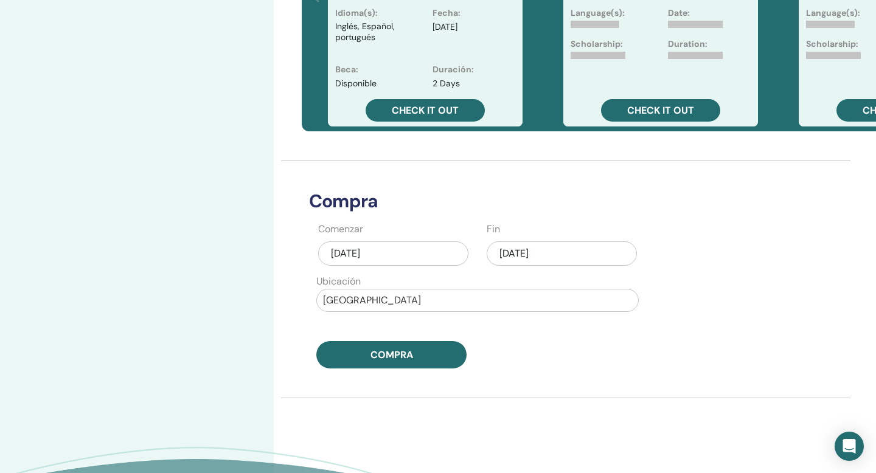
click at [386, 253] on div "sep/13, 2025" at bounding box center [393, 254] width 150 height 24
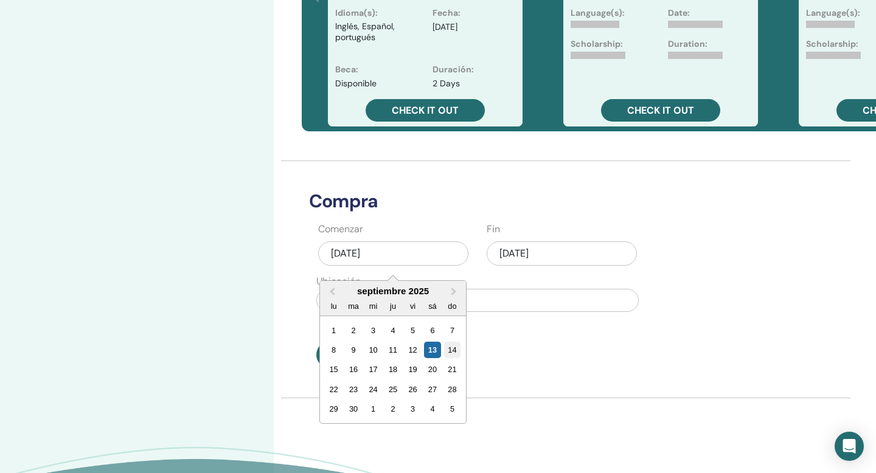
click at [453, 352] on div "14" at bounding box center [452, 350] width 16 height 16
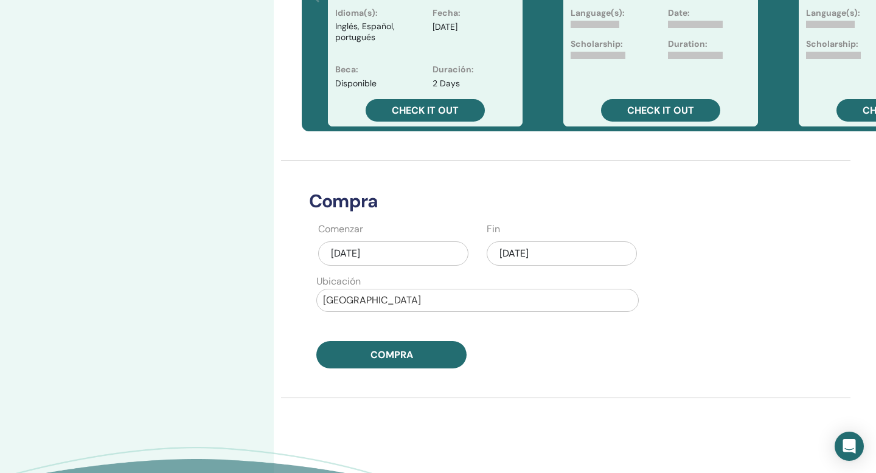
click at [536, 249] on div "sep/13, 2025" at bounding box center [562, 254] width 150 height 24
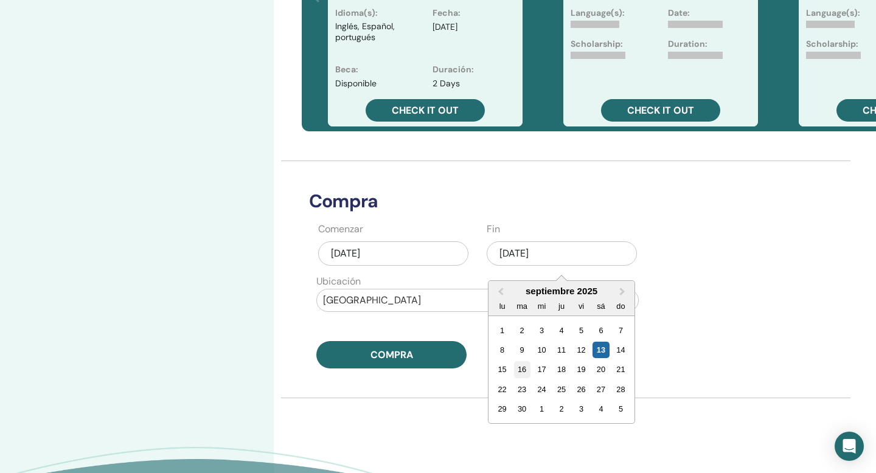
click at [525, 369] on div "16" at bounding box center [522, 369] width 16 height 16
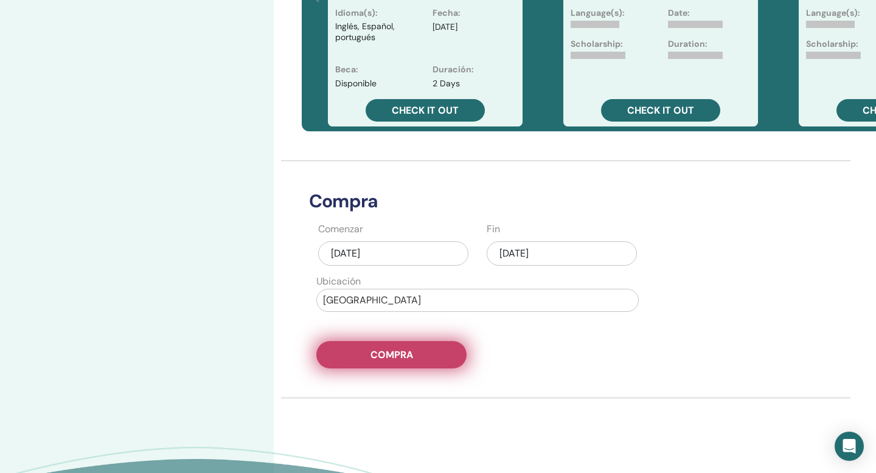
click at [421, 358] on button "Compra" at bounding box center [391, 354] width 150 height 27
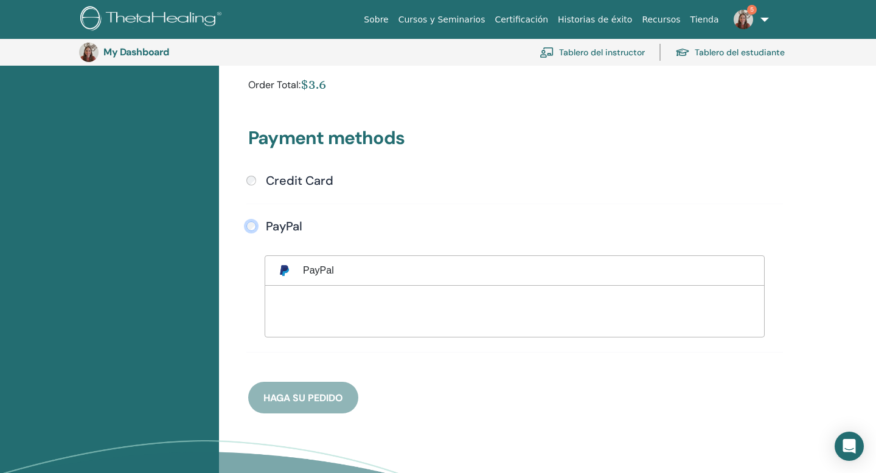
scroll to position [269, 0]
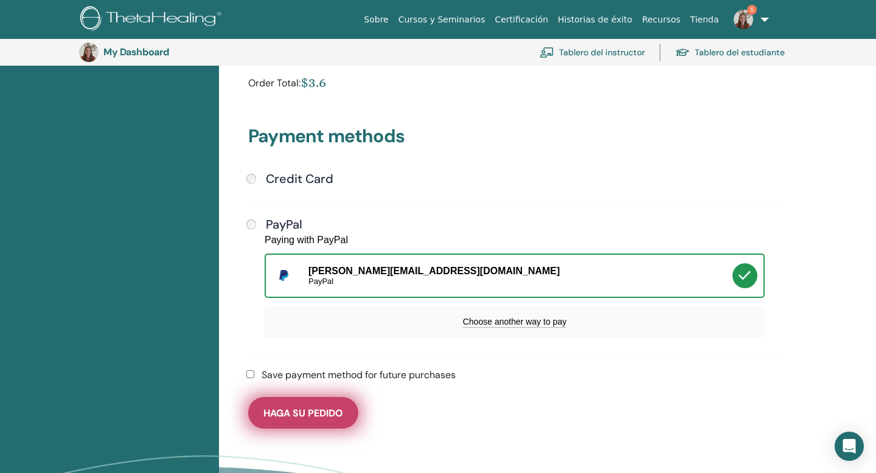
click at [330, 407] on span "Haga su pedido" at bounding box center [303, 413] width 80 height 13
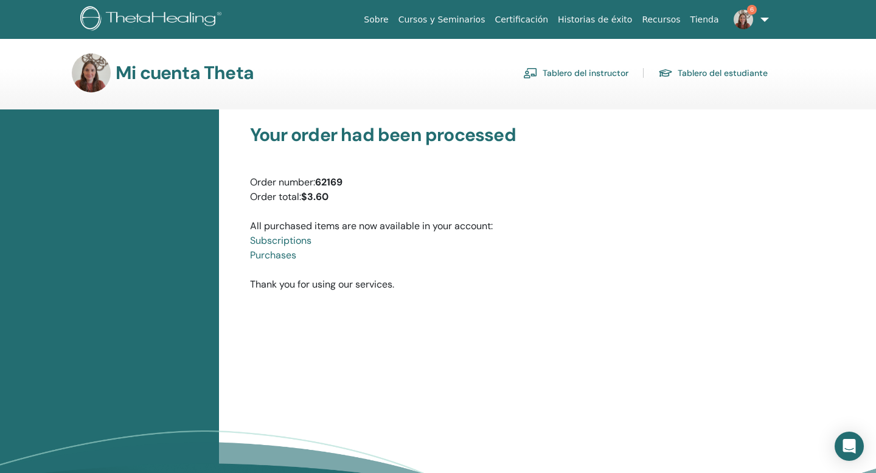
click at [576, 75] on link "Tablero del instructor" at bounding box center [575, 72] width 105 height 19
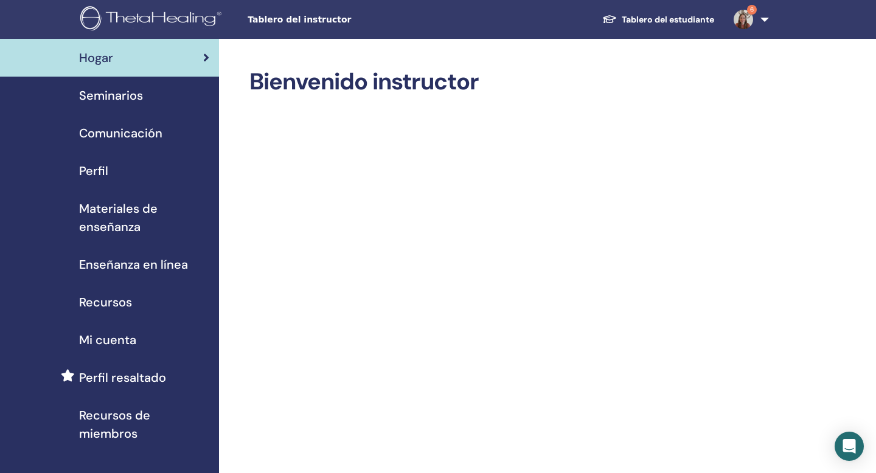
click at [117, 92] on span "Seminarios" at bounding box center [111, 95] width 64 height 18
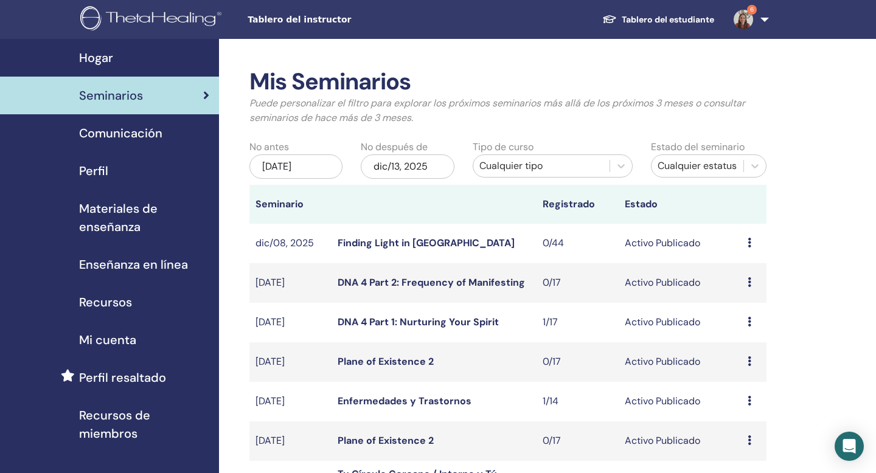
click at [520, 167] on div "Cualquier tipo" at bounding box center [541, 166] width 124 height 15
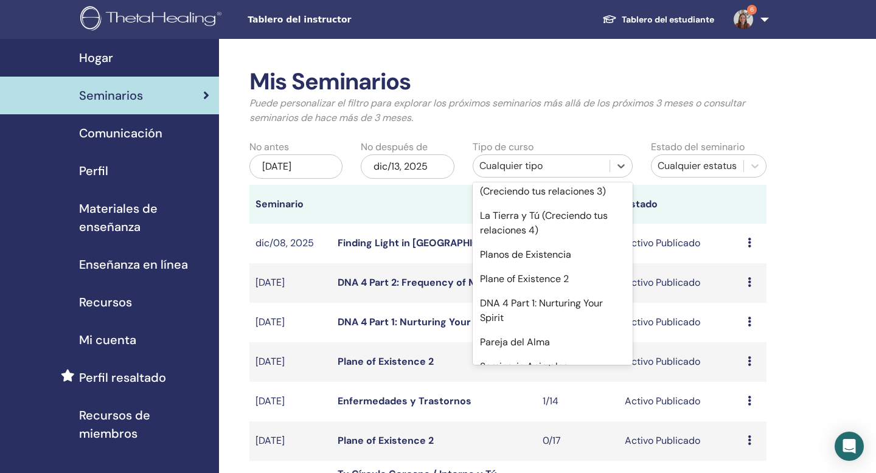
scroll to position [694, 0]
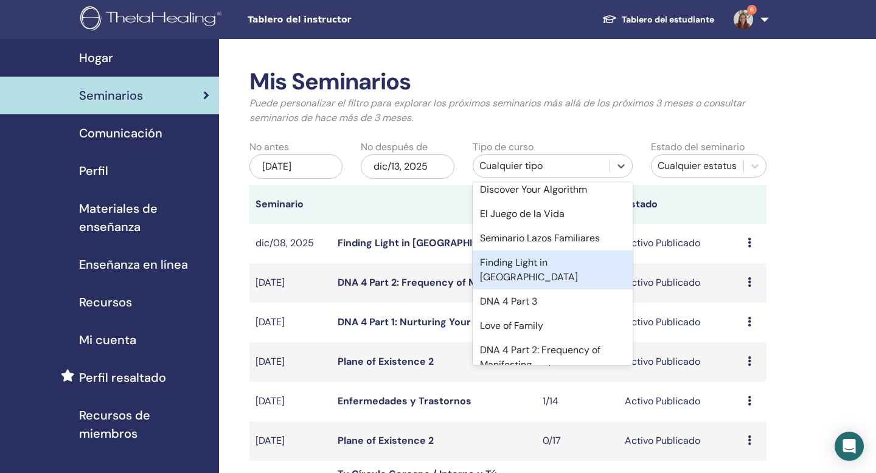
click at [513, 261] on div "Finding Light in [GEOGRAPHIC_DATA]" at bounding box center [553, 270] width 160 height 39
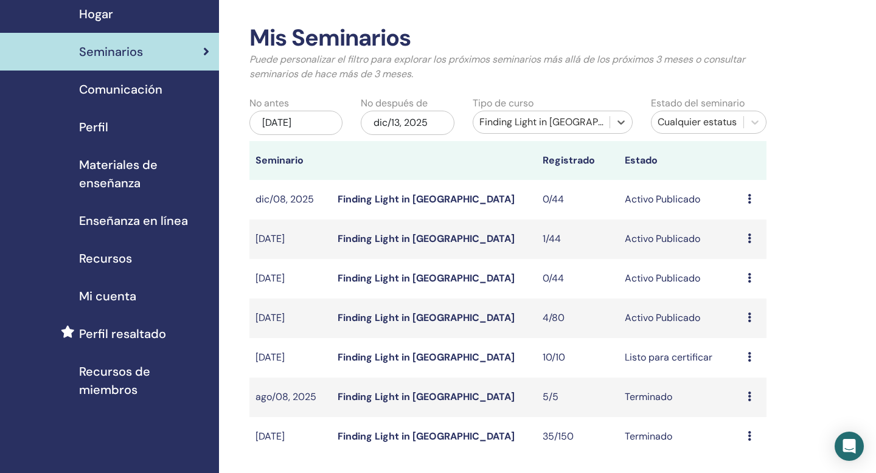
scroll to position [47, 0]
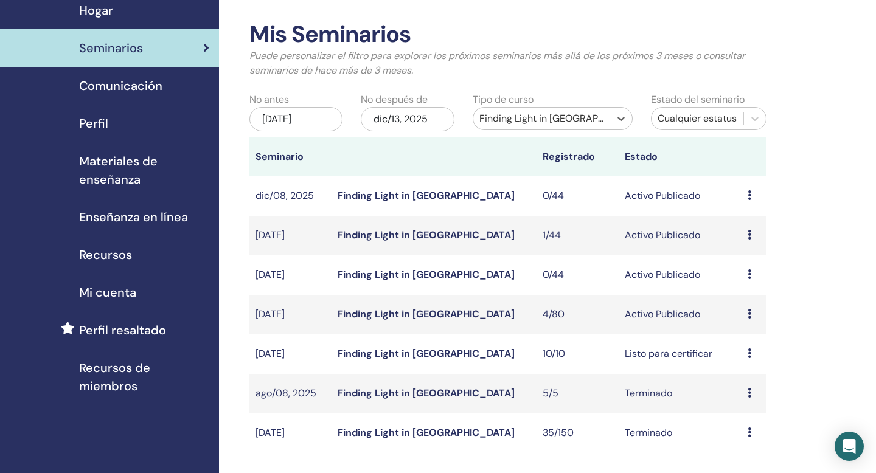
click at [748, 315] on icon at bounding box center [750, 314] width 4 height 10
click at [751, 362] on link "asistentes" at bounding box center [743, 361] width 46 height 13
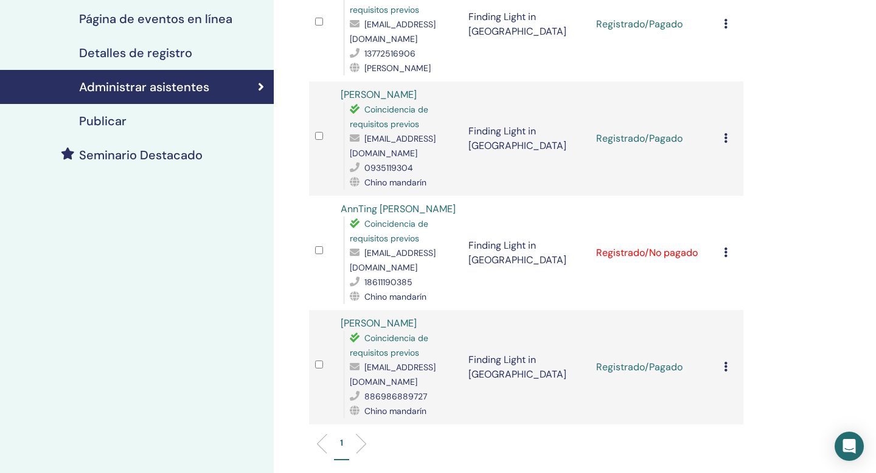
scroll to position [232, 0]
click at [222, 113] on div "Publicar" at bounding box center [137, 120] width 254 height 15
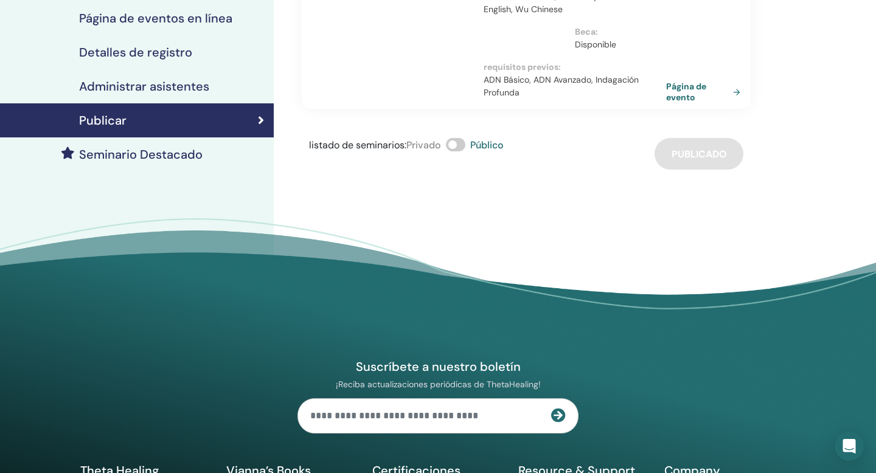
click at [221, 147] on div "Seminario Destacado" at bounding box center [137, 154] width 254 height 15
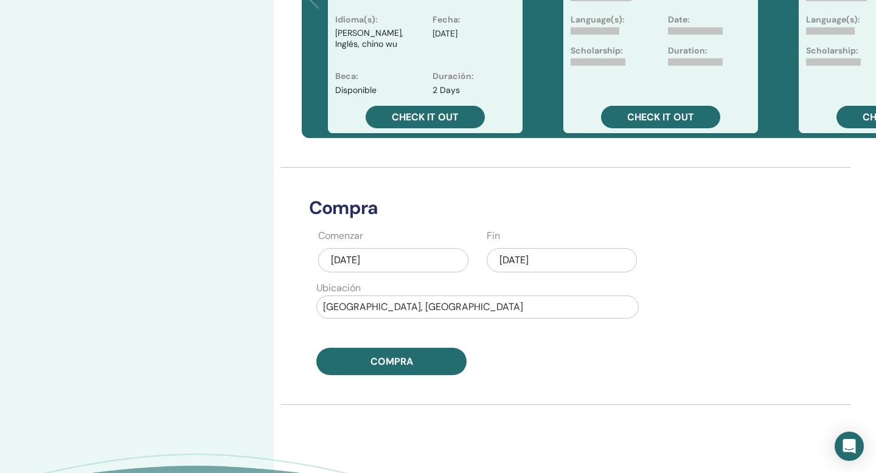
scroll to position [442, 0]
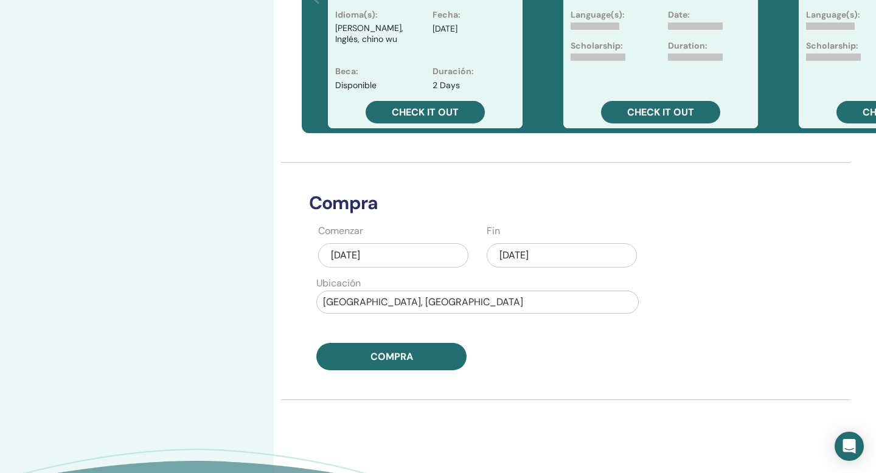
click at [406, 257] on div "sep/13, 2025" at bounding box center [393, 255] width 150 height 24
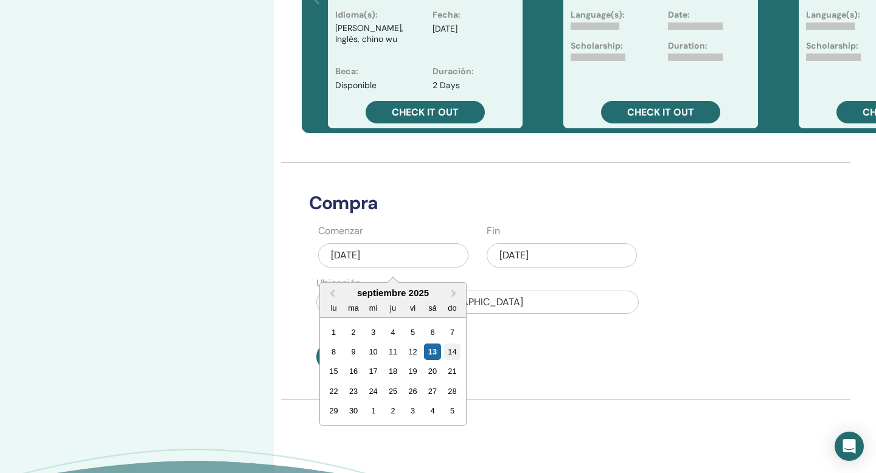
click at [454, 350] on div "14" at bounding box center [452, 352] width 16 height 16
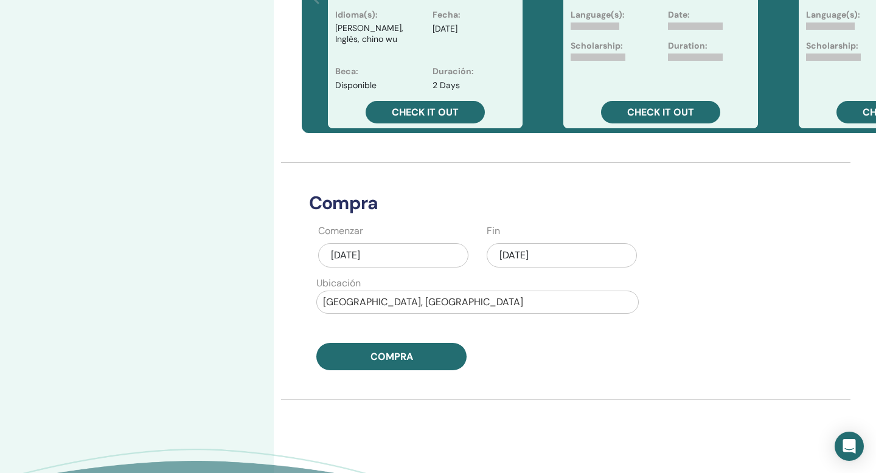
click at [513, 256] on div "[DATE]" at bounding box center [562, 255] width 150 height 24
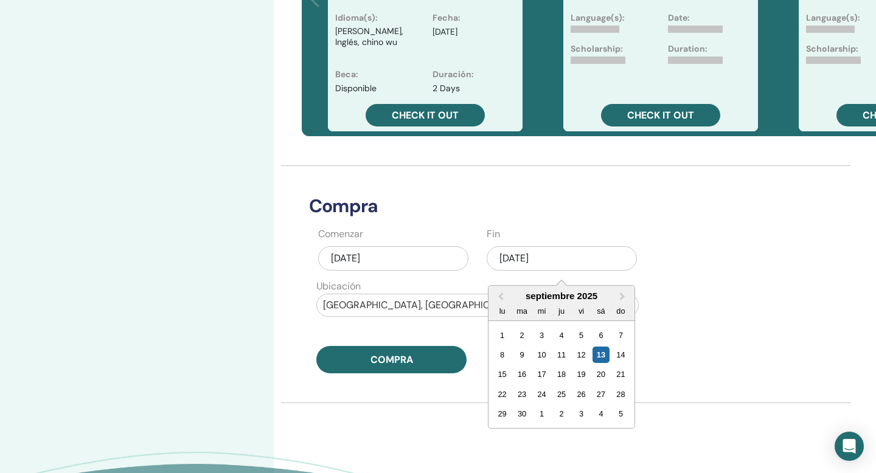
scroll to position [434, 0]
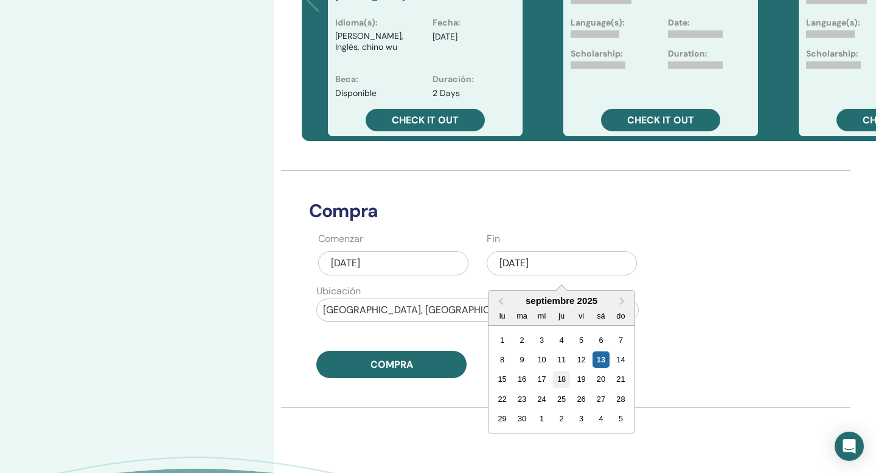
click at [563, 381] on div "18" at bounding box center [561, 379] width 16 height 16
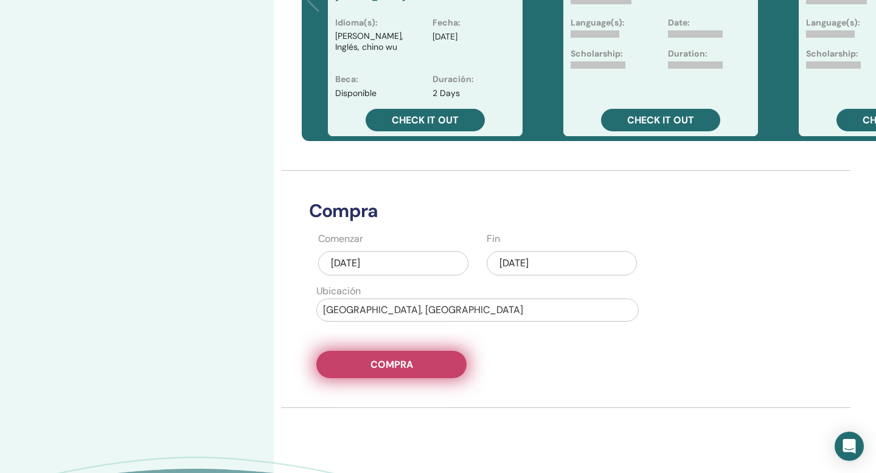
click at [437, 369] on button "Compra" at bounding box center [391, 364] width 150 height 27
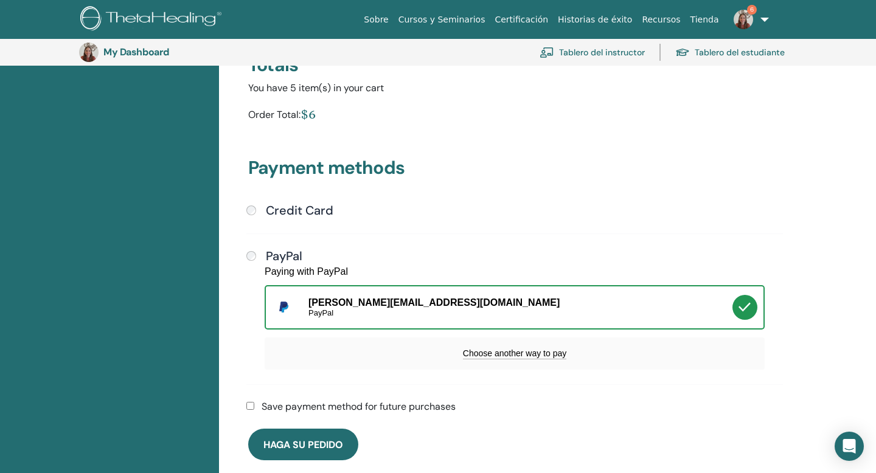
scroll to position [248, 0]
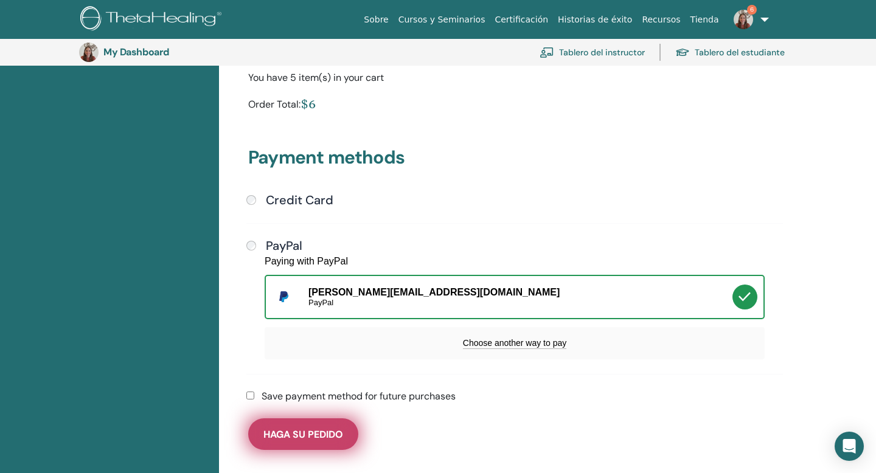
click at [321, 428] on span "Haga su pedido" at bounding box center [303, 434] width 80 height 13
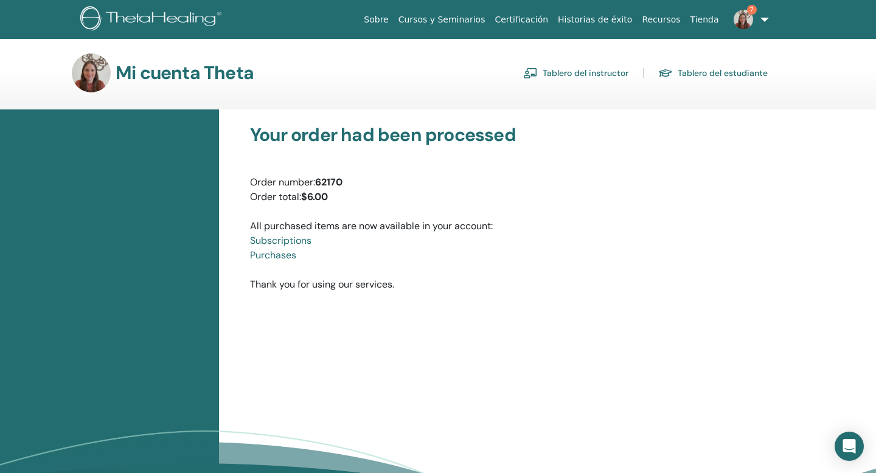
click at [591, 76] on link "Tablero del instructor" at bounding box center [575, 72] width 105 height 19
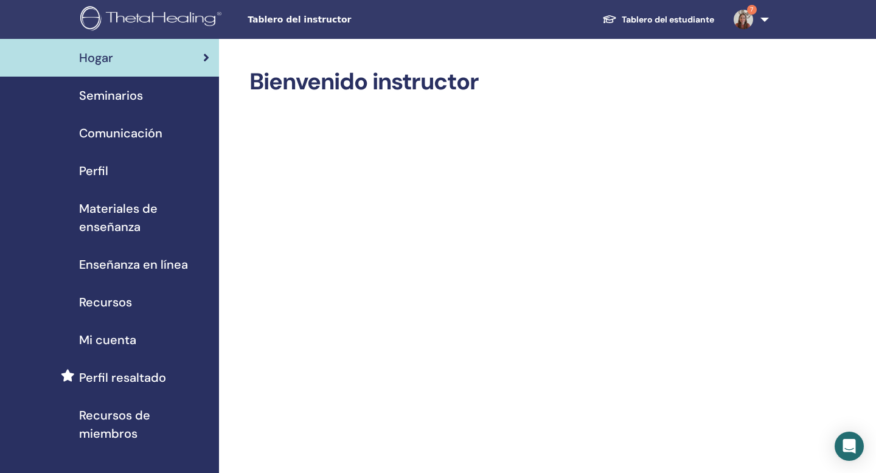
click at [184, 97] on div "Seminarios" at bounding box center [110, 95] width 200 height 18
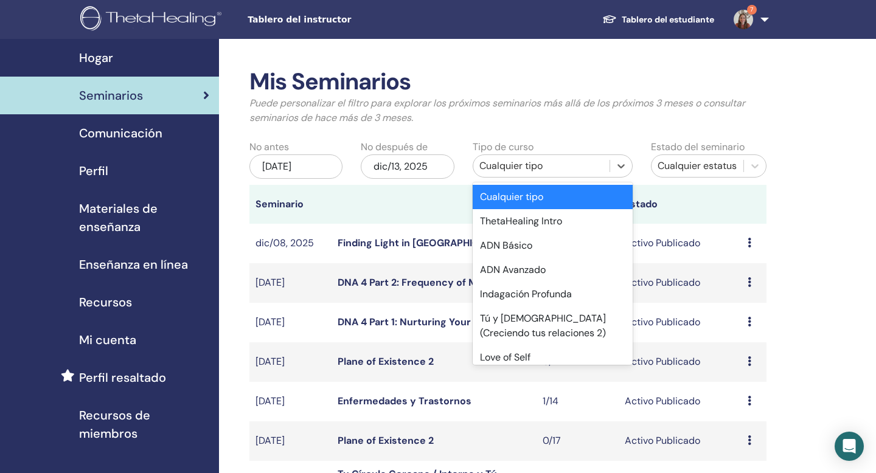
click at [502, 157] on div "Cualquier tipo" at bounding box center [541, 165] width 136 height 19
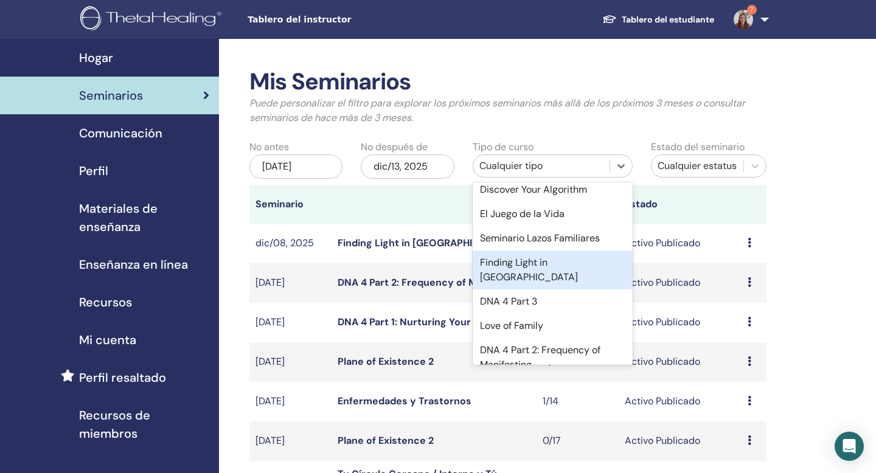
click at [529, 266] on div "Finding Light in Grief" at bounding box center [553, 270] width 160 height 39
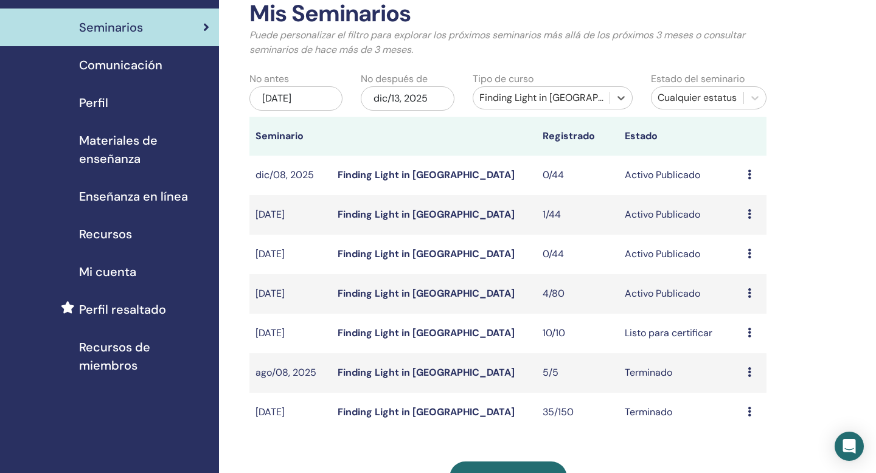
scroll to position [74, 0]
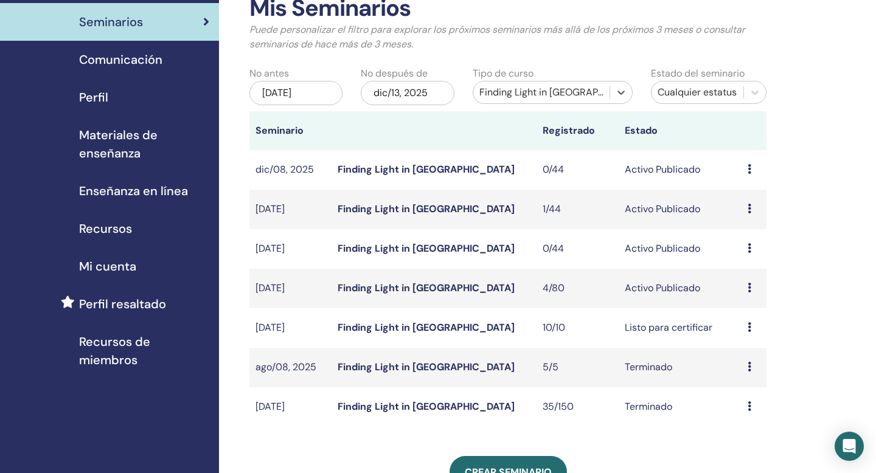
click at [748, 289] on icon at bounding box center [750, 288] width 4 height 10
click at [749, 338] on link "asistentes" at bounding box center [743, 335] width 46 height 13
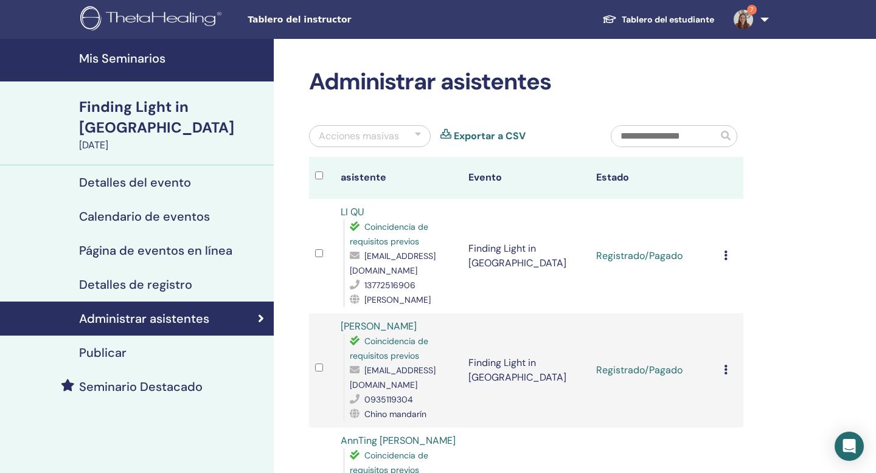
click at [165, 380] on h4 "Seminario Destacado" at bounding box center [140, 387] width 123 height 15
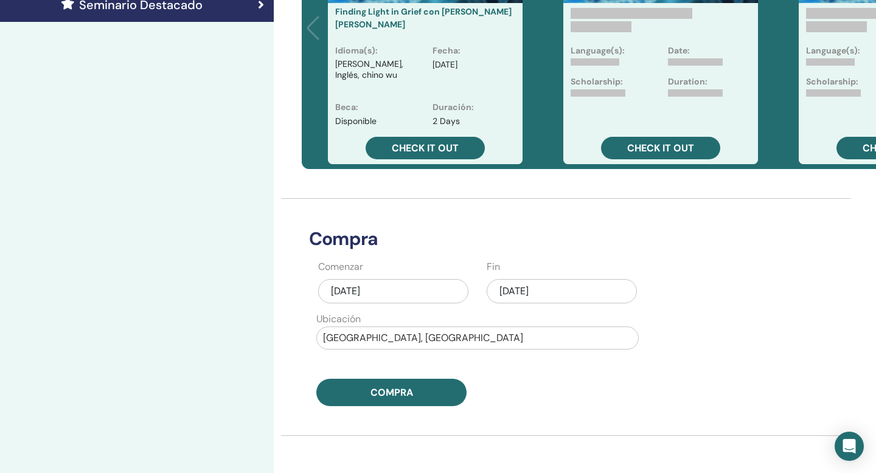
scroll to position [391, 0]
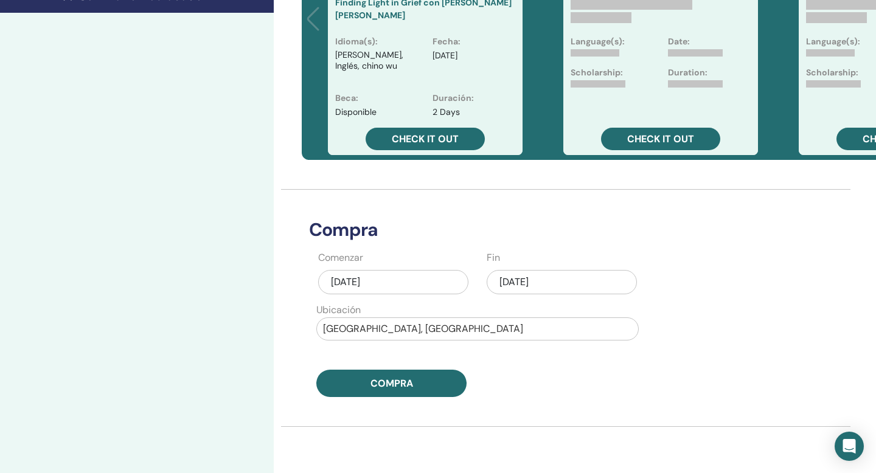
click at [439, 322] on div at bounding box center [477, 329] width 309 height 17
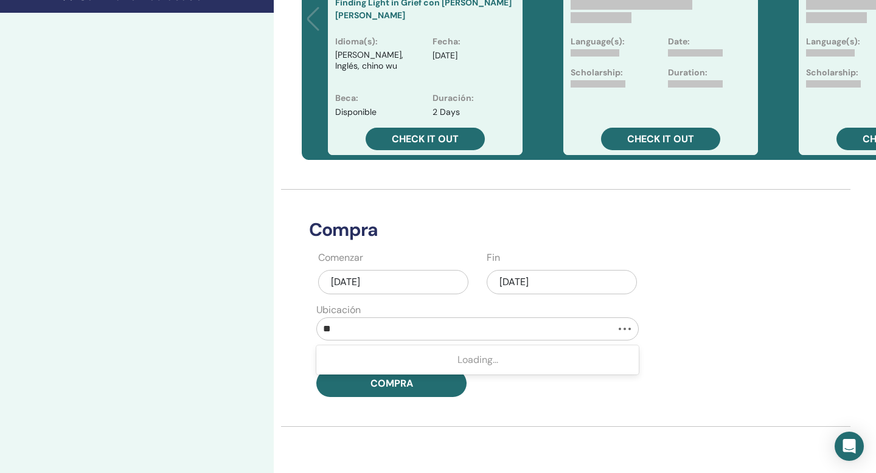
type input "*"
type input "*****"
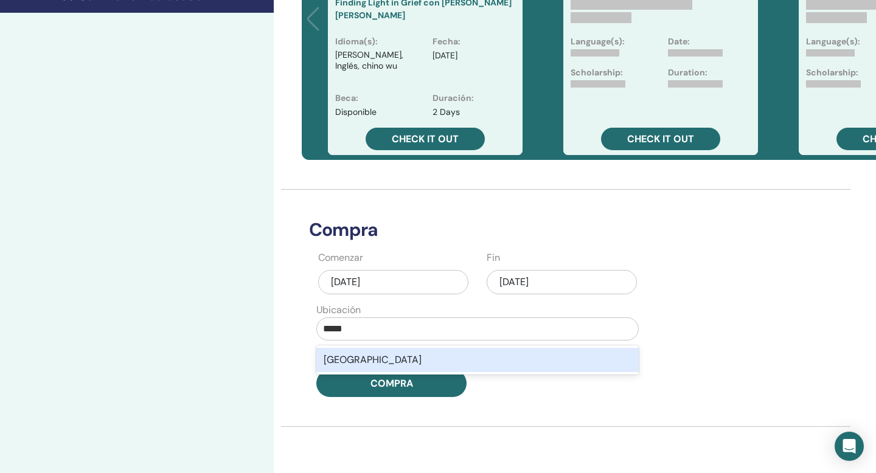
click at [434, 348] on div "[GEOGRAPHIC_DATA]" at bounding box center [477, 360] width 322 height 24
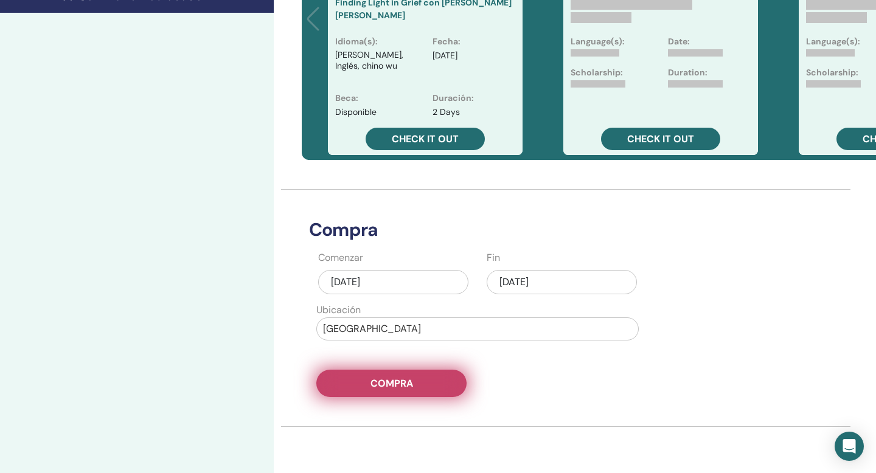
click at [423, 373] on button "Compra" at bounding box center [391, 383] width 150 height 27
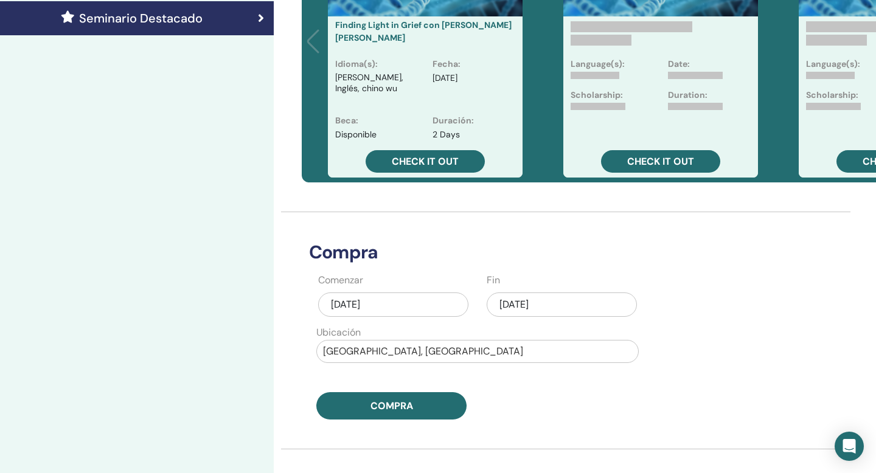
scroll to position [374, 0]
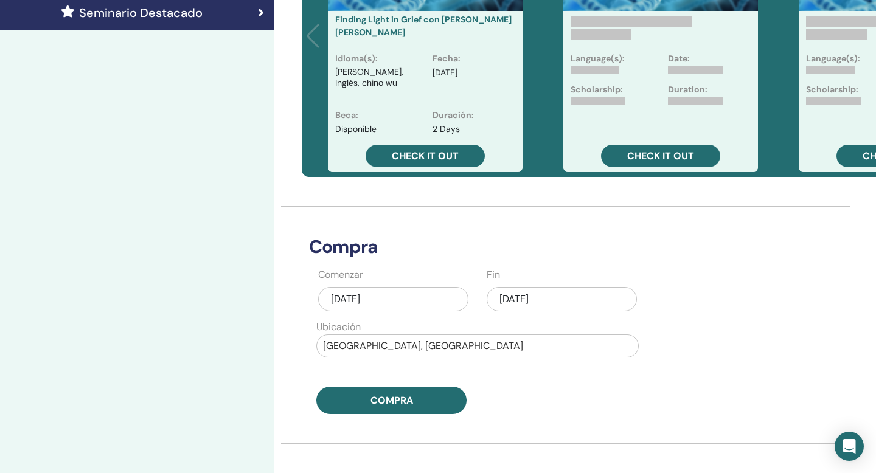
click at [378, 338] on div at bounding box center [477, 346] width 309 height 17
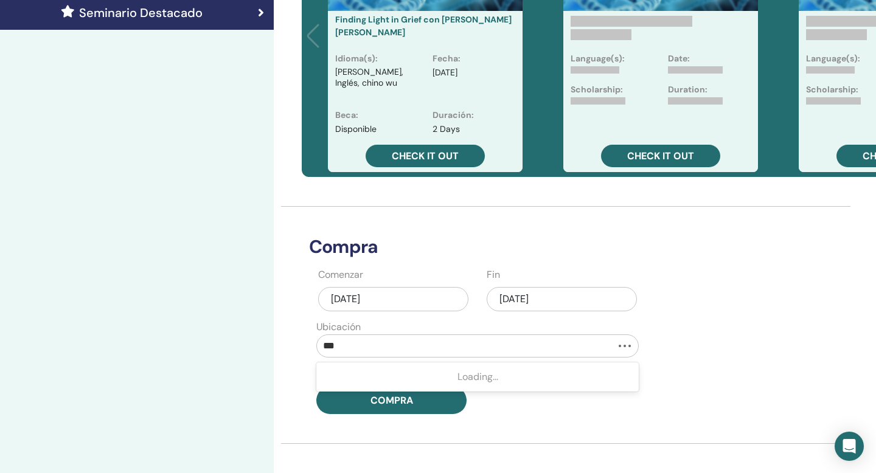
type input "****"
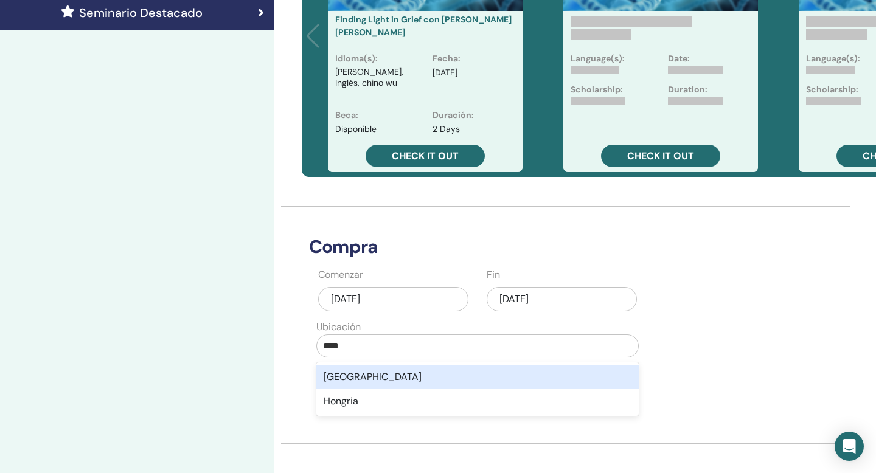
click at [392, 367] on div "Hong Kong" at bounding box center [477, 377] width 322 height 24
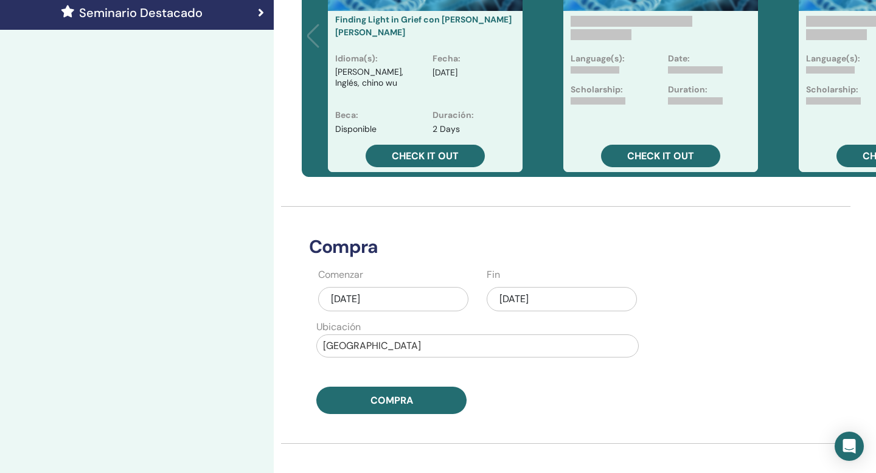
click at [524, 287] on div "[DATE]" at bounding box center [562, 299] width 150 height 24
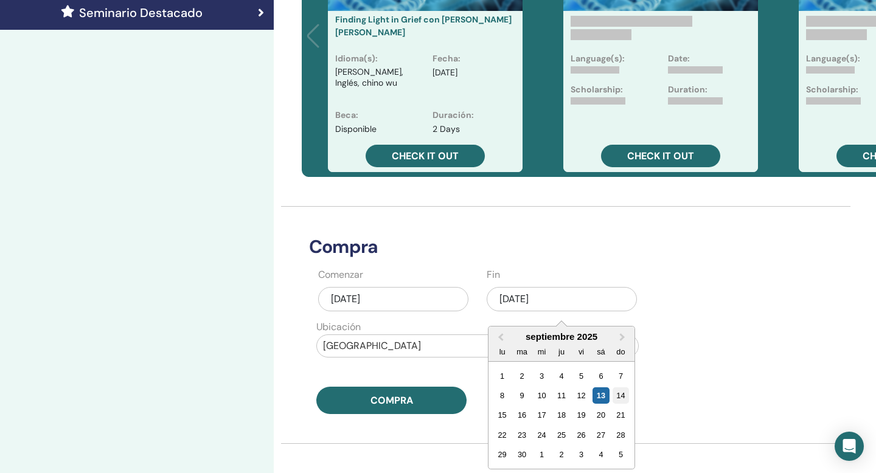
click at [617, 388] on div "14" at bounding box center [621, 396] width 16 height 16
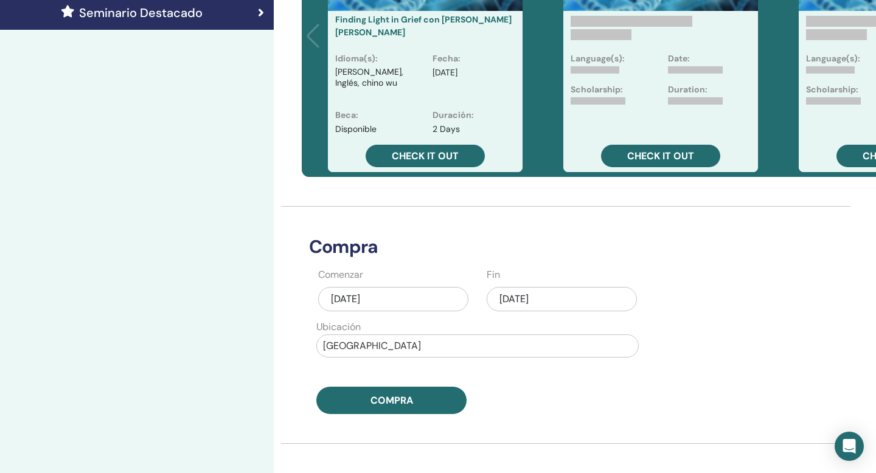
click at [425, 287] on div "sep/13, 2025" at bounding box center [393, 299] width 150 height 24
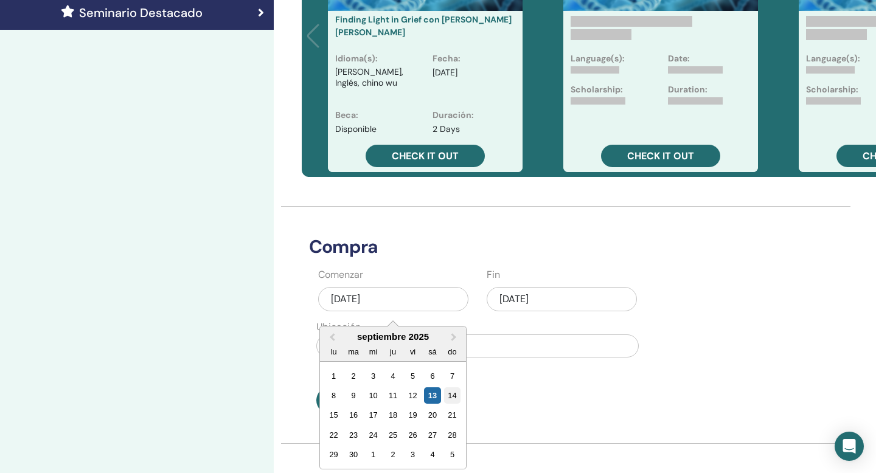
click at [457, 388] on div "14" at bounding box center [452, 396] width 16 height 16
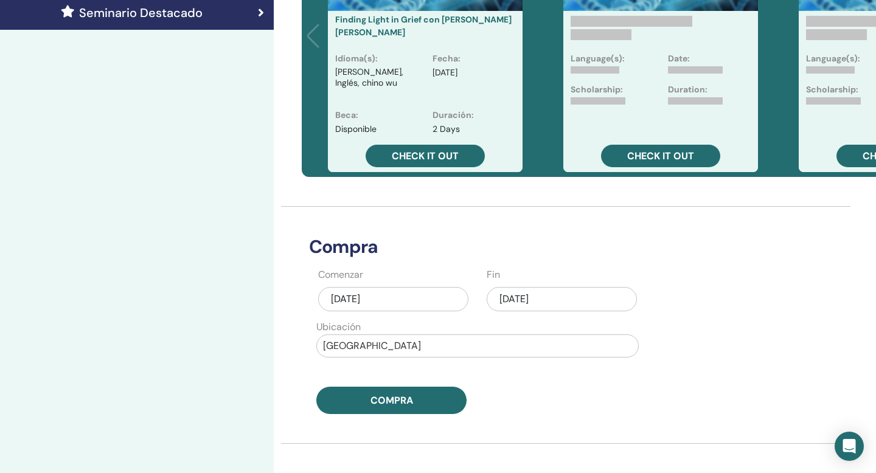
click at [529, 287] on div "sep/14, 2025" at bounding box center [562, 299] width 150 height 24
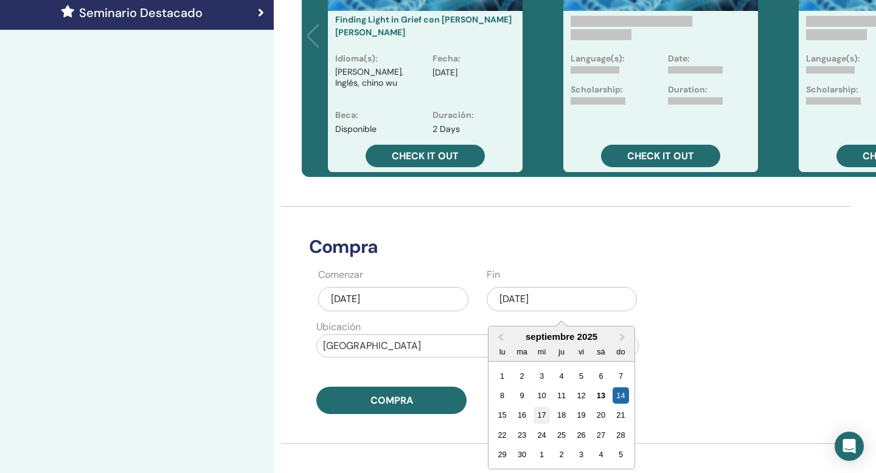
click at [541, 407] on div "17" at bounding box center [542, 415] width 16 height 16
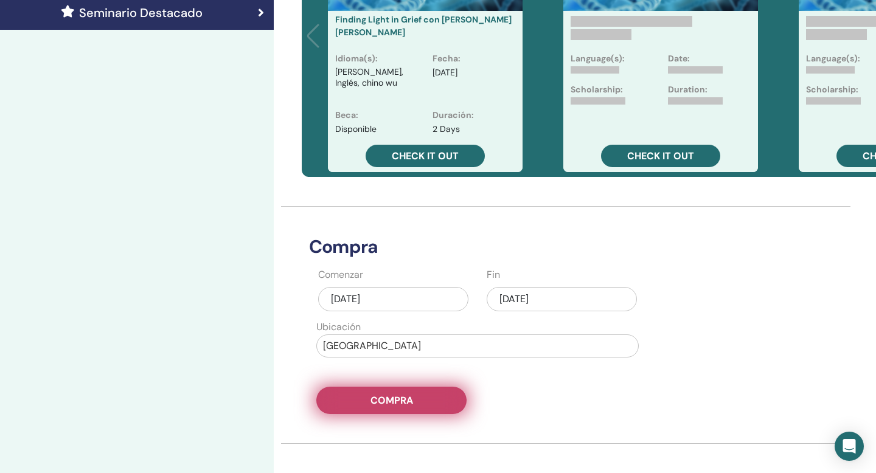
click at [434, 393] on button "Compra" at bounding box center [391, 400] width 150 height 27
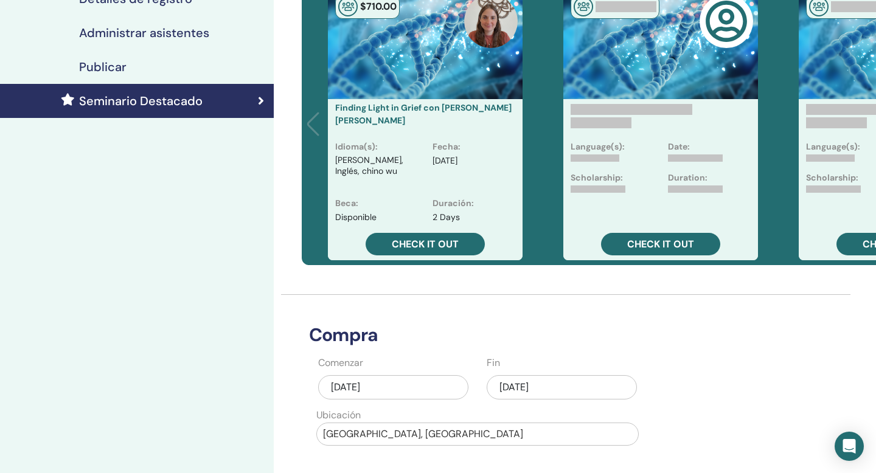
scroll to position [290, 0]
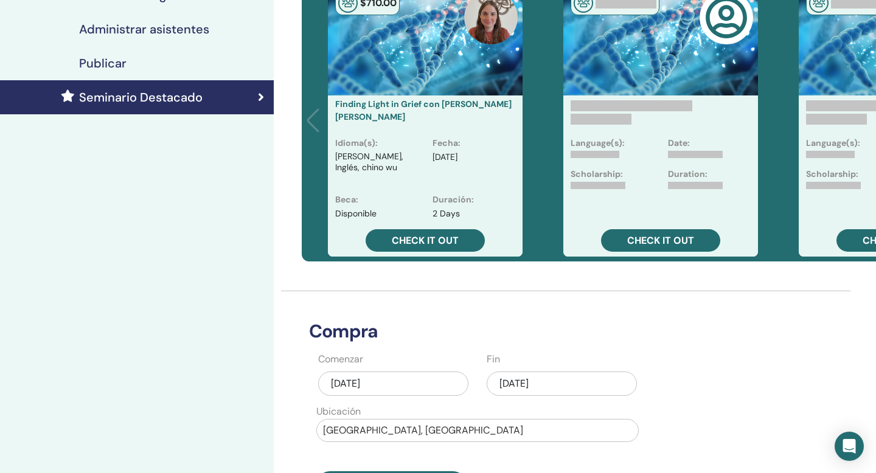
click at [356, 422] on div at bounding box center [477, 430] width 309 height 17
type input "*******"
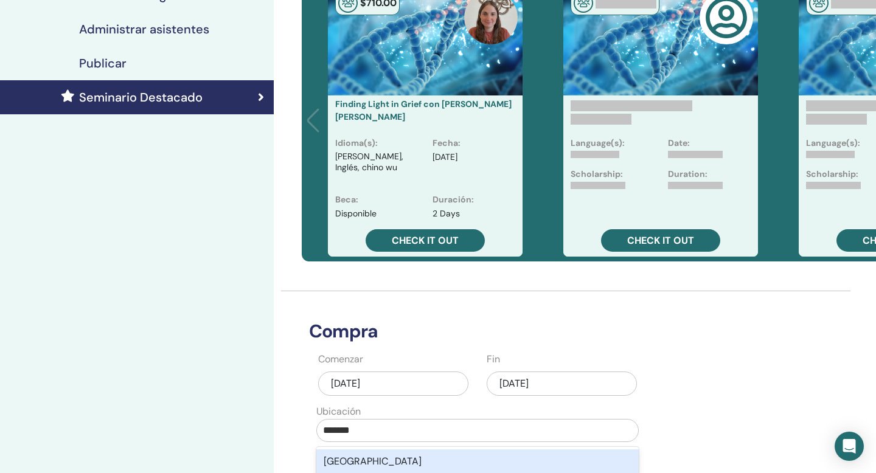
click at [357, 450] on div "[GEOGRAPHIC_DATA]" at bounding box center [477, 462] width 322 height 24
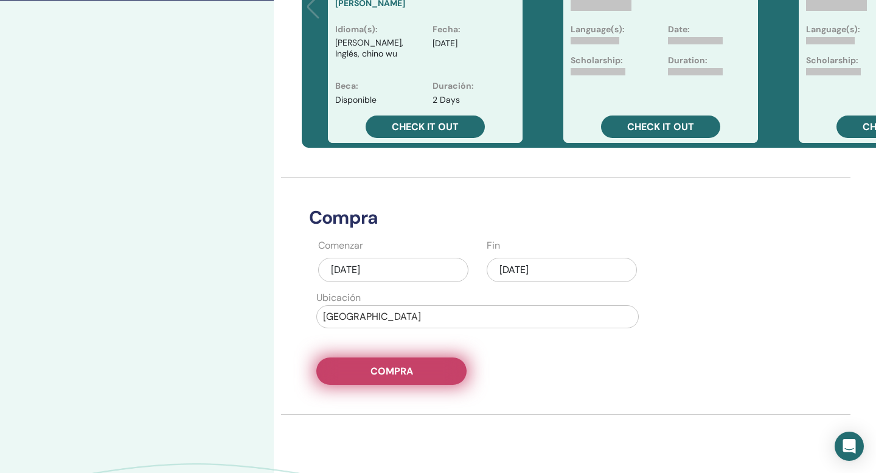
scroll to position [420, 0]
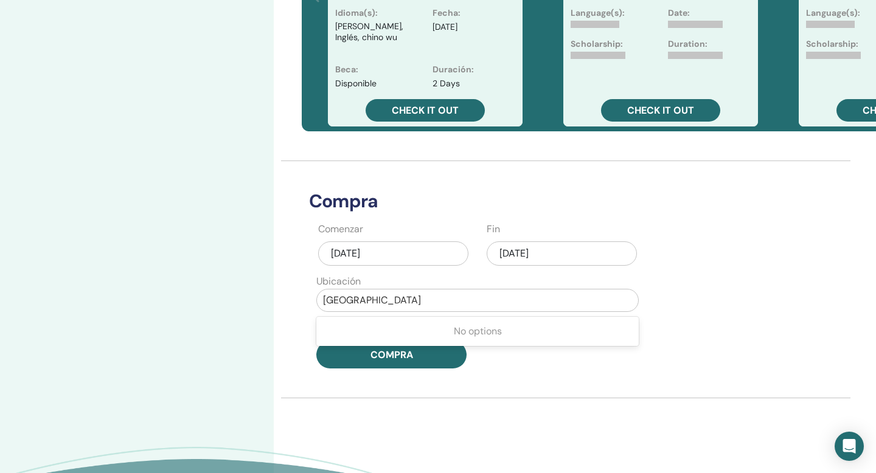
click at [380, 292] on div at bounding box center [477, 300] width 309 height 17
click at [377, 292] on div at bounding box center [477, 300] width 309 height 17
type input "***"
click at [383, 242] on div "[DATE]" at bounding box center [393, 254] width 150 height 24
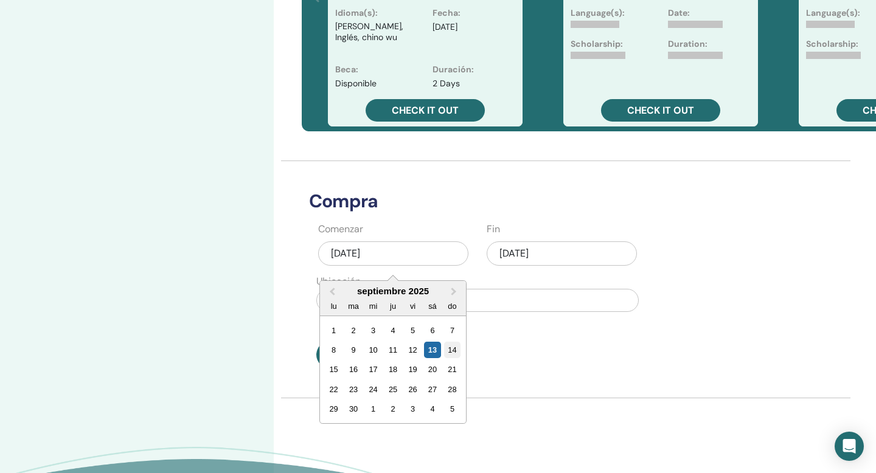
click at [453, 342] on div "14" at bounding box center [452, 350] width 16 height 16
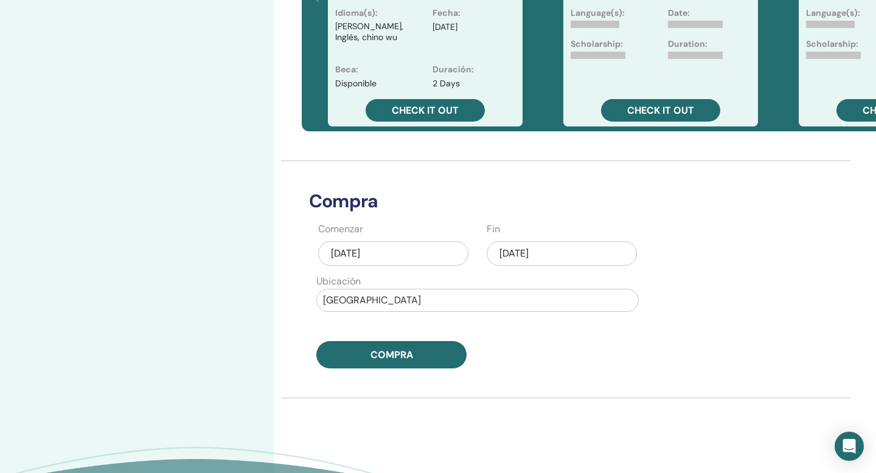
click at [515, 242] on div "[DATE]" at bounding box center [562, 254] width 150 height 24
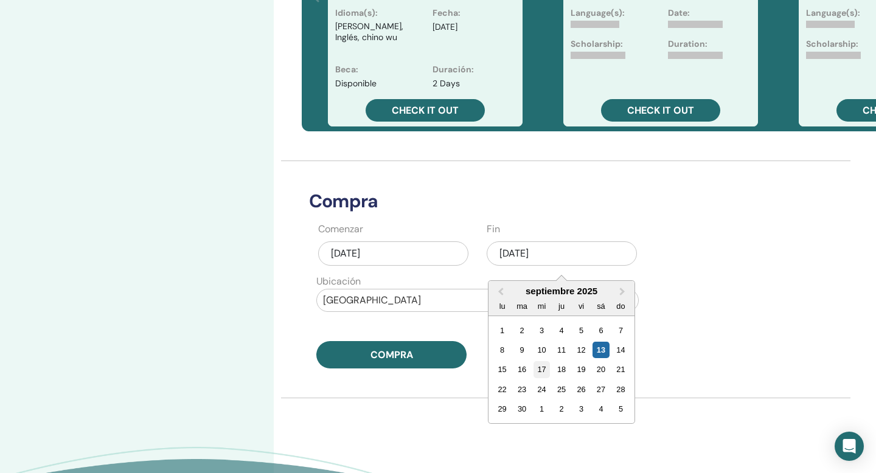
click at [546, 361] on div "17" at bounding box center [542, 369] width 16 height 16
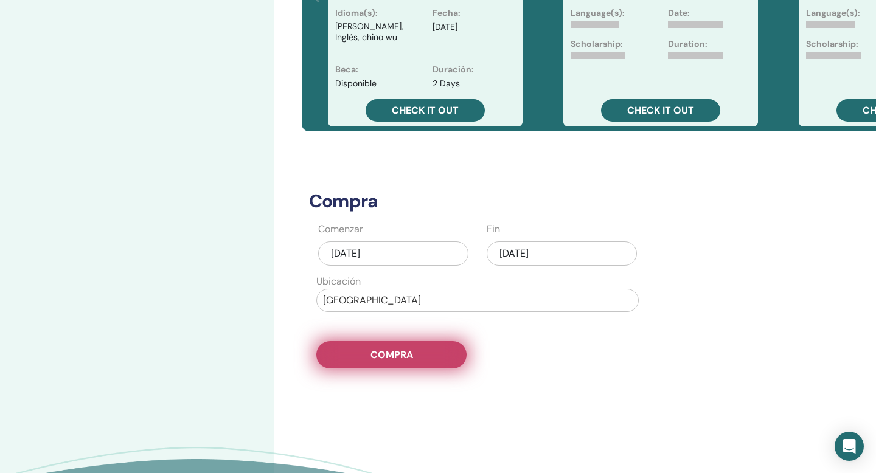
click at [433, 341] on button "Compra" at bounding box center [391, 354] width 150 height 27
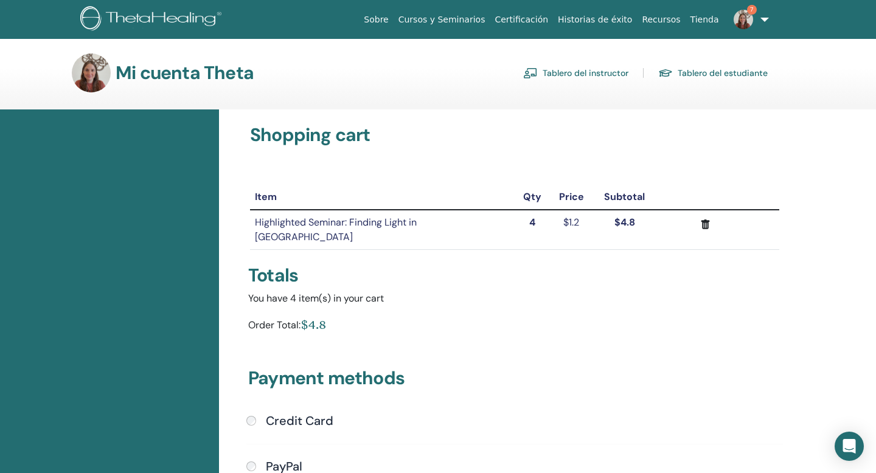
click at [558, 72] on link "Tablero del instructor" at bounding box center [575, 72] width 105 height 19
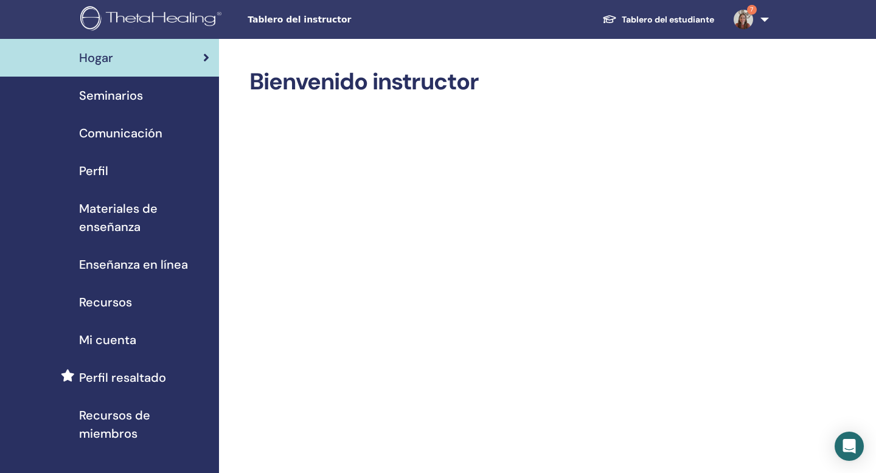
click at [104, 99] on span "Seminarios" at bounding box center [111, 95] width 64 height 18
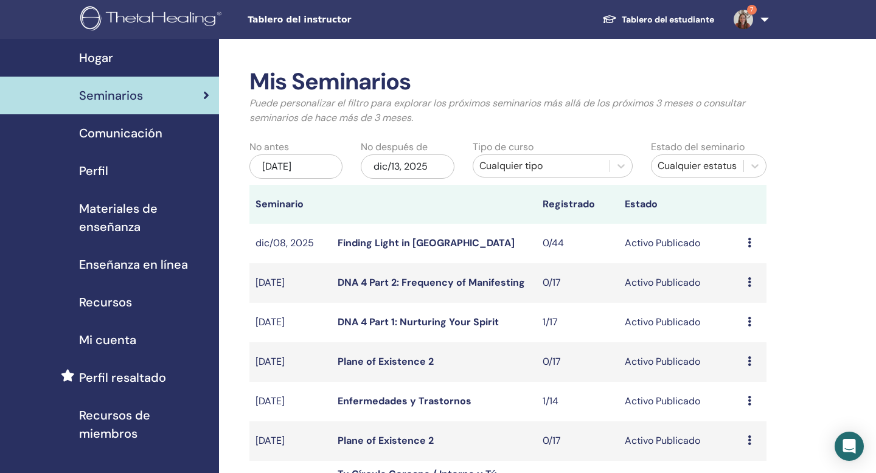
click at [502, 173] on div "Cualquier tipo" at bounding box center [541, 166] width 124 height 15
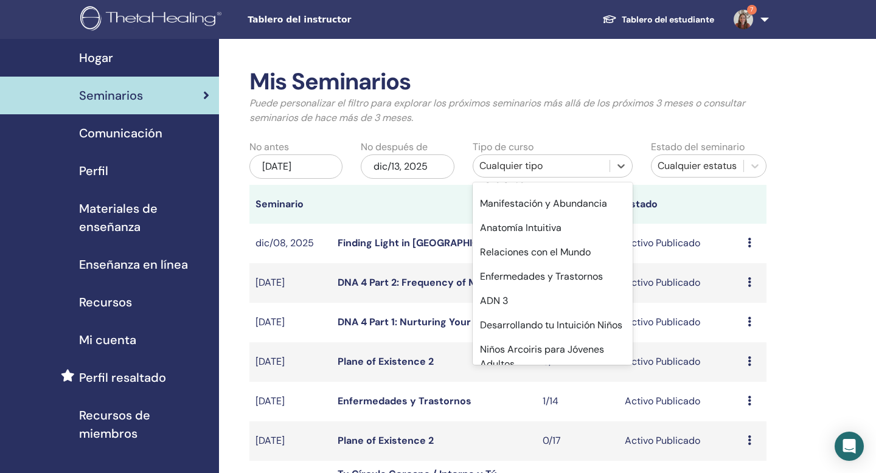
scroll to position [694, 0]
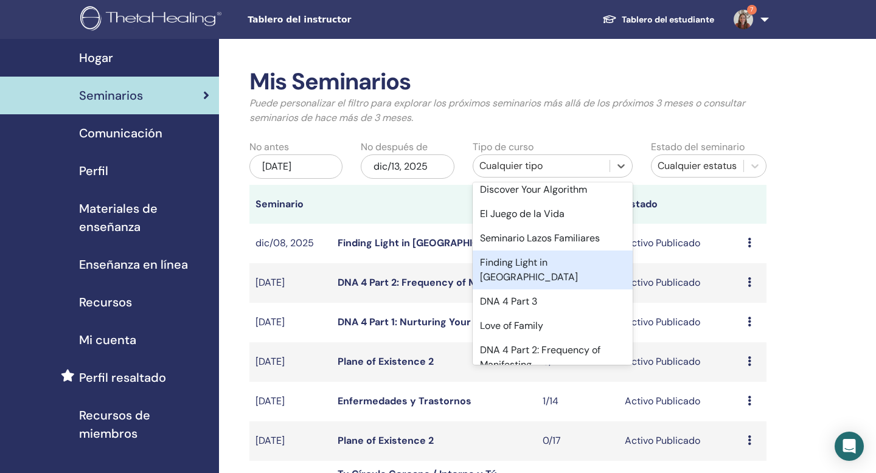
click at [527, 260] on div "Finding Light in [GEOGRAPHIC_DATA]" at bounding box center [553, 270] width 160 height 39
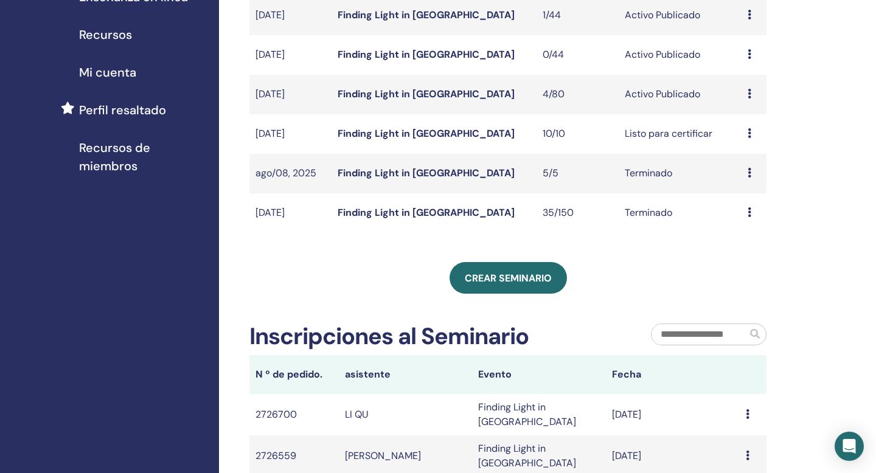
scroll to position [280, 0]
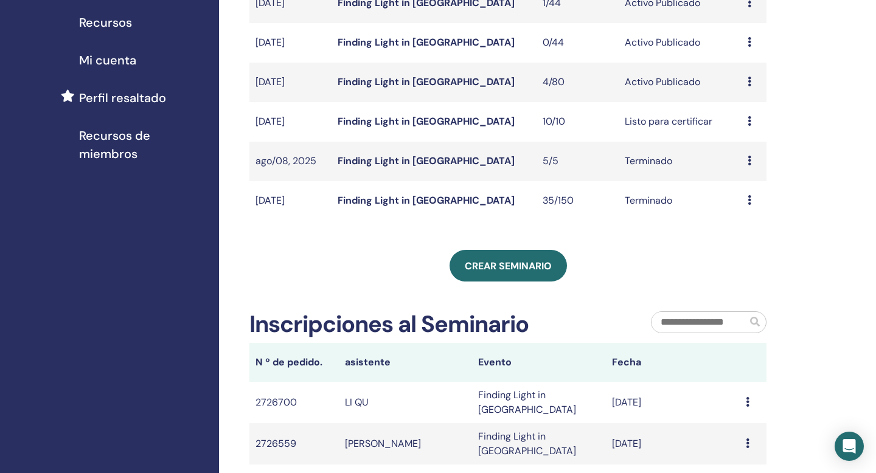
click at [753, 82] on div "Avance Editar asistentes Cancelar" at bounding box center [754, 82] width 13 height 15
click at [757, 128] on link "asistentes" at bounding box center [748, 128] width 46 height 13
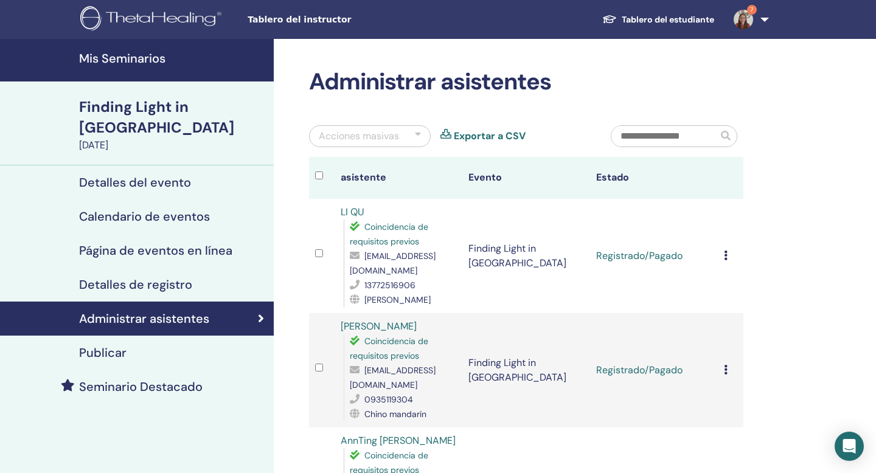
click at [196, 346] on div "Publicar" at bounding box center [137, 353] width 254 height 15
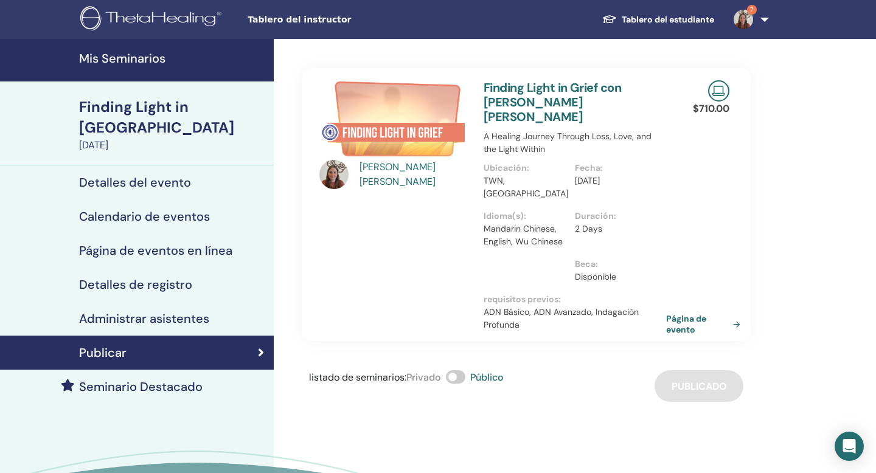
click at [195, 375] on link "Seminario Destacado" at bounding box center [137, 387] width 274 height 34
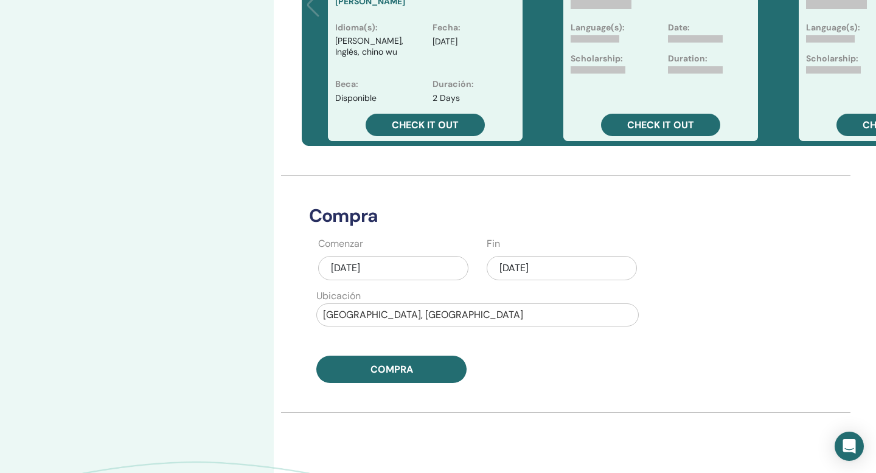
scroll to position [406, 0]
click at [385, 256] on div "[DATE]" at bounding box center [393, 268] width 150 height 24
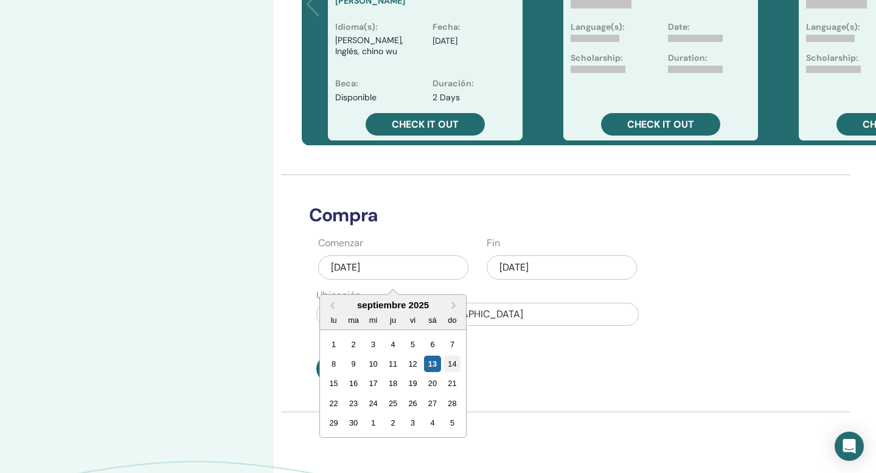
click at [453, 356] on div "14" at bounding box center [452, 364] width 16 height 16
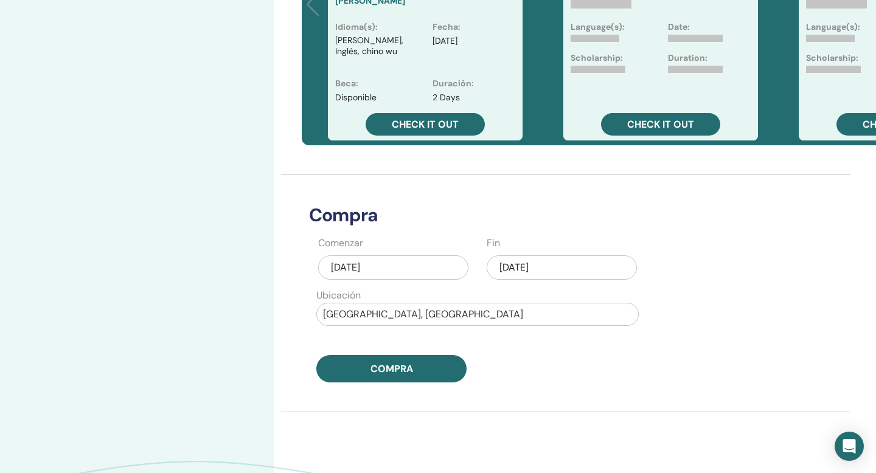
click at [526, 259] on div "[DATE]" at bounding box center [562, 268] width 150 height 24
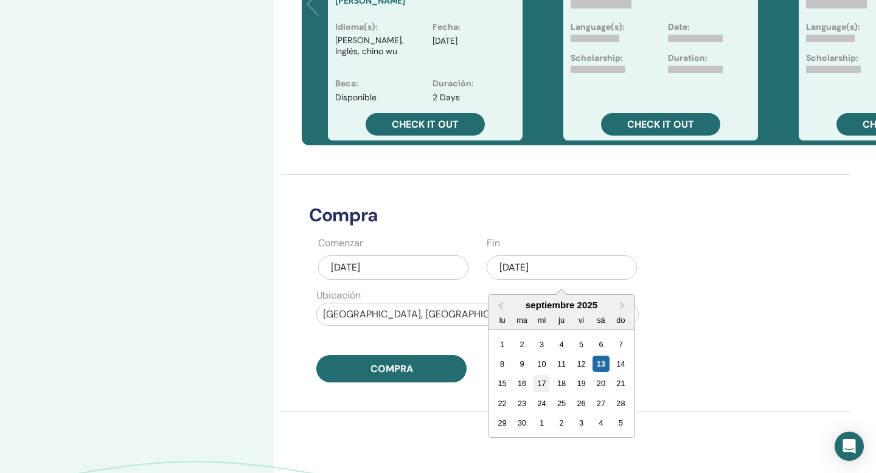
click at [548, 375] on div "17" at bounding box center [542, 383] width 16 height 16
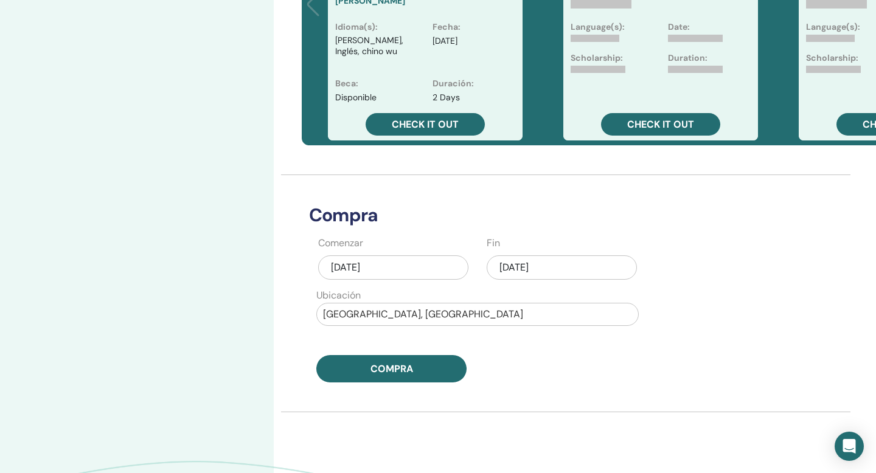
click at [454, 306] on div at bounding box center [477, 314] width 309 height 17
type input "****"
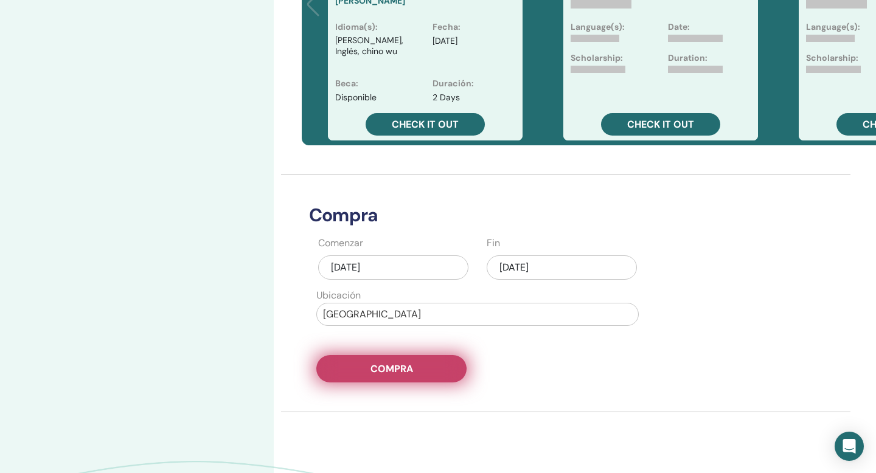
click at [425, 355] on button "Compra" at bounding box center [391, 368] width 150 height 27
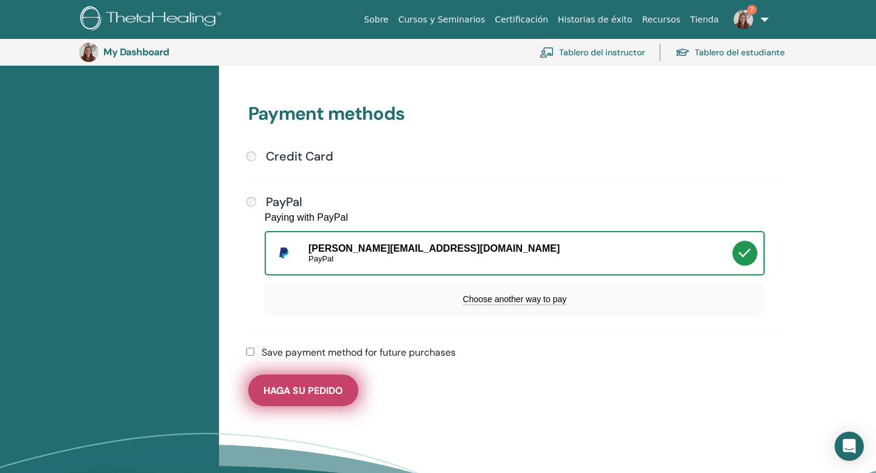
scroll to position [299, 0]
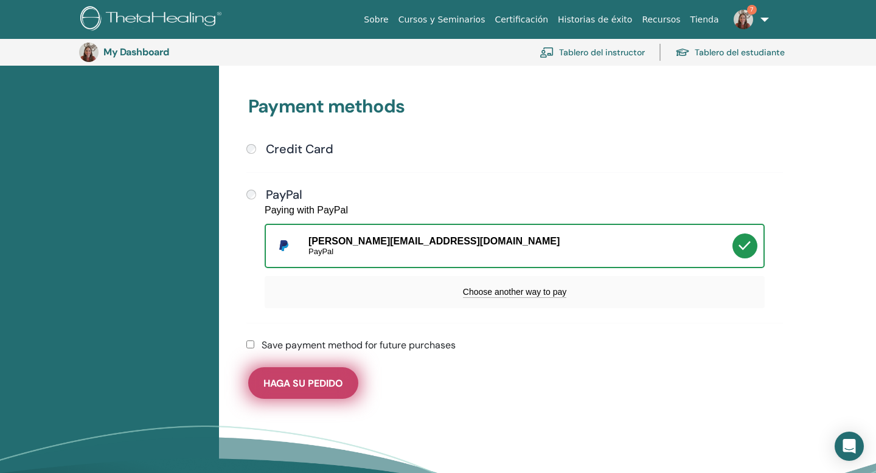
click at [310, 377] on span "Haga su pedido" at bounding box center [303, 383] width 80 height 13
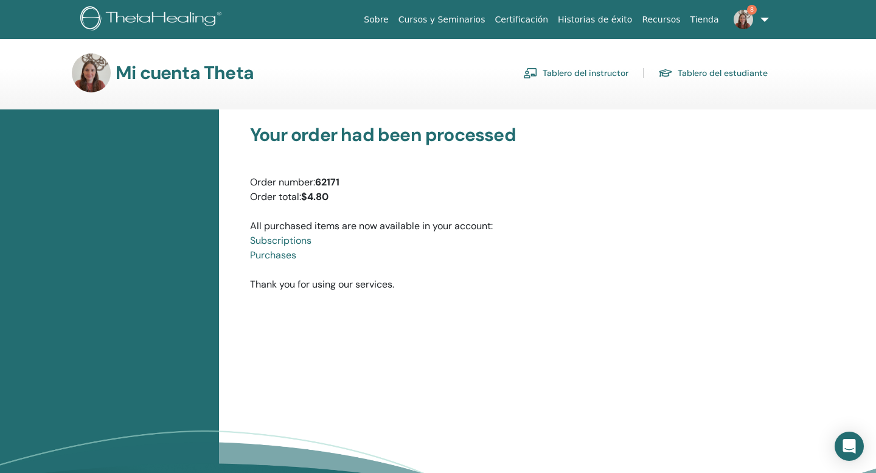
click at [565, 77] on link "Tablero del instructor" at bounding box center [575, 72] width 105 height 19
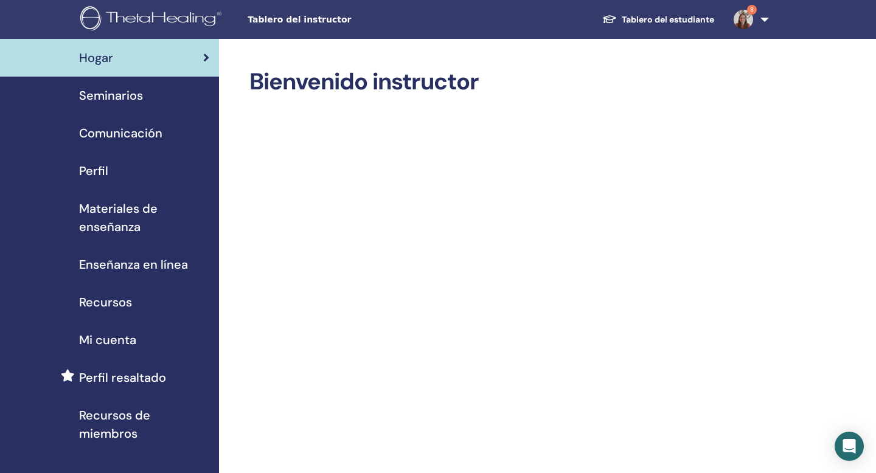
click at [146, 92] on div "Seminarios" at bounding box center [110, 95] width 200 height 18
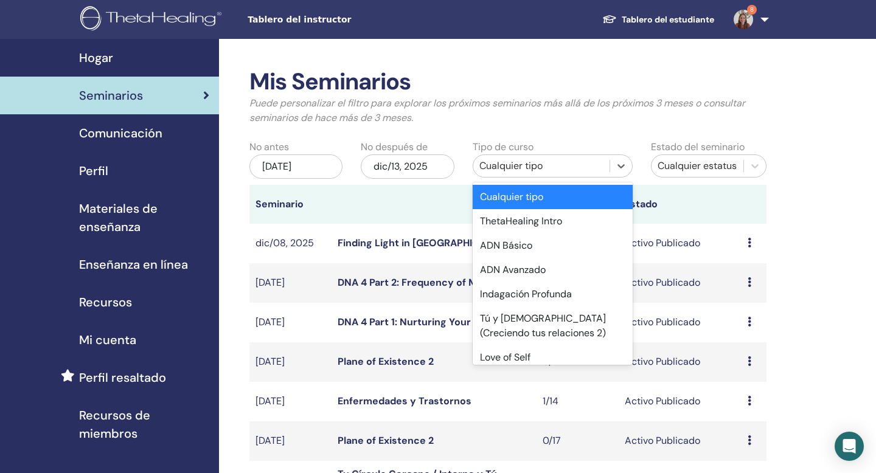
click at [520, 165] on div "Cualquier tipo" at bounding box center [541, 166] width 124 height 15
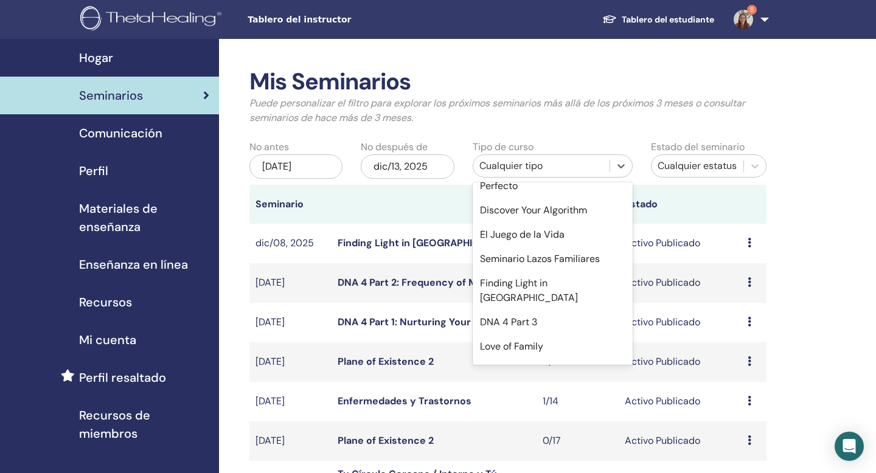
scroll to position [694, 0]
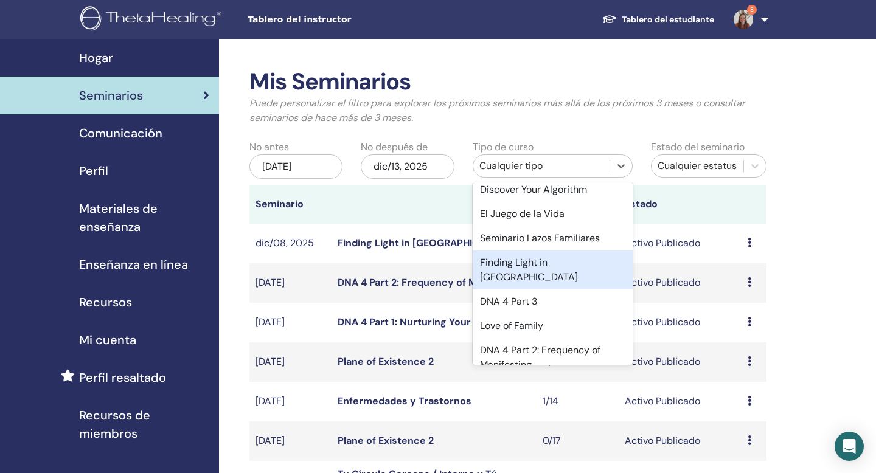
click at [524, 260] on div "Finding Light in [GEOGRAPHIC_DATA]" at bounding box center [553, 270] width 160 height 39
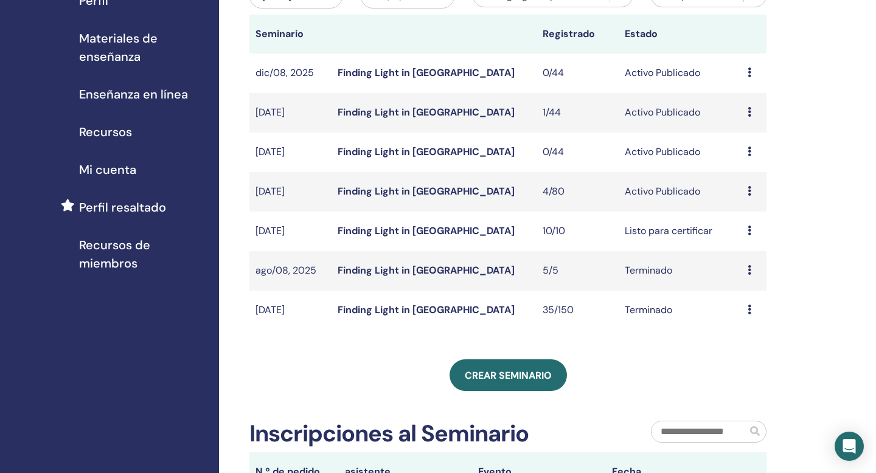
scroll to position [173, 0]
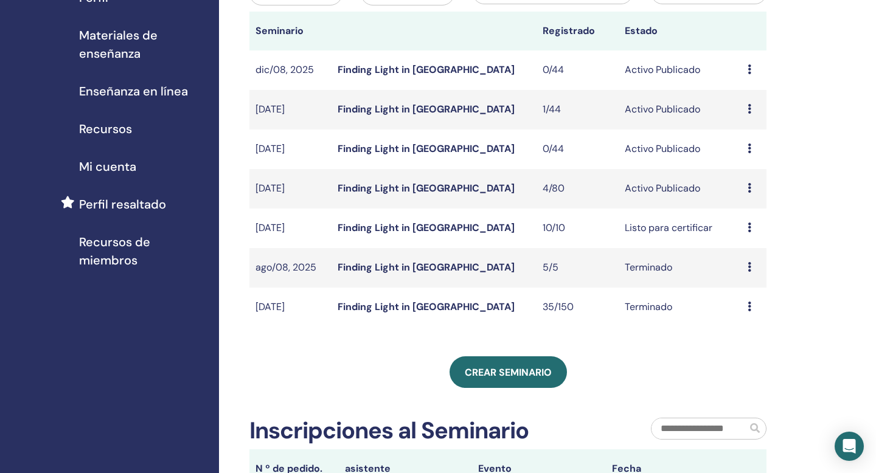
click at [748, 186] on icon at bounding box center [750, 188] width 4 height 10
click at [753, 234] on link "asistentes" at bounding box center [743, 232] width 46 height 13
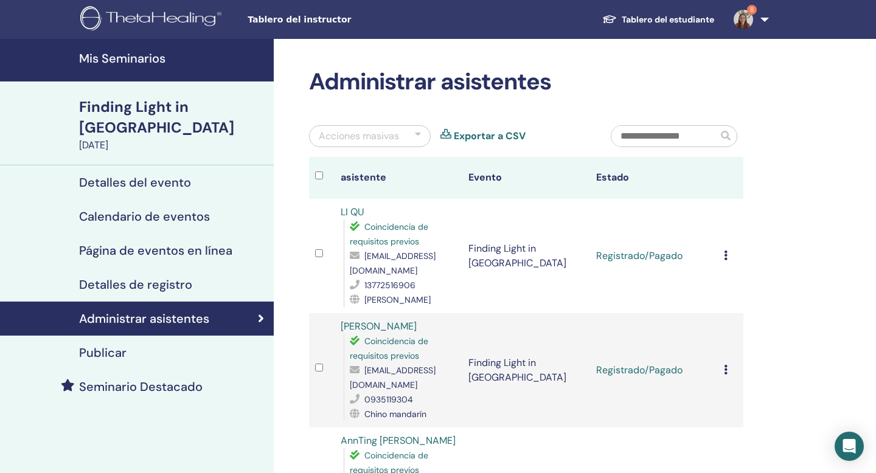
click at [215, 380] on div "Seminario Destacado" at bounding box center [137, 387] width 254 height 15
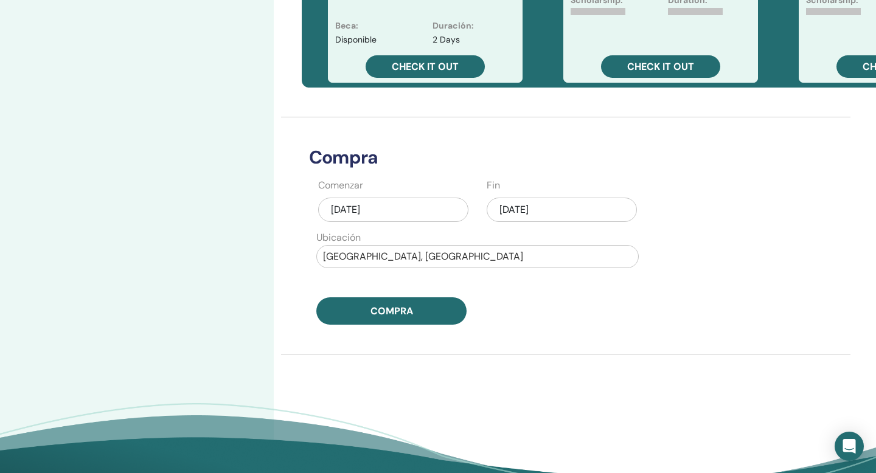
scroll to position [492, 0]
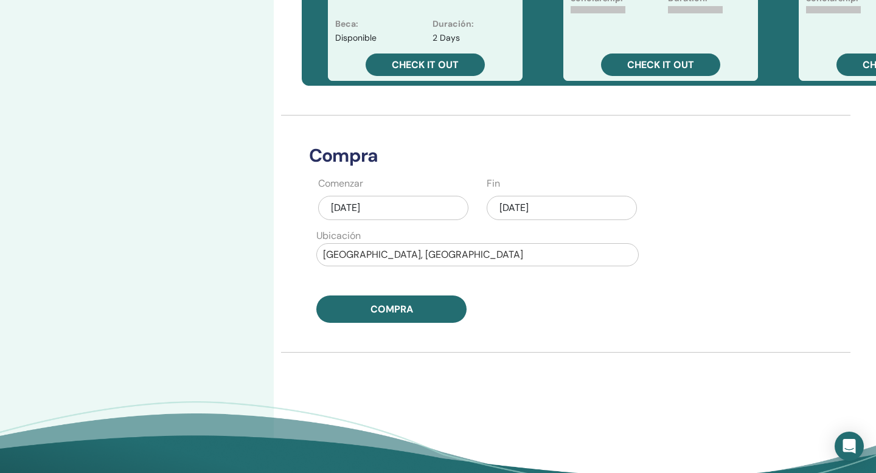
click at [416, 196] on div "[DATE]" at bounding box center [393, 208] width 150 height 24
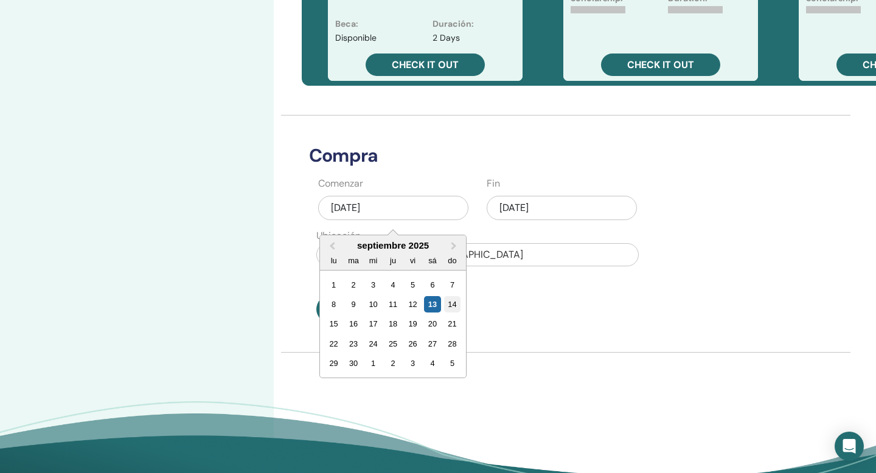
click at [451, 296] on div "14" at bounding box center [452, 304] width 16 height 16
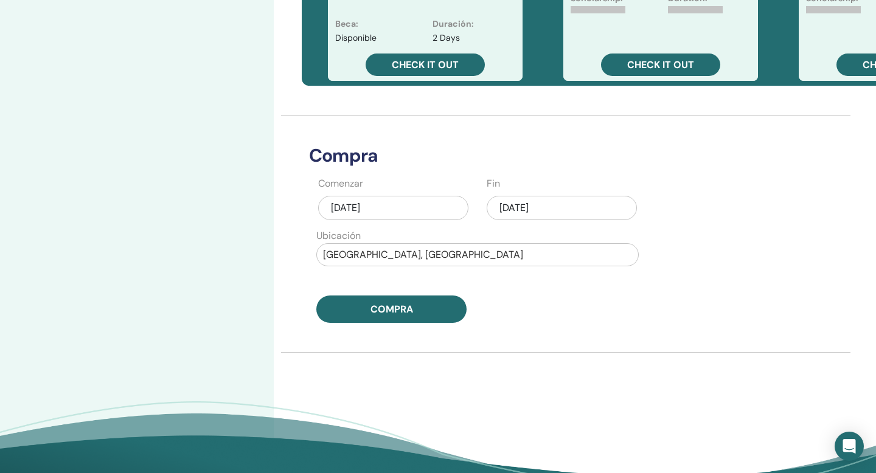
click at [509, 196] on div "[DATE]" at bounding box center [562, 208] width 150 height 24
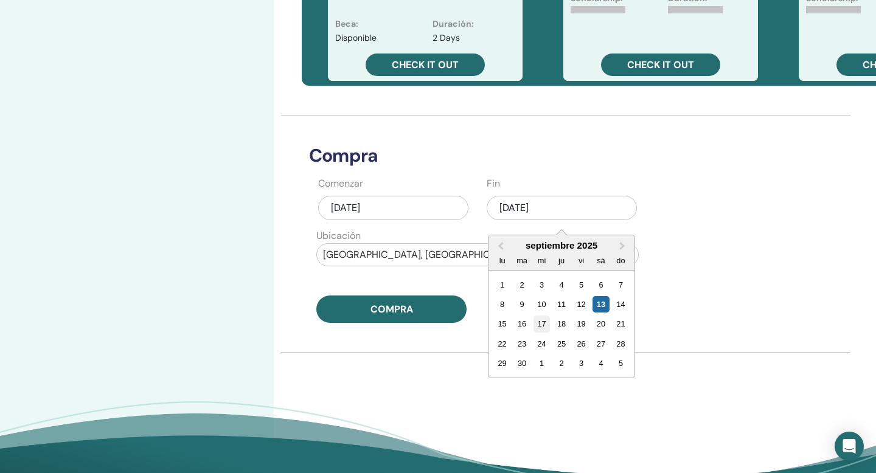
click at [541, 316] on div "17" at bounding box center [542, 324] width 16 height 16
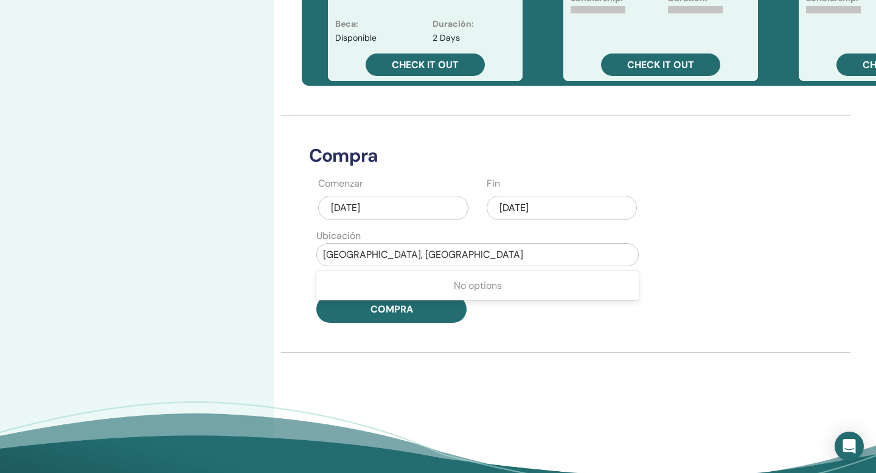
click at [450, 246] on div at bounding box center [477, 254] width 309 height 17
type input "*****"
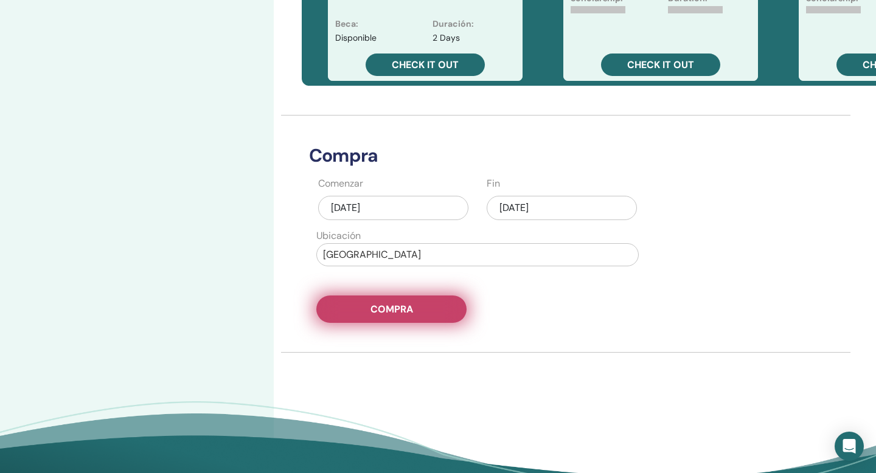
click at [434, 296] on button "Compra" at bounding box center [391, 309] width 150 height 27
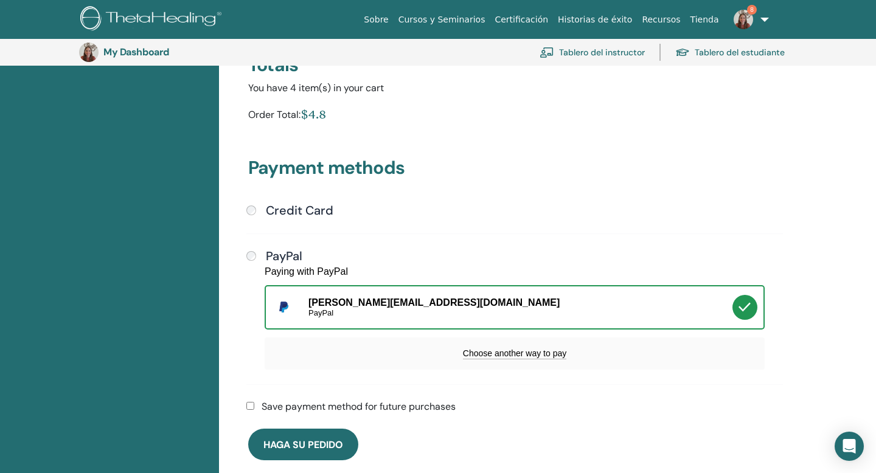
scroll to position [262, 0]
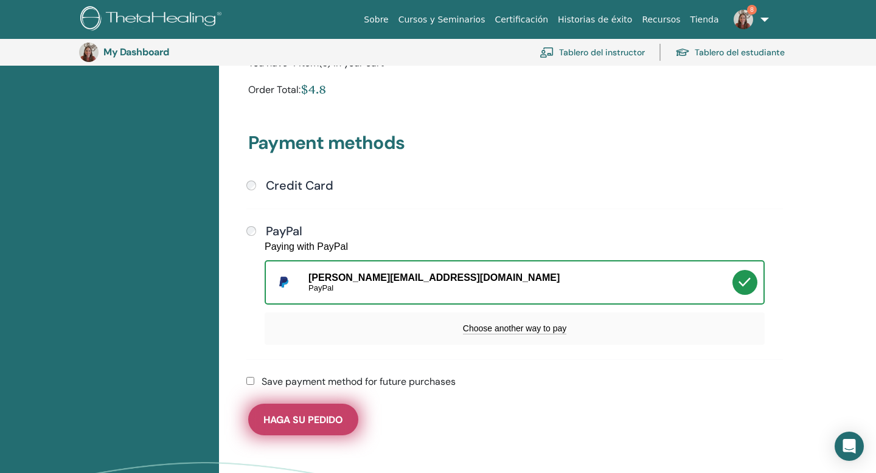
click at [317, 414] on span "Haga su pedido" at bounding box center [303, 420] width 80 height 13
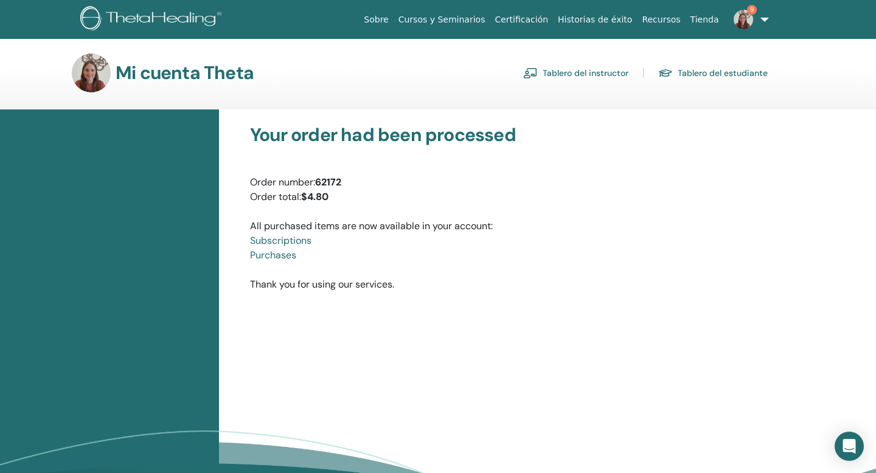
click at [560, 77] on link "Tablero del instructor" at bounding box center [575, 72] width 105 height 19
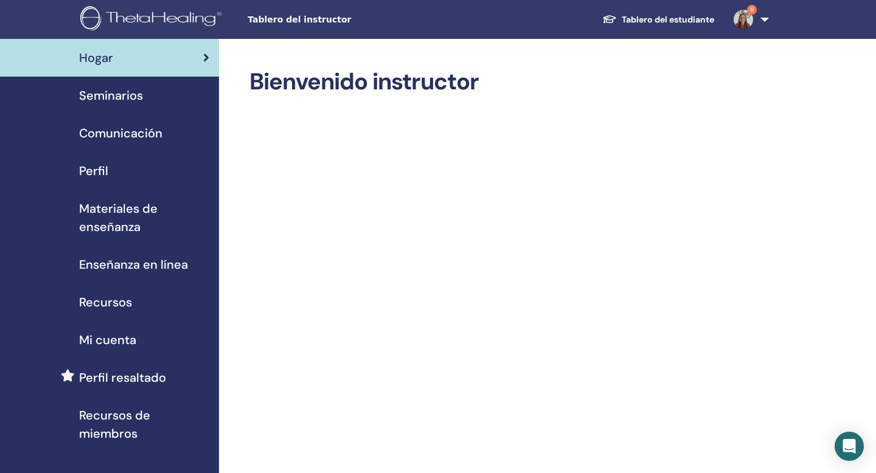
click at [138, 91] on span "Seminarios" at bounding box center [111, 95] width 64 height 18
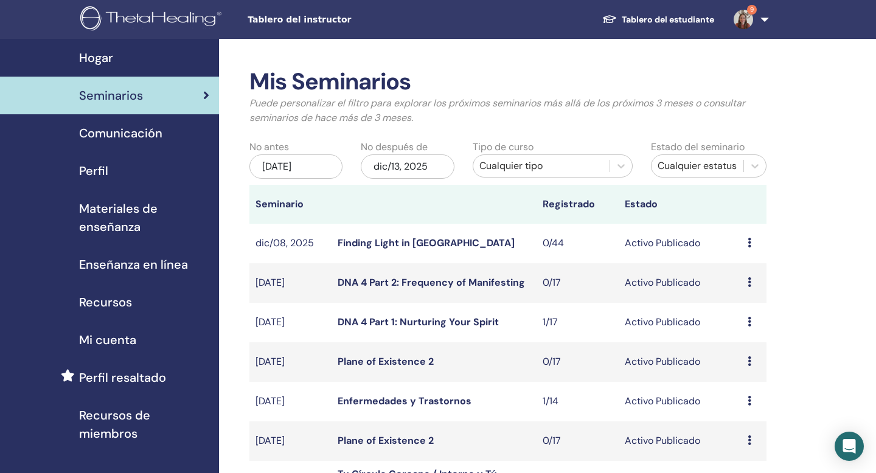
click at [535, 172] on div "Cualquier tipo" at bounding box center [541, 166] width 124 height 15
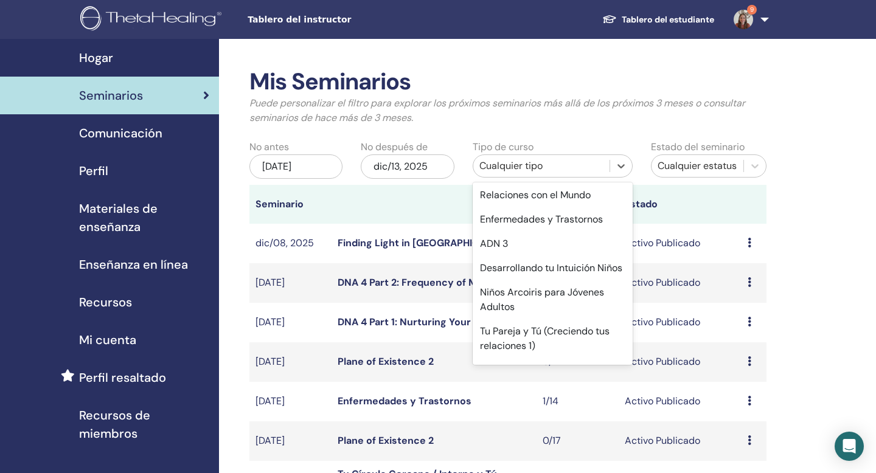
scroll to position [694, 0]
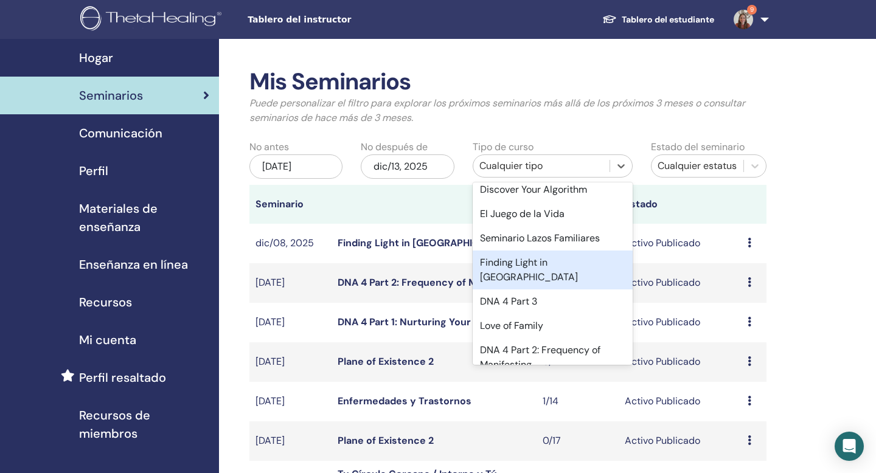
click at [540, 264] on div "Finding Light in Grief" at bounding box center [553, 270] width 160 height 39
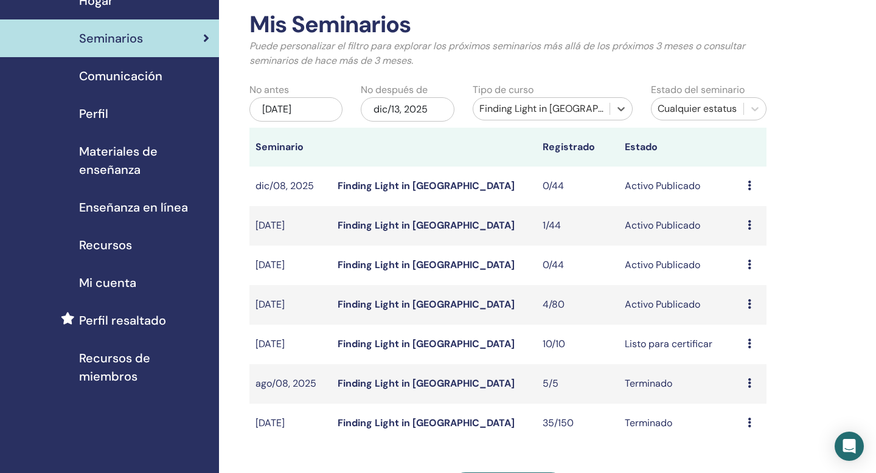
scroll to position [89, 0]
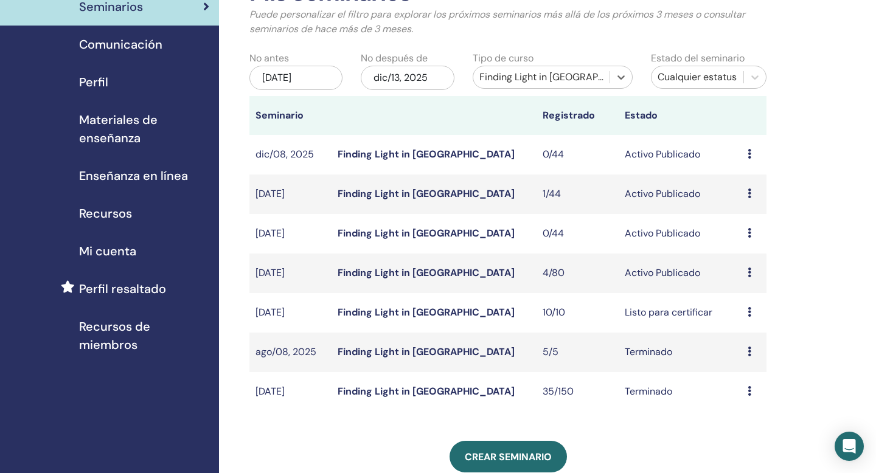
click at [750, 272] on icon at bounding box center [750, 273] width 4 height 10
click at [751, 319] on link "asistentes" at bounding box center [745, 318] width 46 height 13
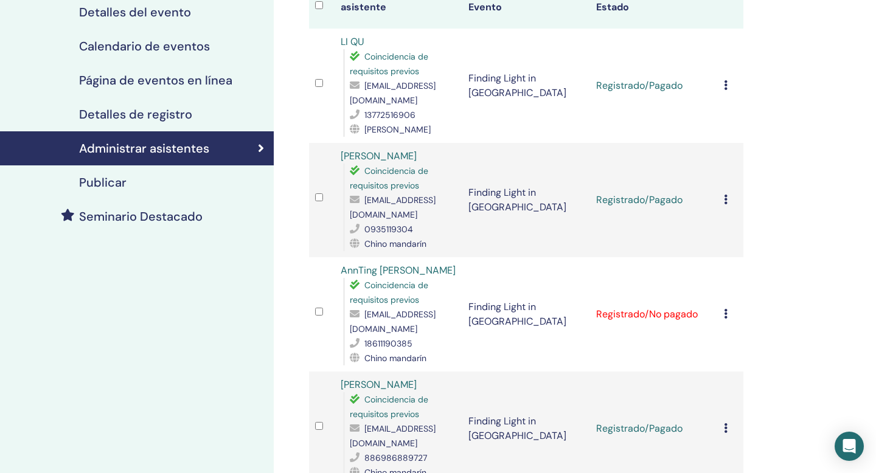
scroll to position [251, 0]
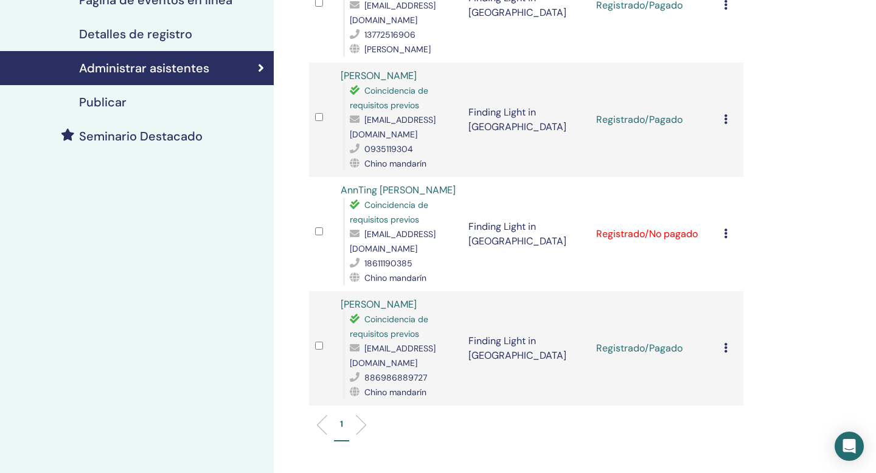
click at [219, 129] on div "Seminario Destacado" at bounding box center [137, 136] width 254 height 15
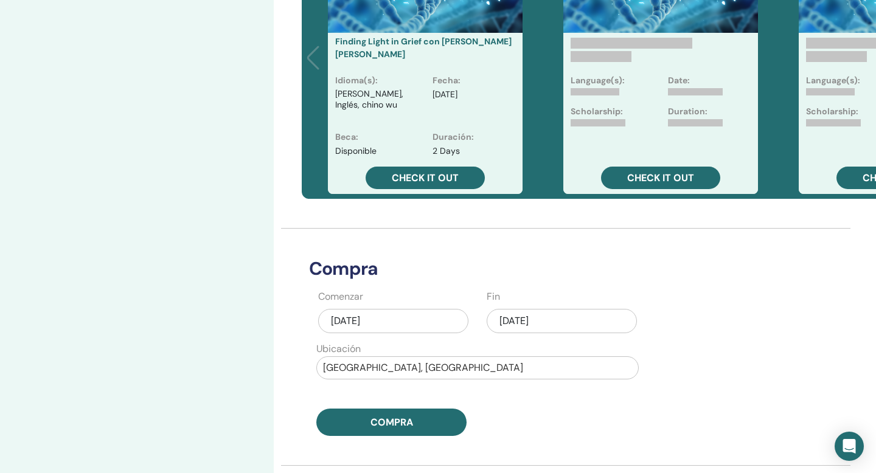
scroll to position [424, 0]
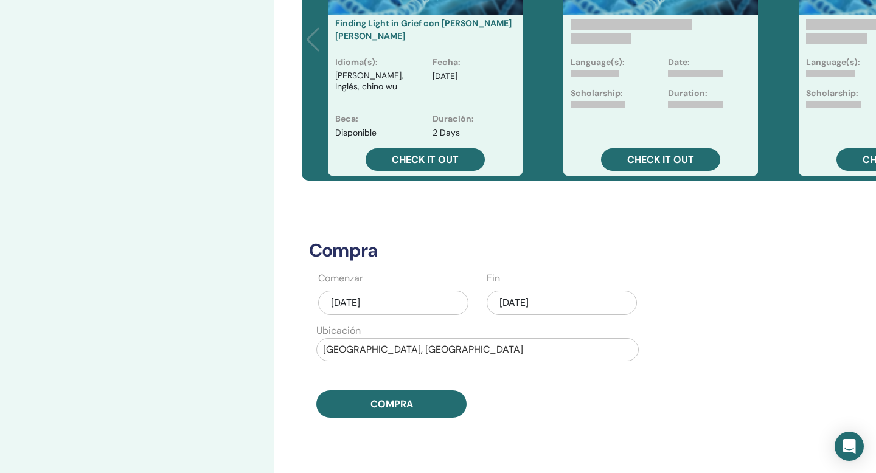
click at [400, 341] on div at bounding box center [477, 349] width 309 height 17
type input "*****"
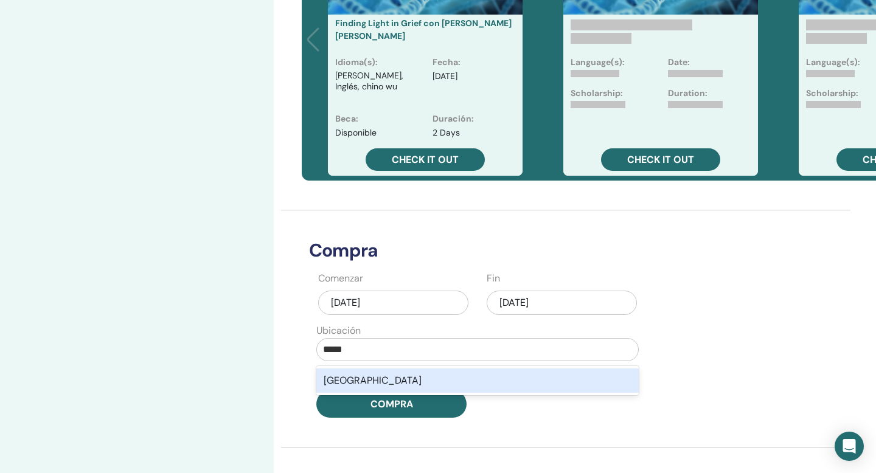
click at [392, 369] on div "India" at bounding box center [477, 381] width 322 height 24
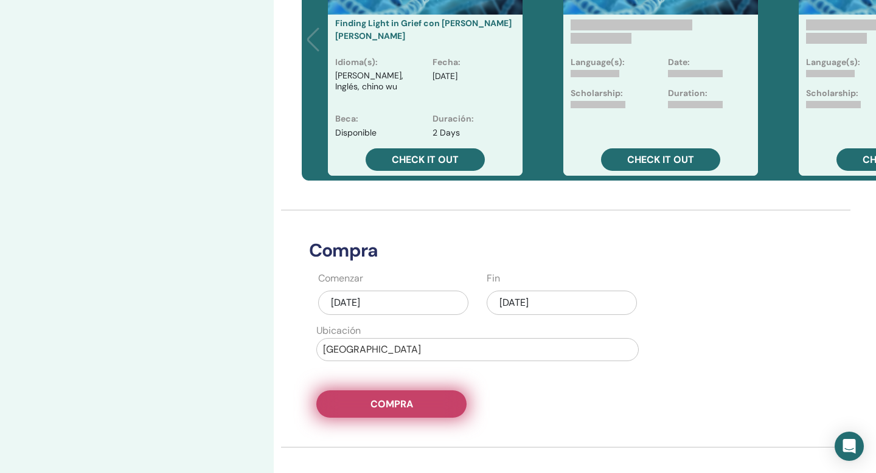
click at [391, 398] on button "Compra" at bounding box center [391, 404] width 150 height 27
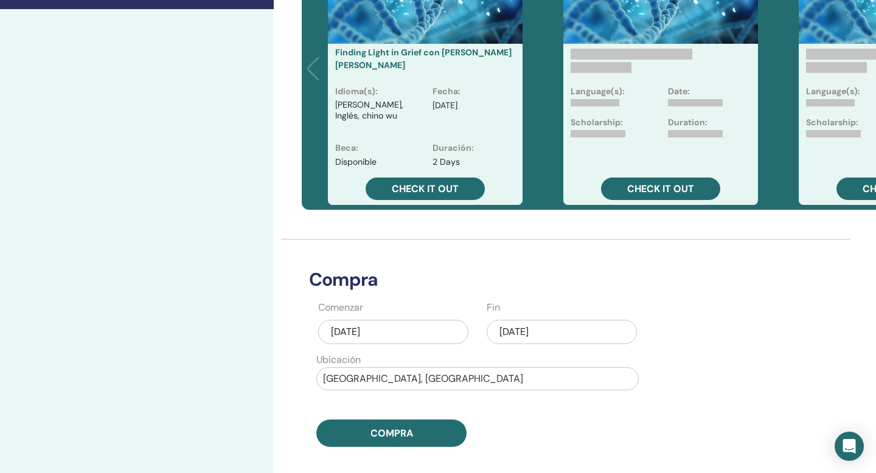
scroll to position [421, 0]
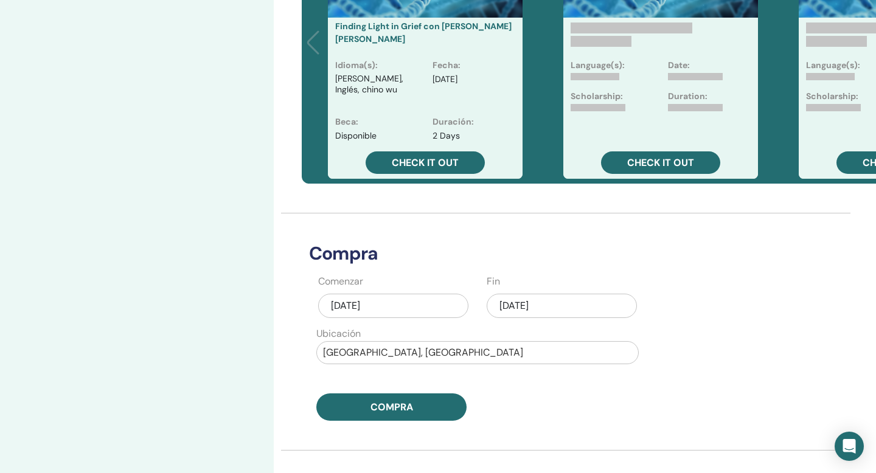
click at [369, 294] on div "[DATE]" at bounding box center [393, 306] width 150 height 24
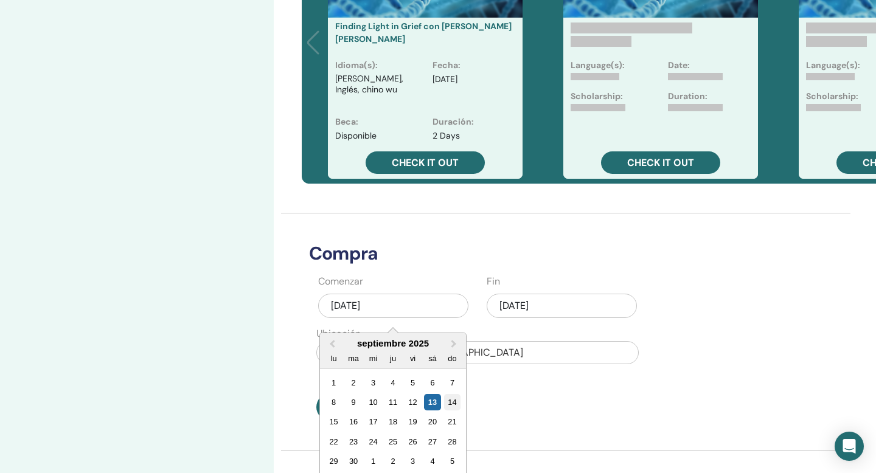
click at [450, 394] on div "14" at bounding box center [452, 402] width 16 height 16
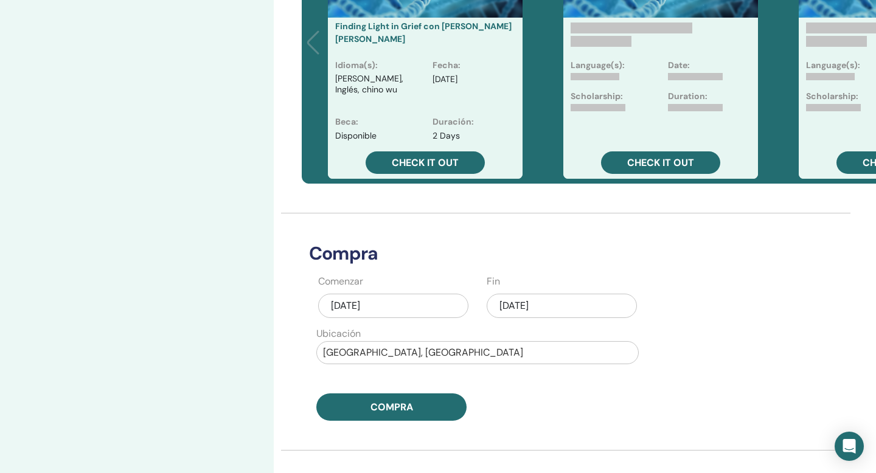
click at [518, 296] on div "sep/13, 2025" at bounding box center [562, 306] width 150 height 24
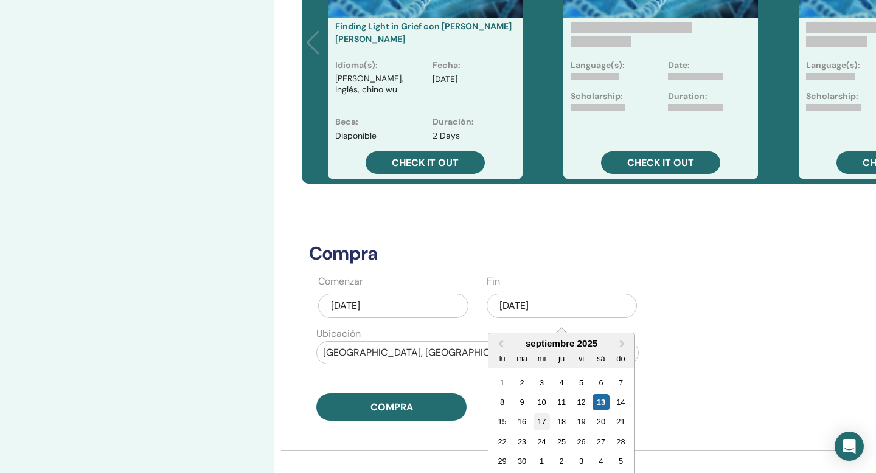
click at [541, 414] on div "17" at bounding box center [542, 422] width 16 height 16
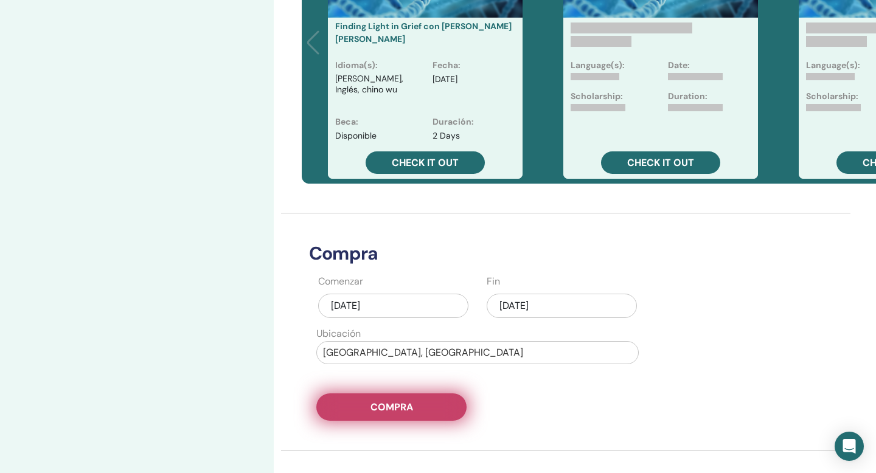
click at [412, 401] on span "Compra" at bounding box center [391, 407] width 43 height 13
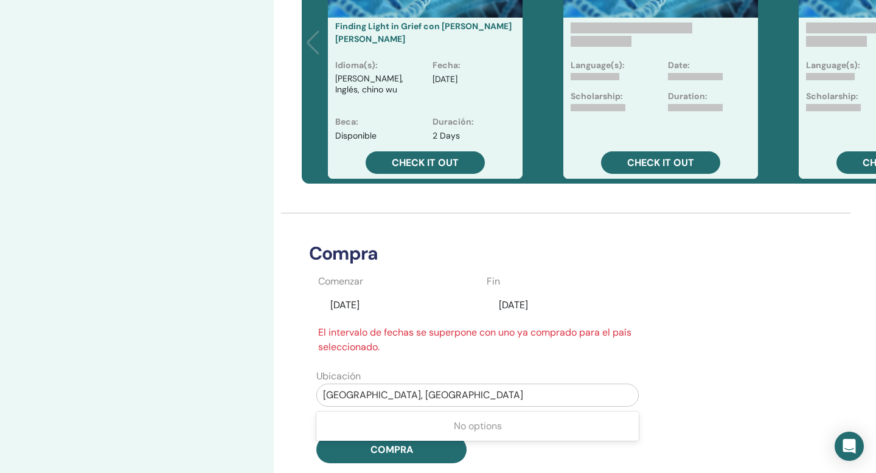
click at [447, 387] on div at bounding box center [477, 395] width 309 height 17
type input "*****"
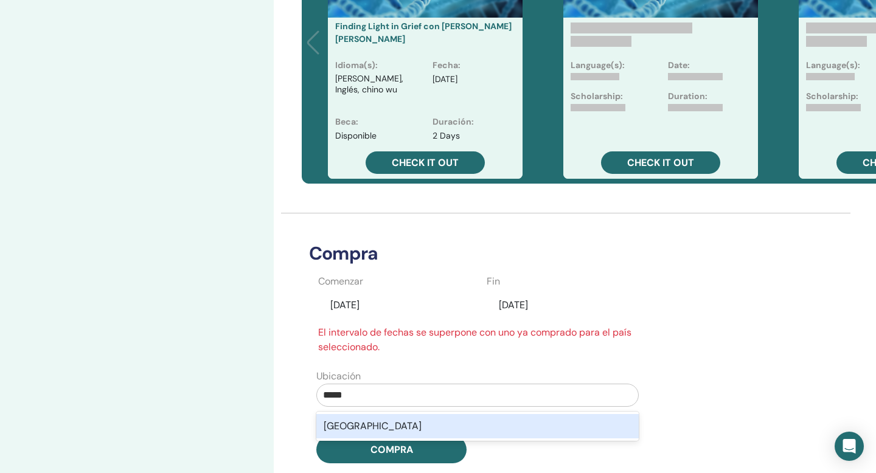
click at [436, 414] on div "India" at bounding box center [477, 426] width 322 height 24
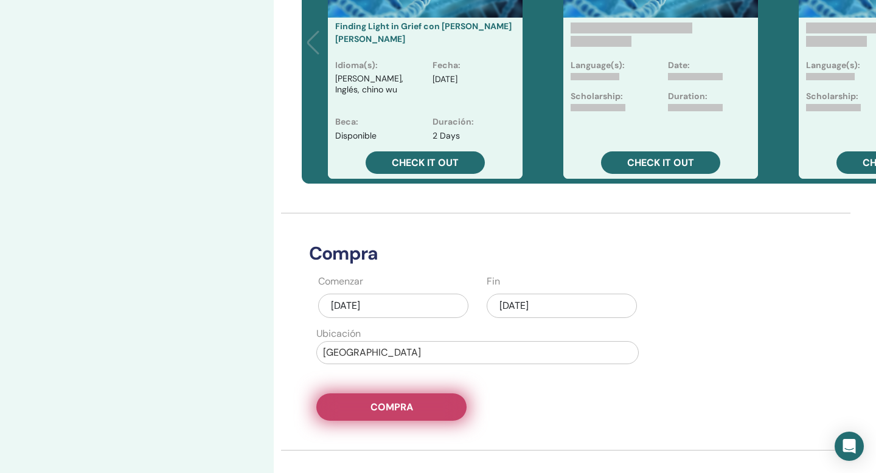
click at [420, 397] on button "Compra" at bounding box center [391, 407] width 150 height 27
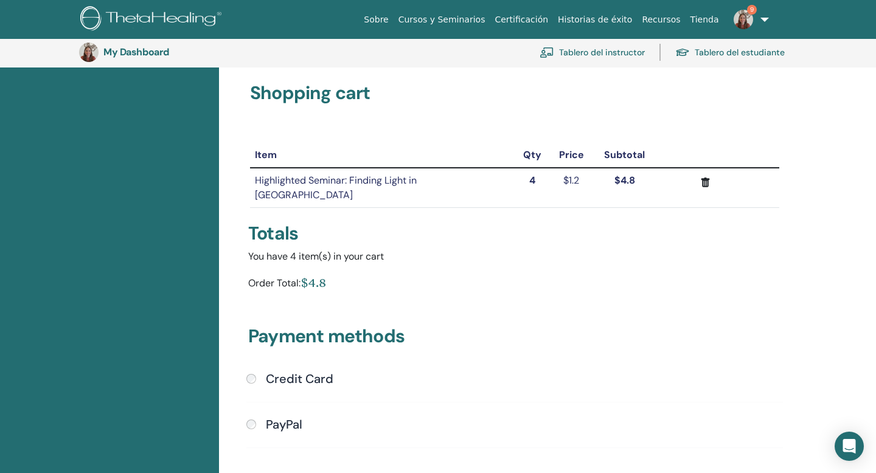
scroll to position [175, 0]
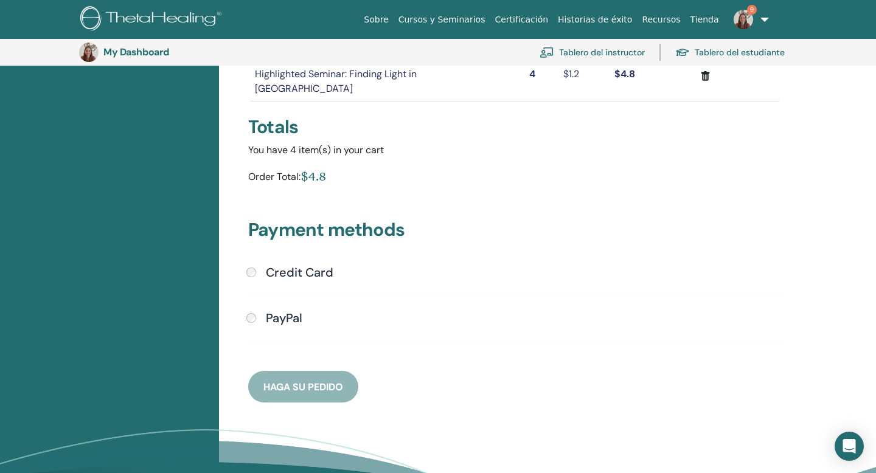
click at [254, 311] on div "PayPal" at bounding box center [514, 319] width 537 height 16
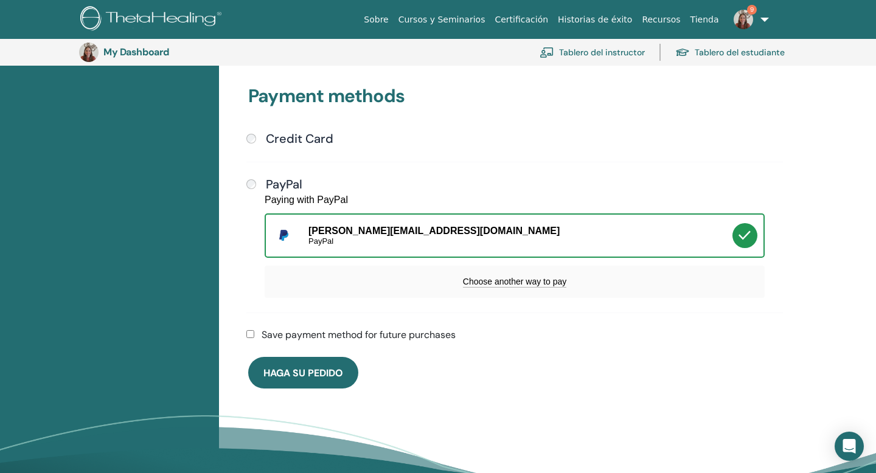
scroll to position [325, 0]
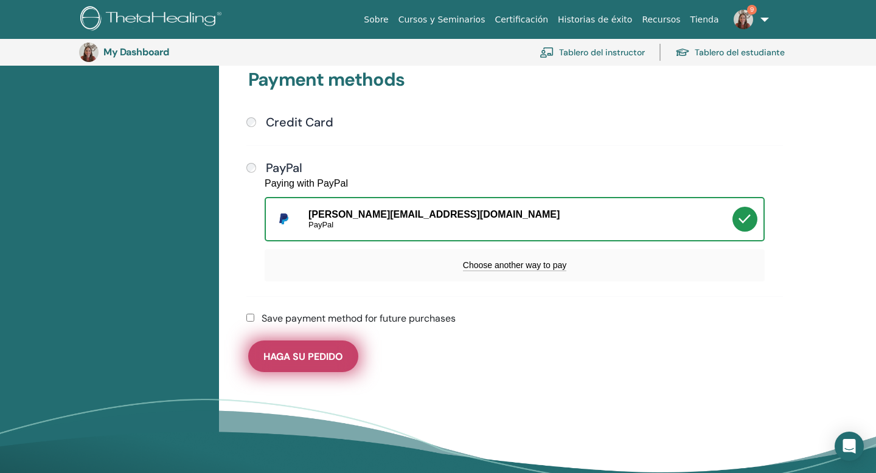
click at [315, 350] on span "Haga su pedido" at bounding box center [303, 356] width 80 height 13
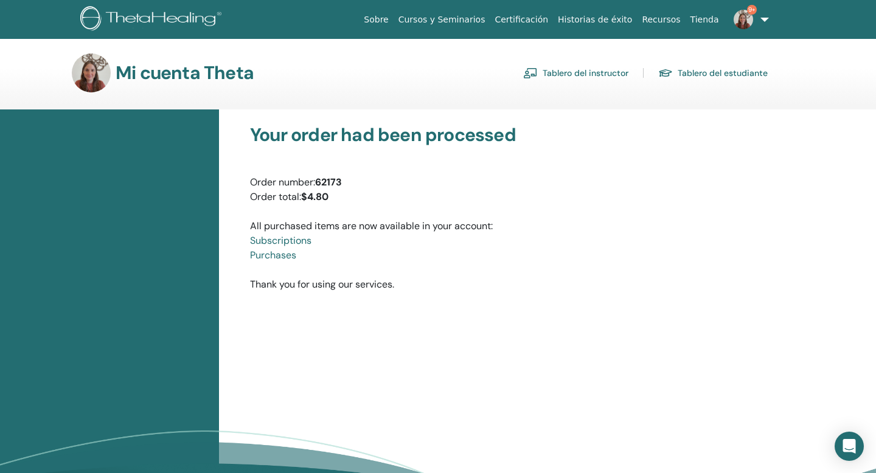
click at [554, 74] on link "Tablero del instructor" at bounding box center [575, 72] width 105 height 19
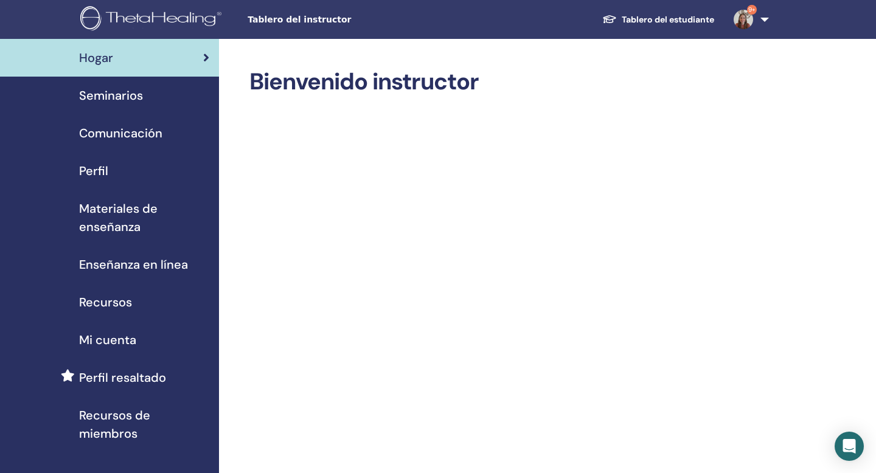
click at [130, 97] on span "Seminarios" at bounding box center [111, 95] width 64 height 18
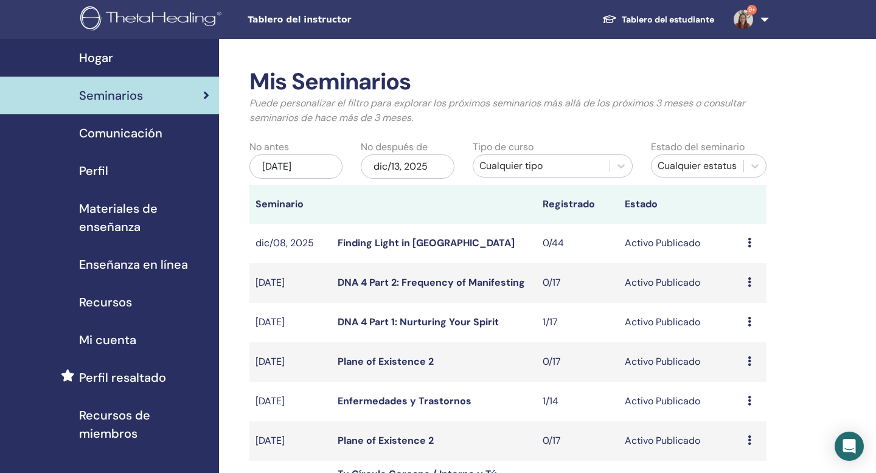
click at [565, 165] on div "Cualquier tipo" at bounding box center [541, 166] width 124 height 15
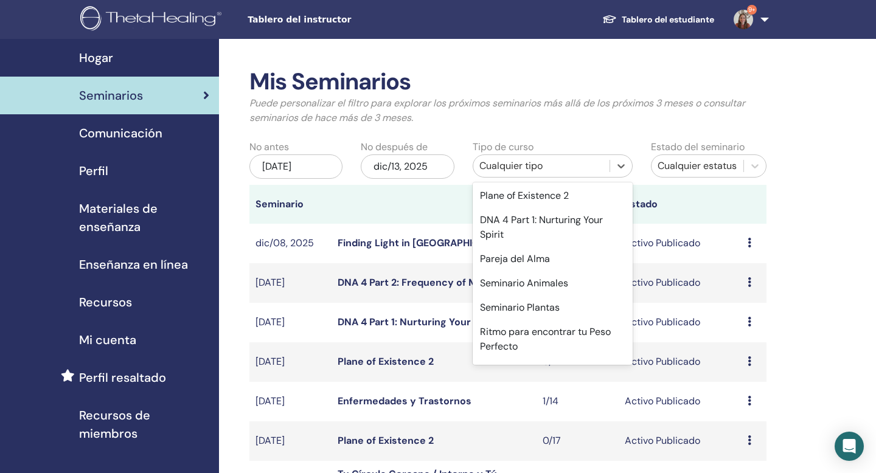
scroll to position [694, 0]
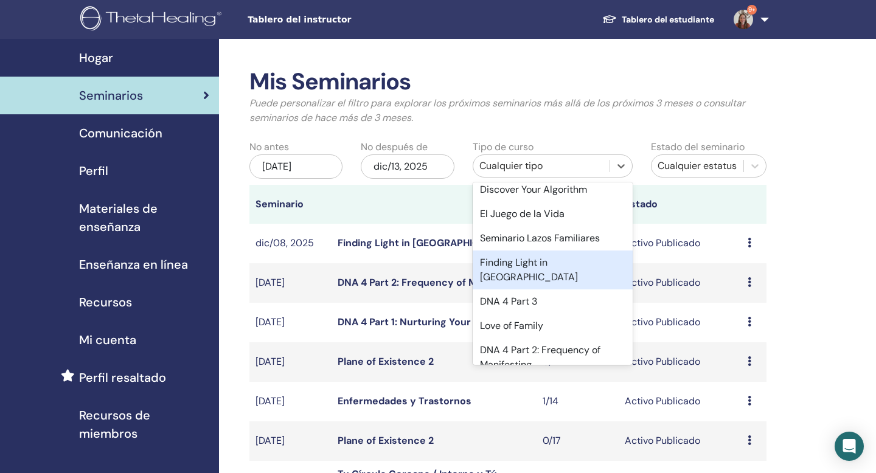
click at [571, 258] on div "Finding Light in [GEOGRAPHIC_DATA]" at bounding box center [553, 270] width 160 height 39
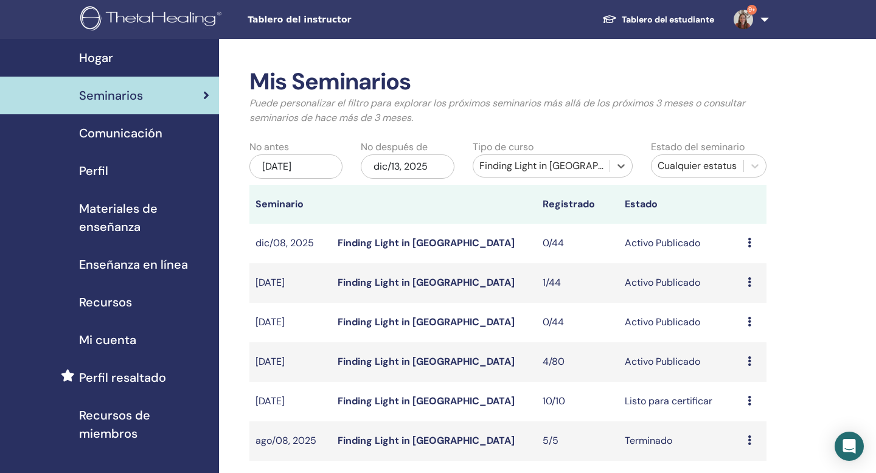
click at [749, 361] on icon at bounding box center [750, 361] width 4 height 10
click at [749, 409] on link "asistentes" at bounding box center [745, 408] width 46 height 13
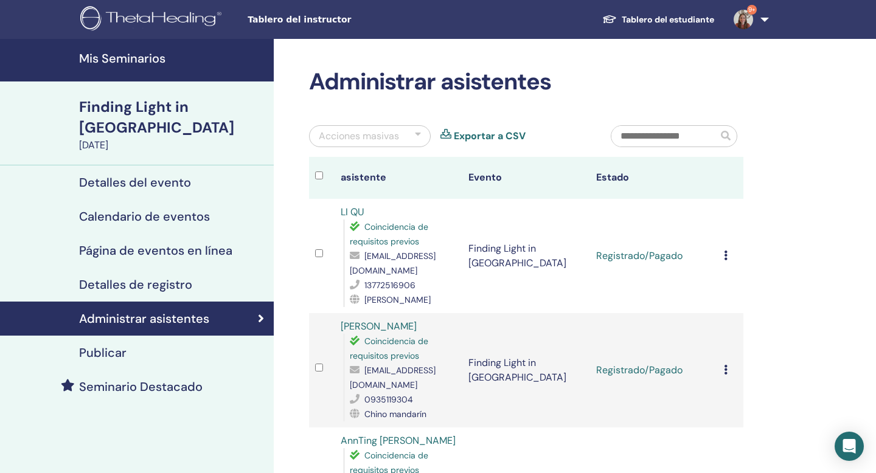
click at [172, 380] on h4 "Seminario Destacado" at bounding box center [140, 387] width 123 height 15
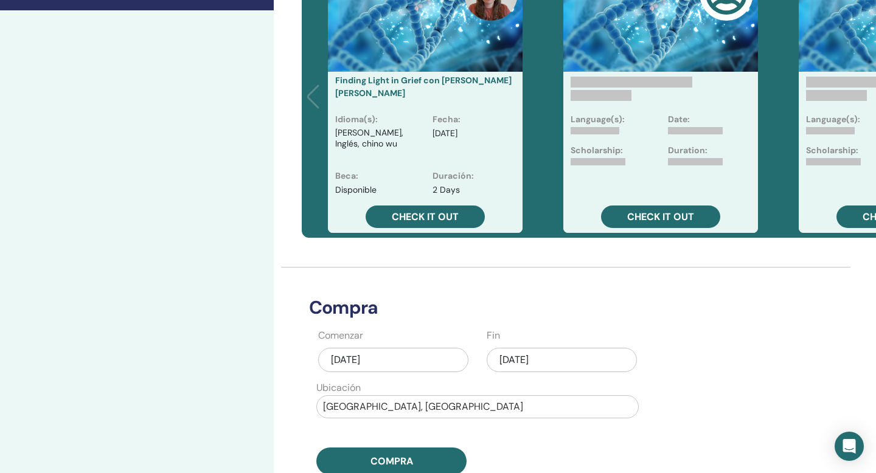
scroll to position [405, 0]
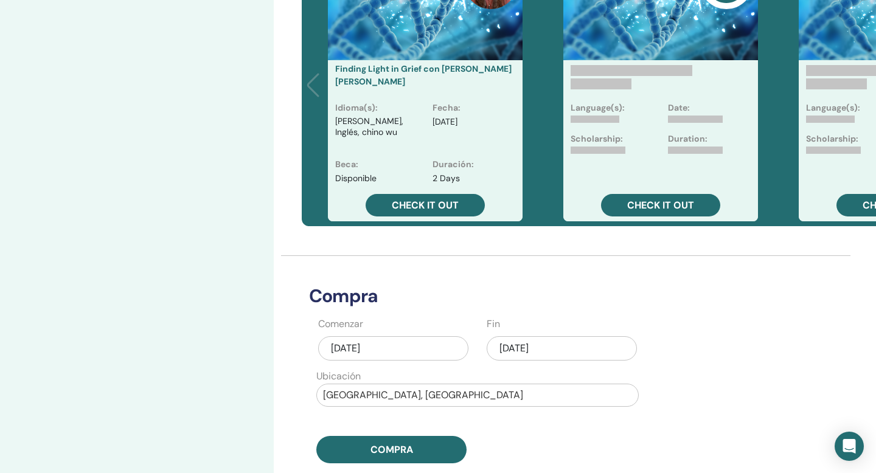
click at [429, 336] on div "sep/13, 2025" at bounding box center [393, 348] width 150 height 24
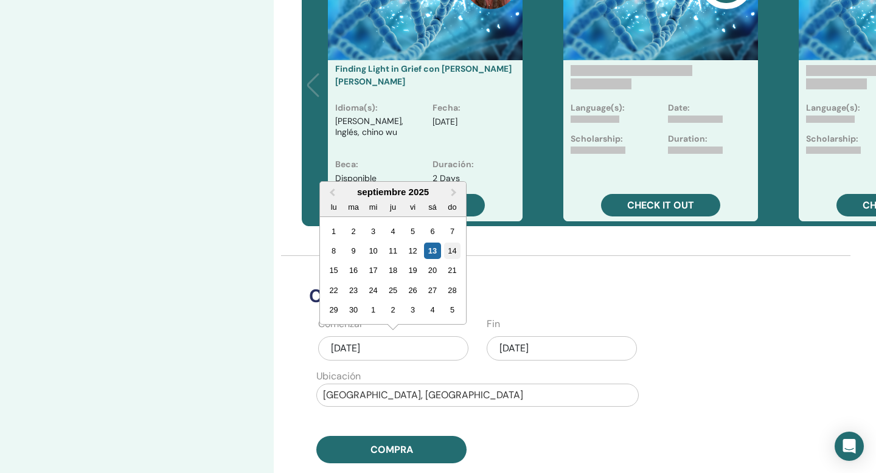
click at [452, 243] on div "14" at bounding box center [452, 251] width 16 height 16
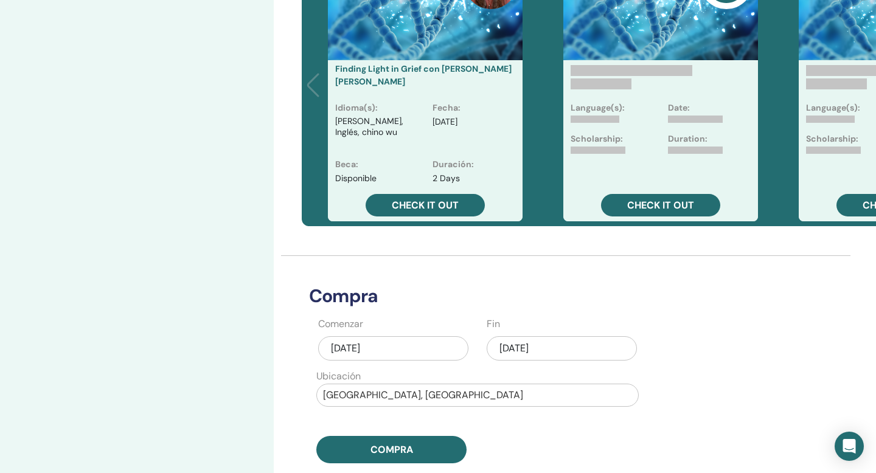
click at [517, 336] on div "sep/13, 2025" at bounding box center [562, 348] width 150 height 24
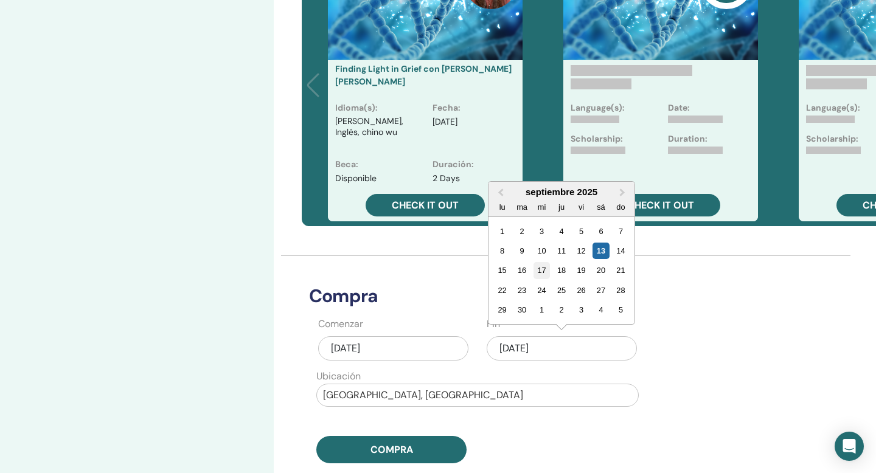
click at [546, 262] on div "17" at bounding box center [542, 270] width 16 height 16
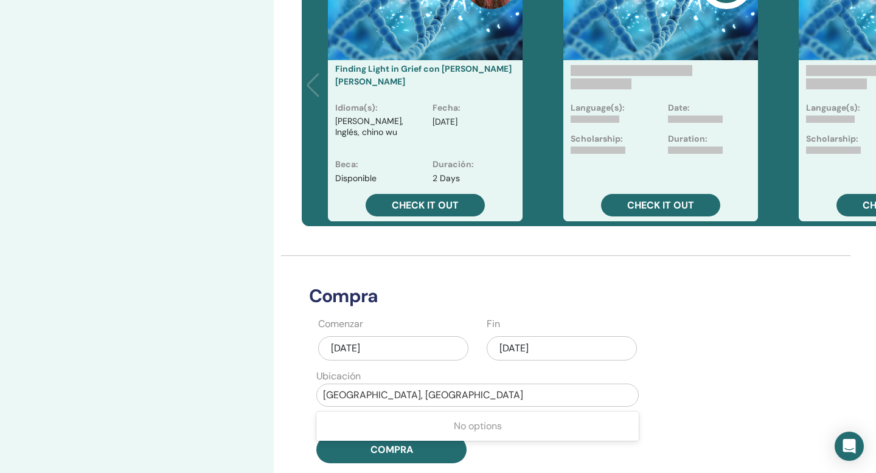
click at [443, 387] on div at bounding box center [477, 395] width 309 height 17
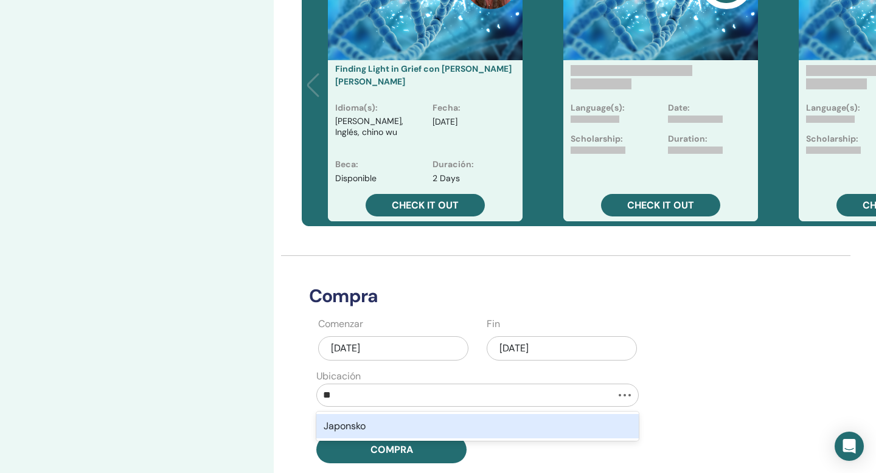
type input "*"
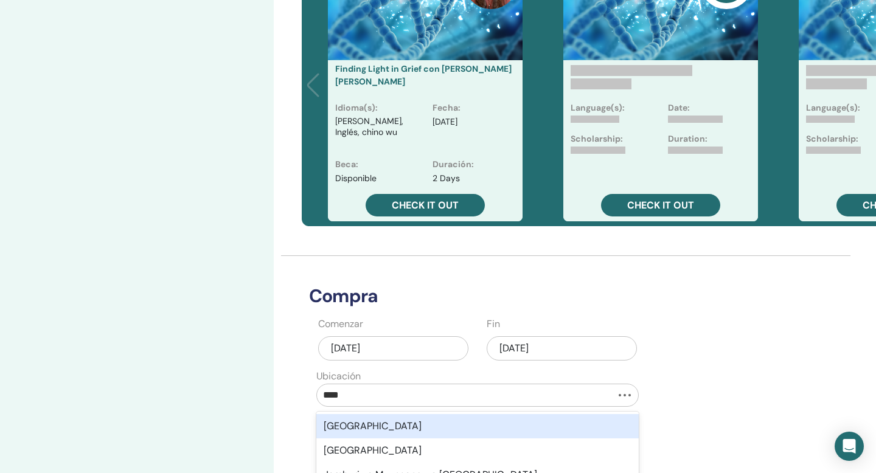
type input "*****"
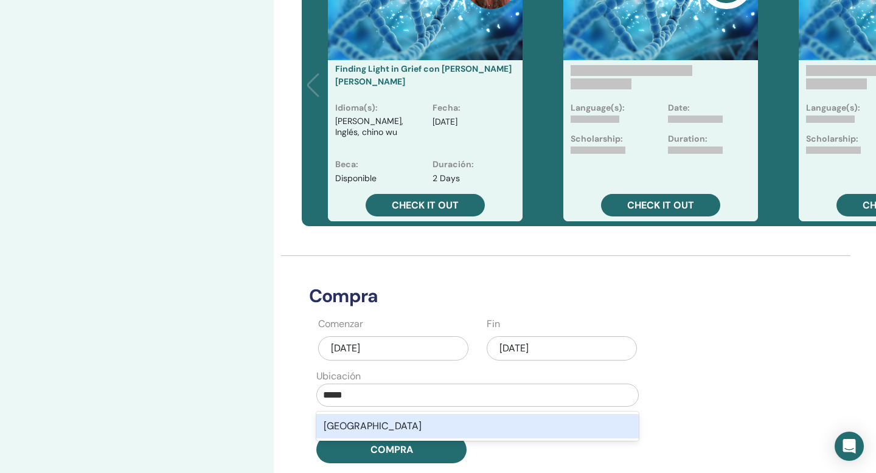
click at [428, 414] on div "Japan" at bounding box center [477, 426] width 322 height 24
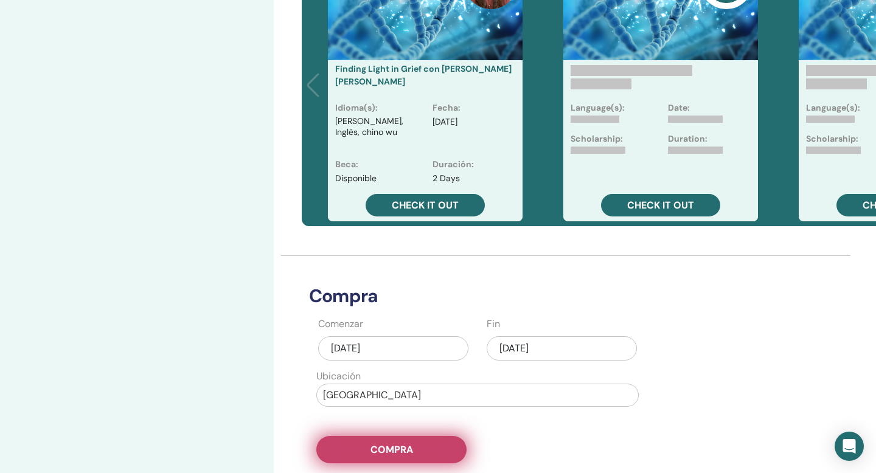
click at [422, 436] on button "Compra" at bounding box center [391, 449] width 150 height 27
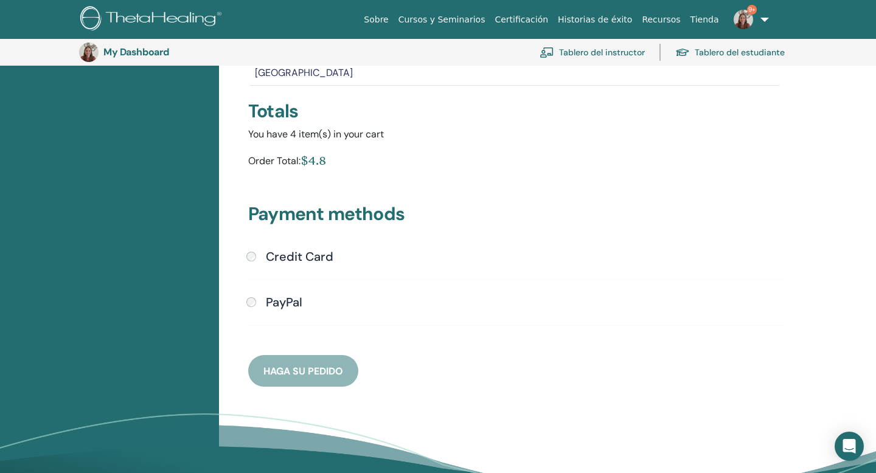
scroll to position [273, 0]
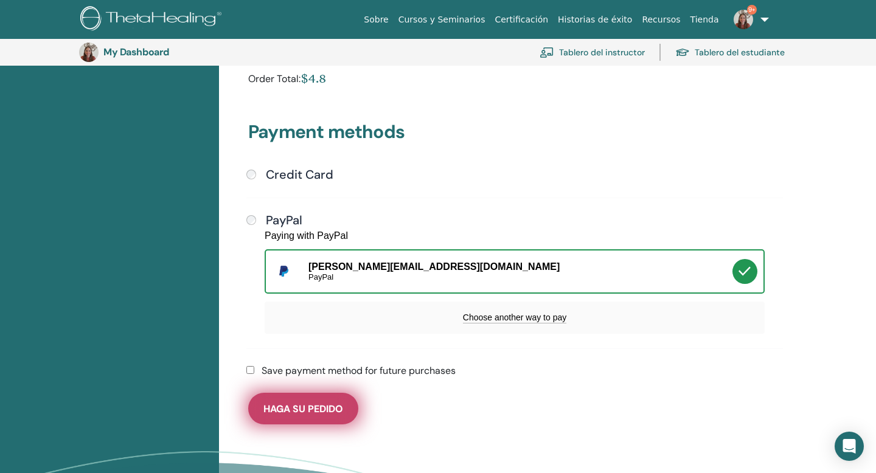
click at [333, 403] on span "Haga su pedido" at bounding box center [303, 409] width 80 height 13
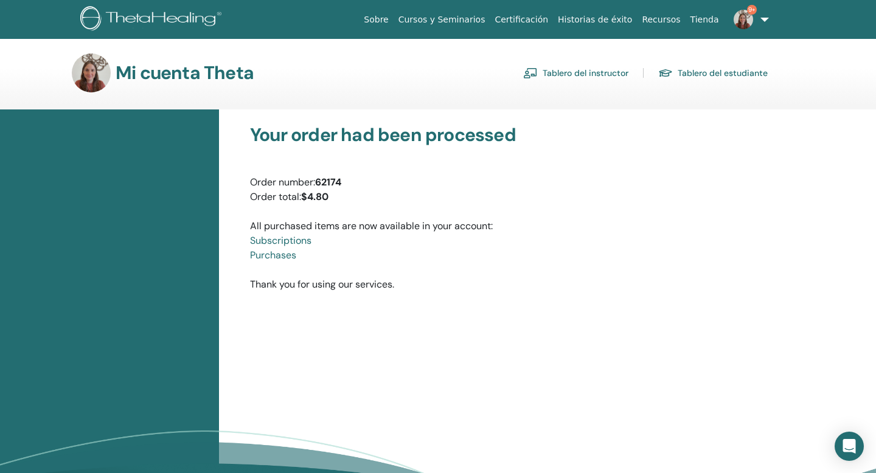
click at [599, 75] on link "Tablero del instructor" at bounding box center [575, 72] width 105 height 19
